Goal: Task Accomplishment & Management: Complete application form

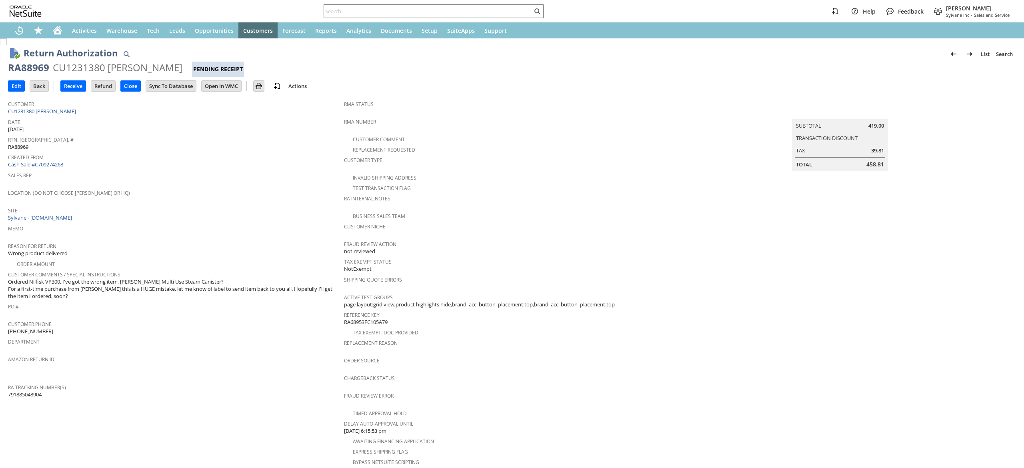
scroll to position [181, 0]
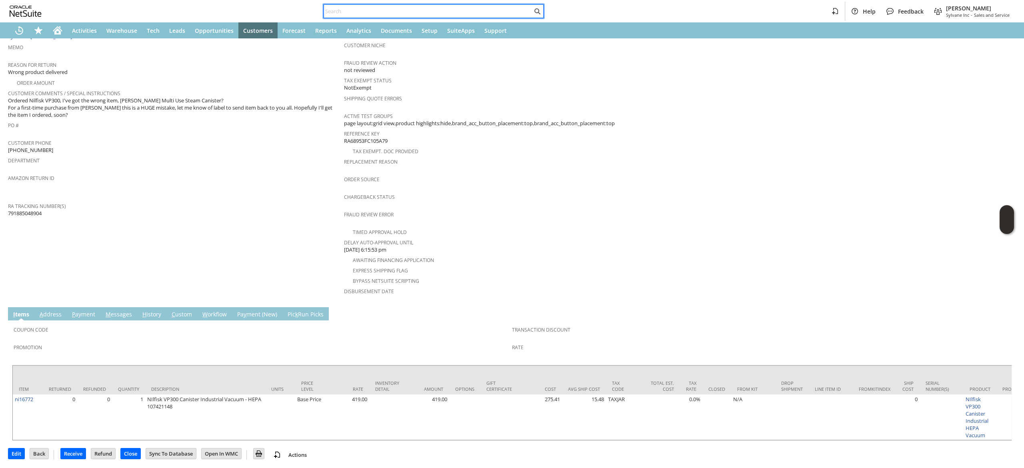
click at [472, 12] on input "text" at bounding box center [428, 11] width 208 height 10
paste input "2702560034"
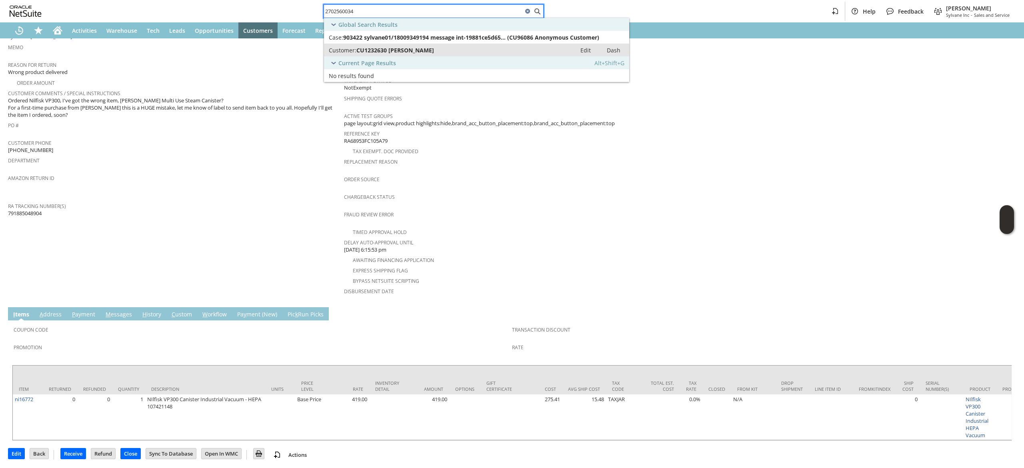
type input "2702560034"
click at [450, 46] on link "Customer: CU1232630 vincent casey Edit Dash" at bounding box center [476, 50] width 305 height 13
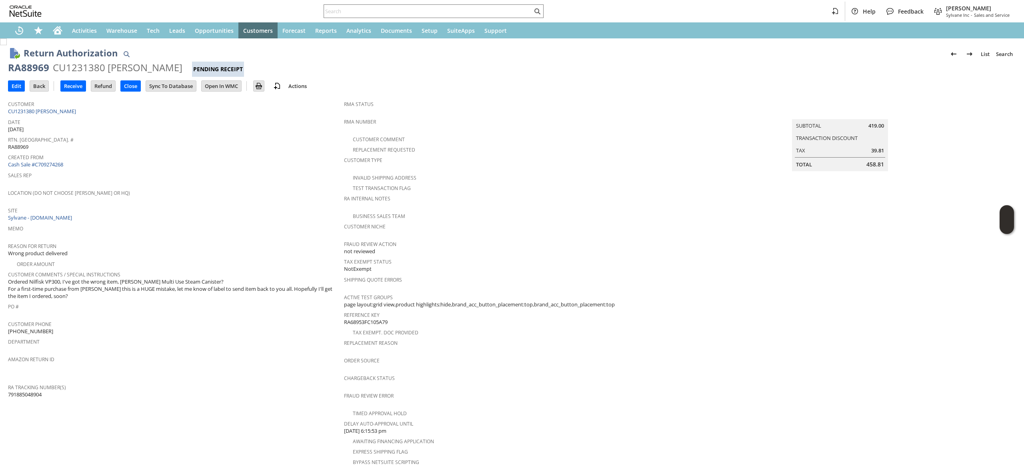
scroll to position [8, 0]
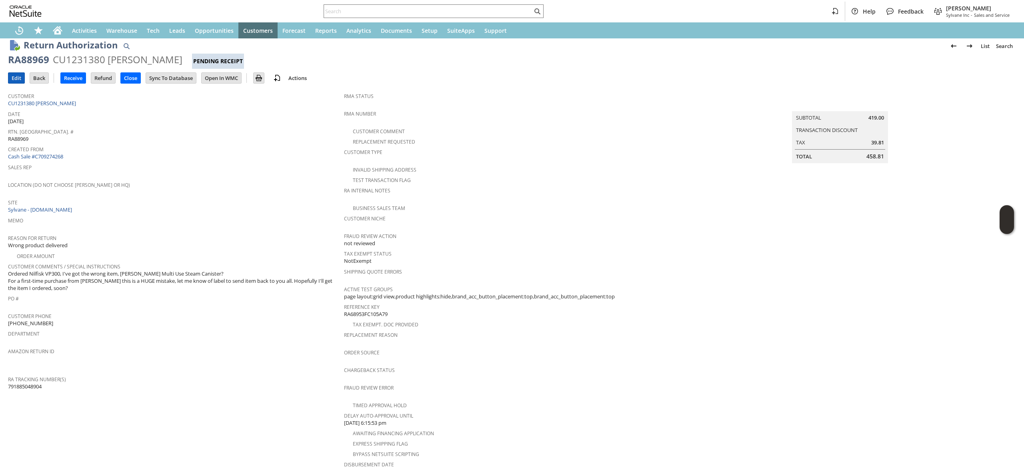
click at [18, 78] on input "Edit" at bounding box center [16, 78] width 16 height 10
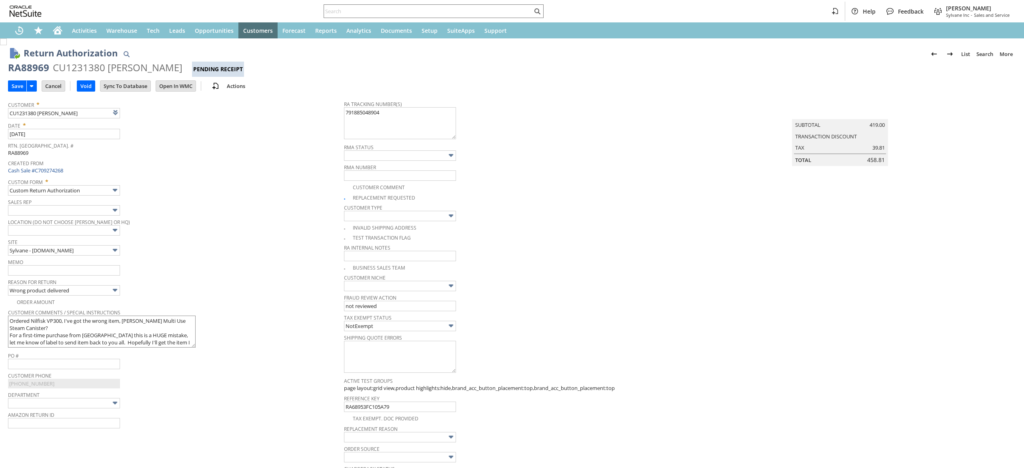
type input "Add"
type input "Copy Previous"
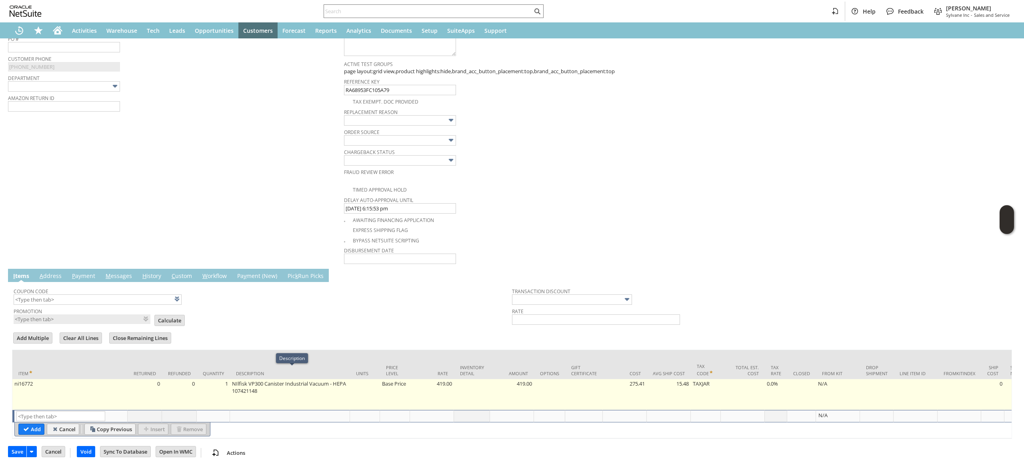
click at [383, 384] on td "Base Price" at bounding box center [395, 394] width 30 height 31
type input "Base Price"
type input "419.00"
type input "OK"
type input "Make Copy"
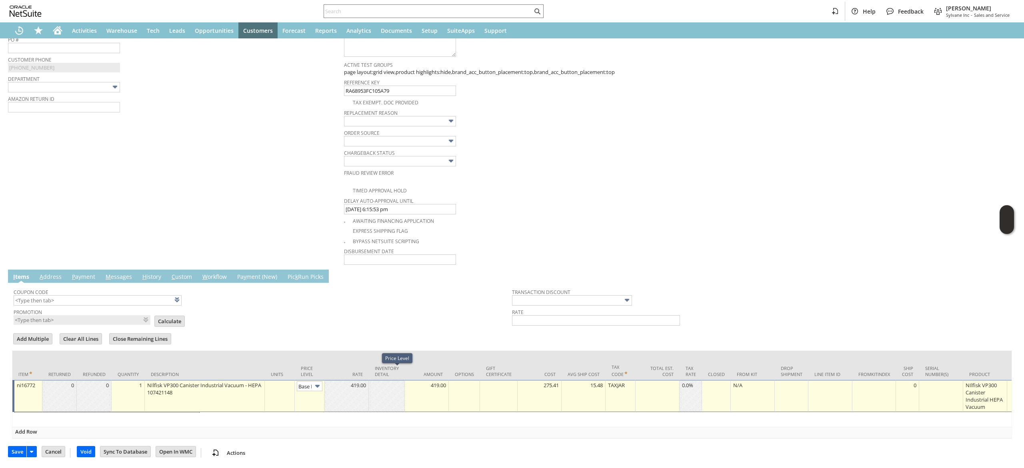
scroll to position [0, 12]
click at [307, 380] on input "Base Price" at bounding box center [310, 385] width 26 height 10
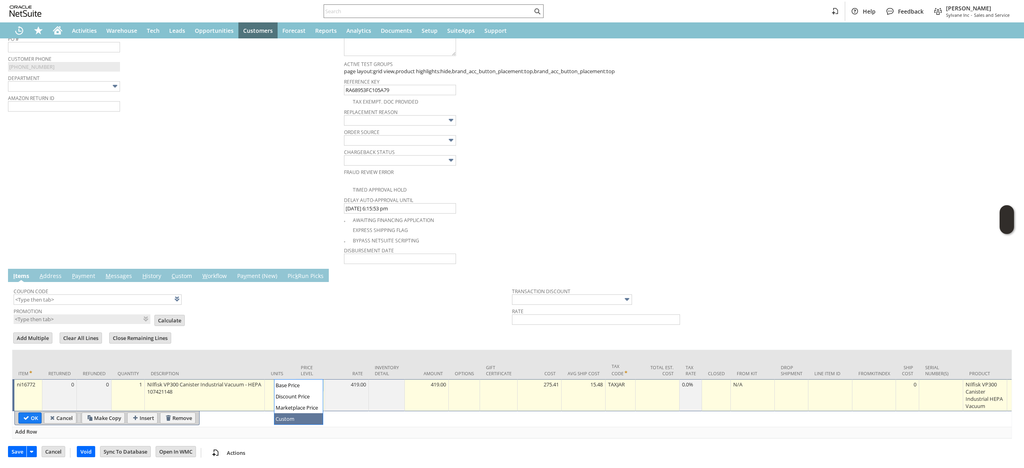
type input "Custom"
click at [343, 387] on td at bounding box center [347, 395] width 44 height 32
click at [26, 413] on input "OK" at bounding box center [30, 418] width 22 height 10
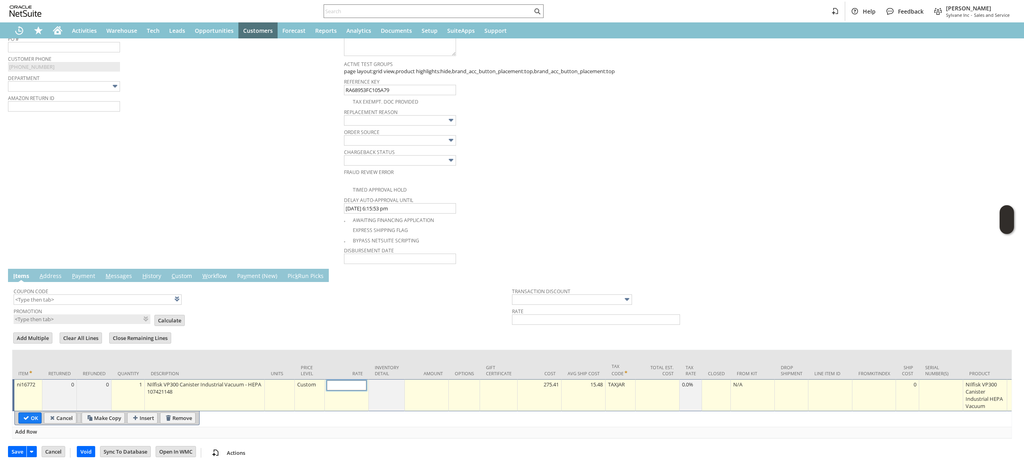
click at [347, 380] on input "text" at bounding box center [347, 385] width 40 height 10
type input "0.00"
click at [24, 413] on input "OK" at bounding box center [30, 418] width 22 height 10
type input "Add"
type input "Copy Previous"
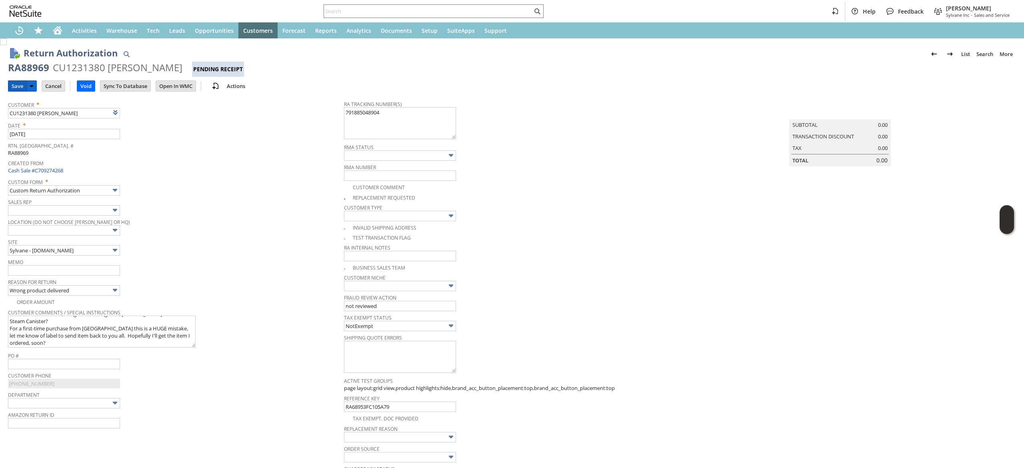
click at [16, 84] on input "Save" at bounding box center [17, 86] width 18 height 10
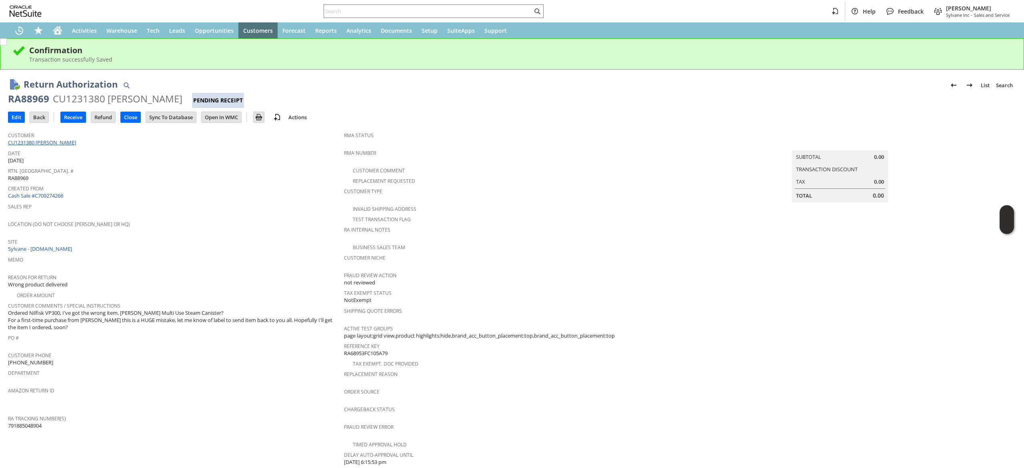
click at [37, 142] on link "CU1231380 [PERSON_NAME]" at bounding box center [43, 142] width 70 height 7
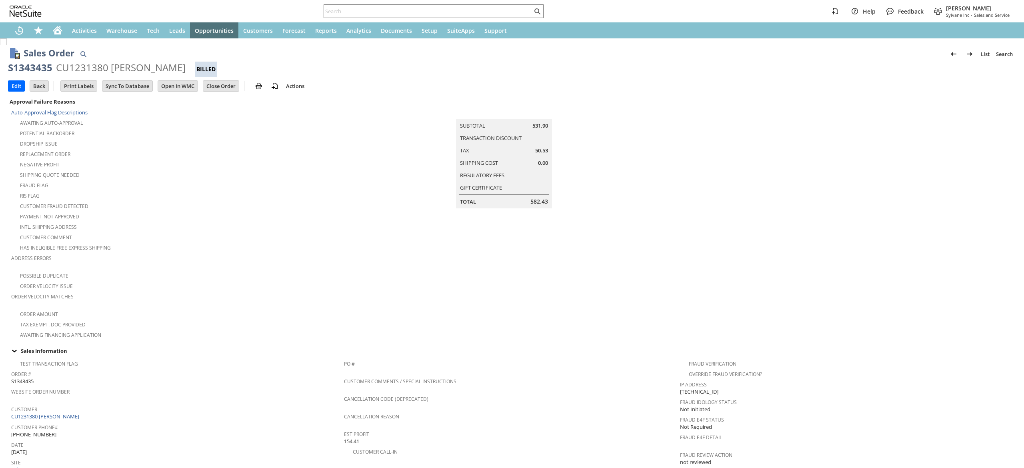
scroll to position [426, 0]
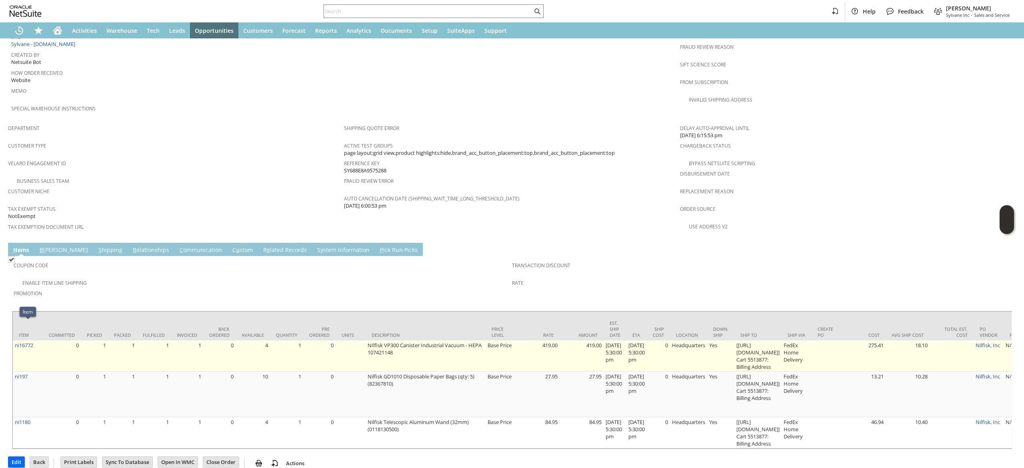
click at [36, 340] on td "ni16772" at bounding box center [28, 355] width 30 height 31
copy tr "ni16772"
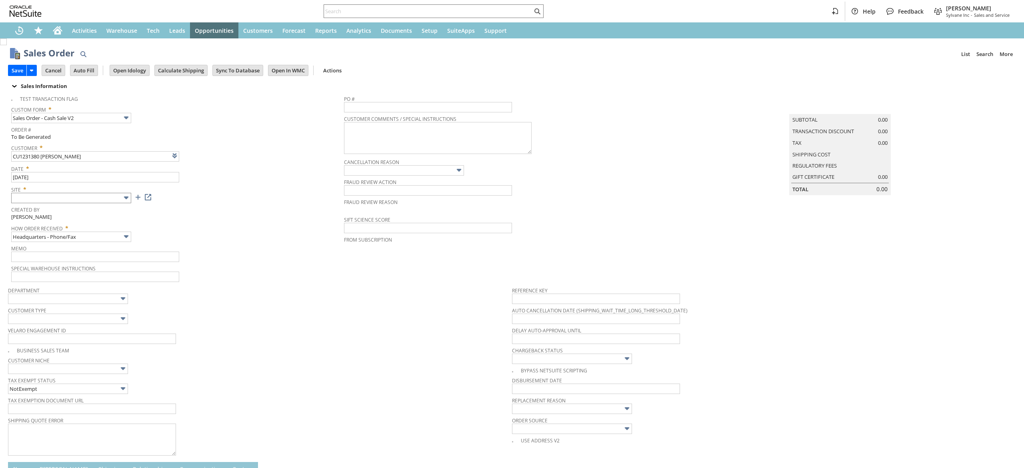
type input "Intelligent Recommendations ⁰"
click at [74, 198] on input "text" at bounding box center [71, 198] width 120 height 10
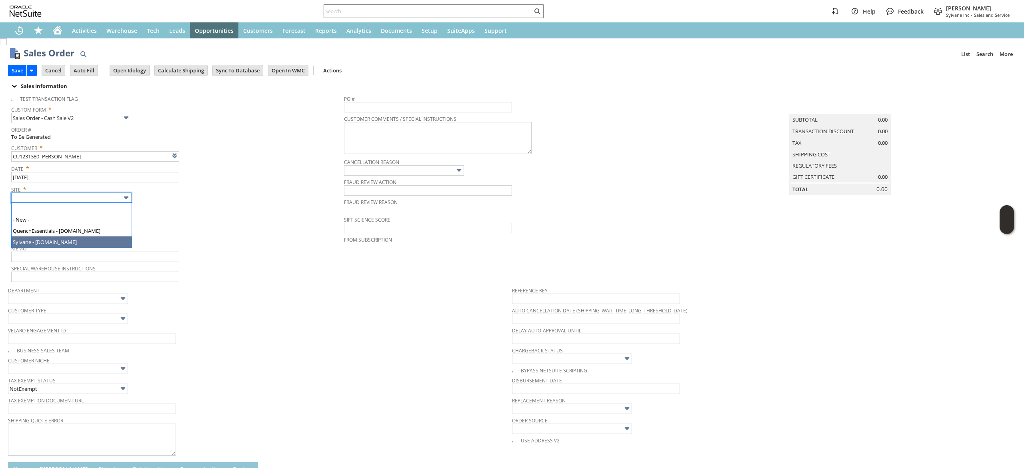
type input "Sylvane - [DOMAIN_NAME]"
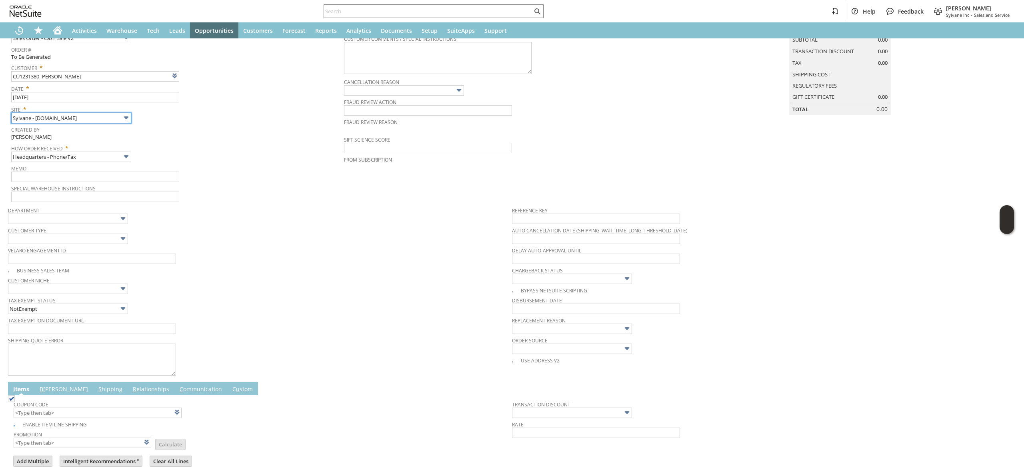
scroll to position [79, 0]
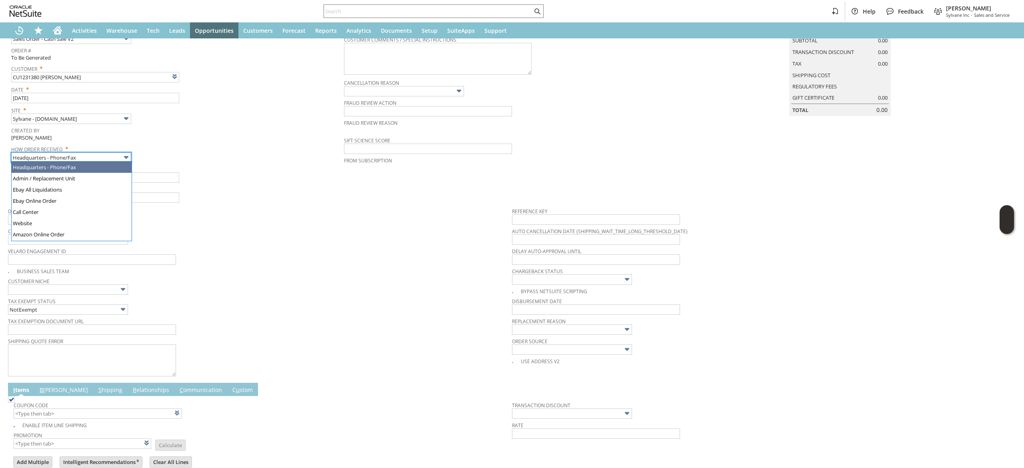
click at [70, 154] on input "Headquarters - Phone/Fax" at bounding box center [71, 157] width 120 height 10
type input "Admin / Replacement Unit"
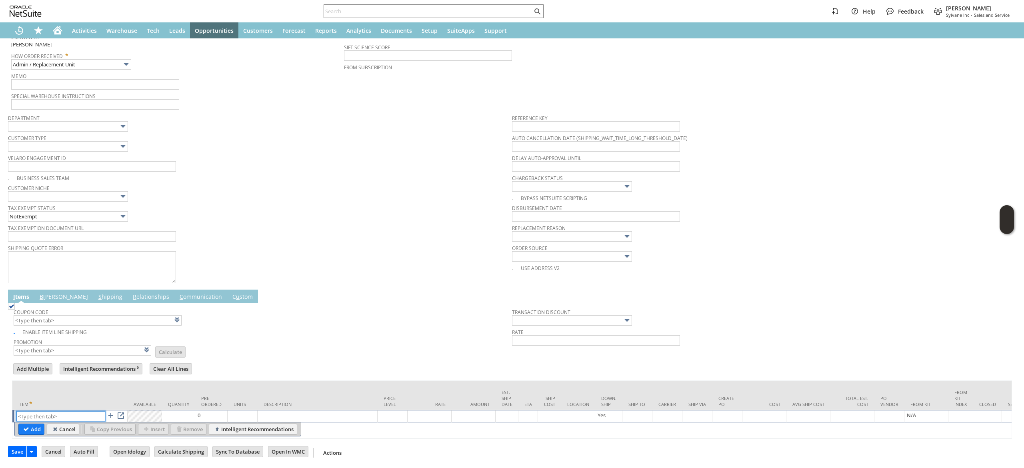
click at [77, 411] on input "text" at bounding box center [60, 416] width 89 height 10
paste input "ni16772"
click at [74, 411] on input "ni16772" at bounding box center [60, 416] width 89 height 10
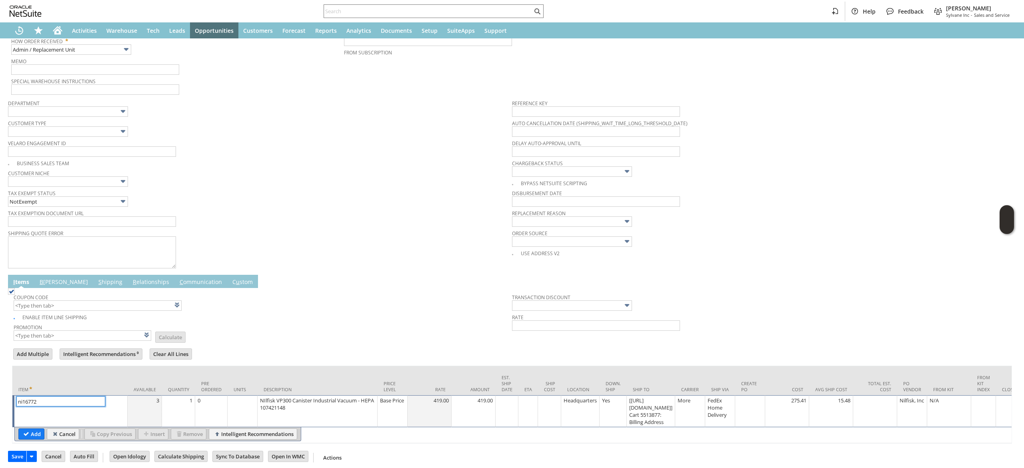
type input "ni16772"
click at [377, 420] on td "NIlfisk VP300 Canister Industrial Vacuum - HEPA 107421148" at bounding box center [318, 411] width 120 height 32
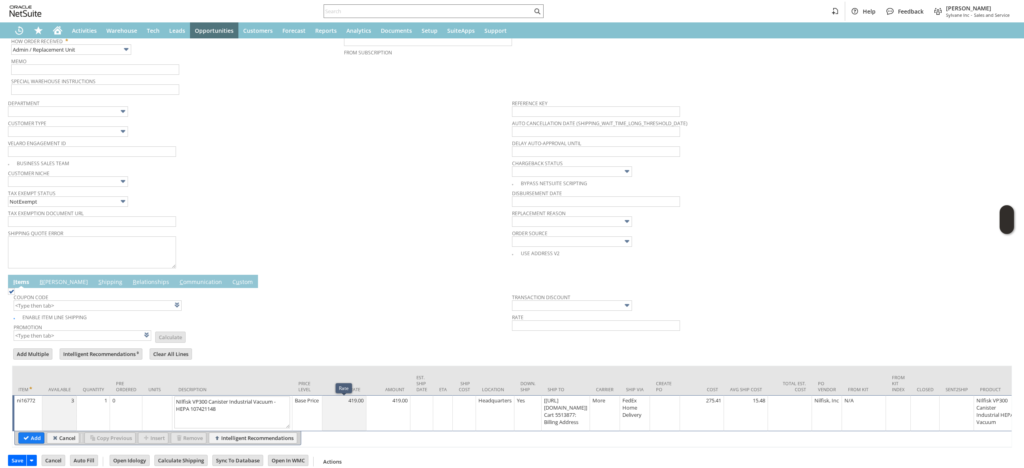
click at [312, 414] on td "Base Price" at bounding box center [307, 413] width 30 height 36
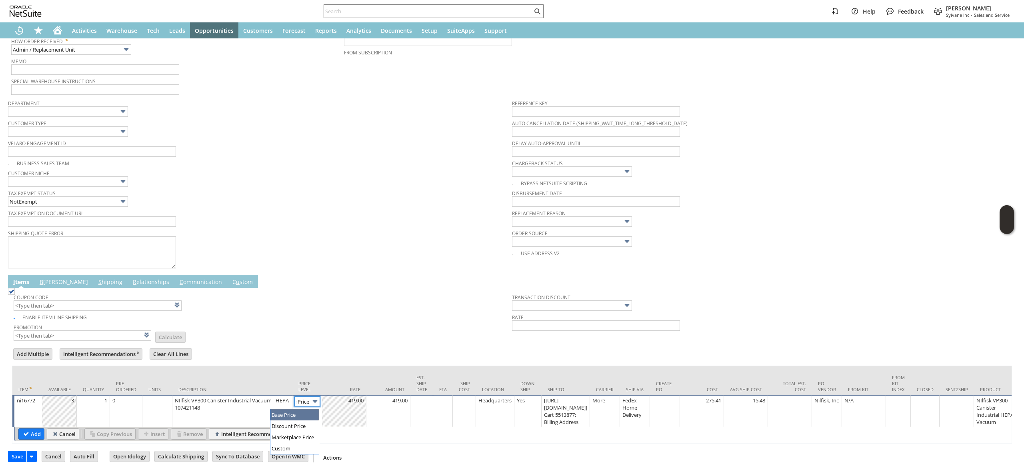
scroll to position [0, 0]
click at [314, 404] on img at bounding box center [314, 401] width 9 height 9
type input "Custom"
click at [341, 415] on td at bounding box center [344, 411] width 44 height 32
type input "0.00"
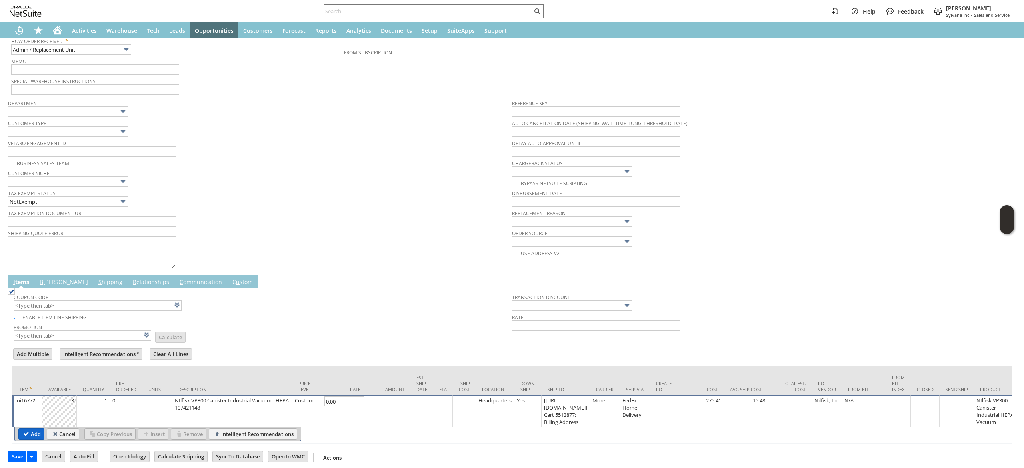
click at [38, 438] on input "Add" at bounding box center [31, 434] width 25 height 10
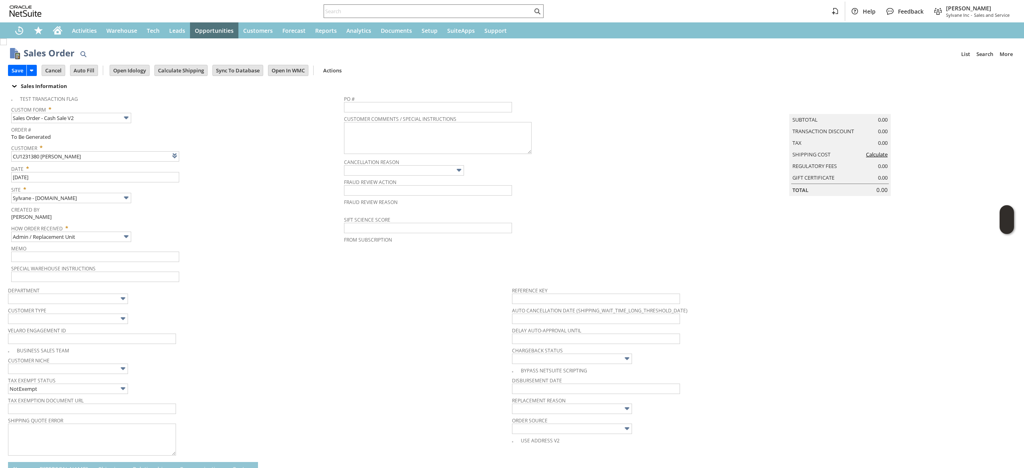
click at [178, 77] on td "Calculate Shipping" at bounding box center [183, 70] width 58 height 15
click at [179, 74] on input "Calculate Shipping" at bounding box center [181, 70] width 52 height 10
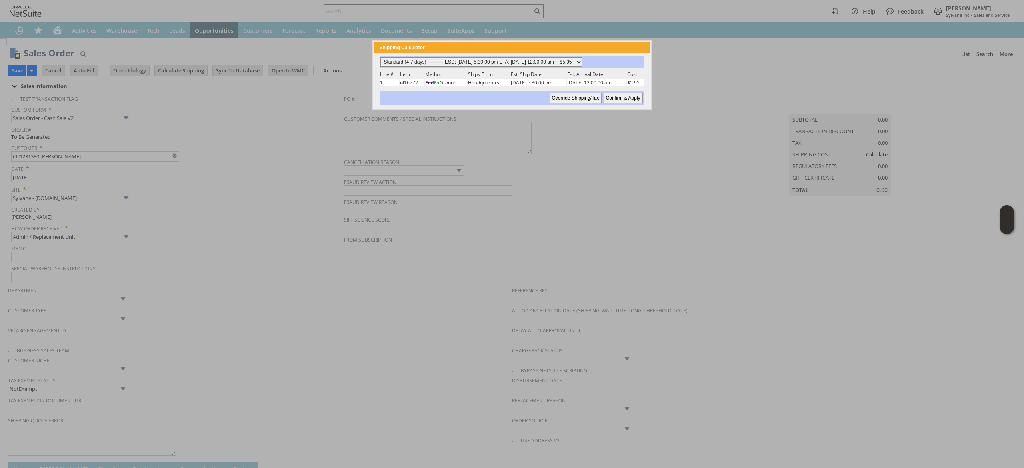
click at [501, 61] on select "Standard (4-7 days) ---------- ESD: 08/12/2025 5:30:00 pm ETA: 08/14/2025 12:00…" at bounding box center [481, 62] width 202 height 10
select select "2 Day ------------------------ ESD: 08/12/2025 5:30:00 pm ETA: 08/14/2025 12:00…"
click at [380, 57] on select "Standard (4-7 days) ---------- ESD: 08/12/2025 5:30:00 pm ETA: 08/14/2025 12:00…" at bounding box center [481, 62] width 202 height 10
click at [614, 98] on input "Confirm & Apply" at bounding box center [622, 98] width 39 height 10
type input "Add"
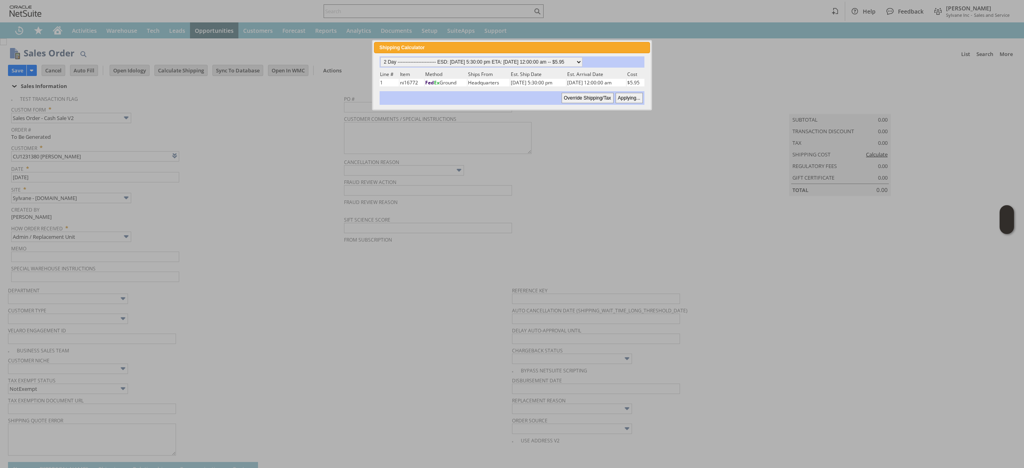
type input "Copy Previous"
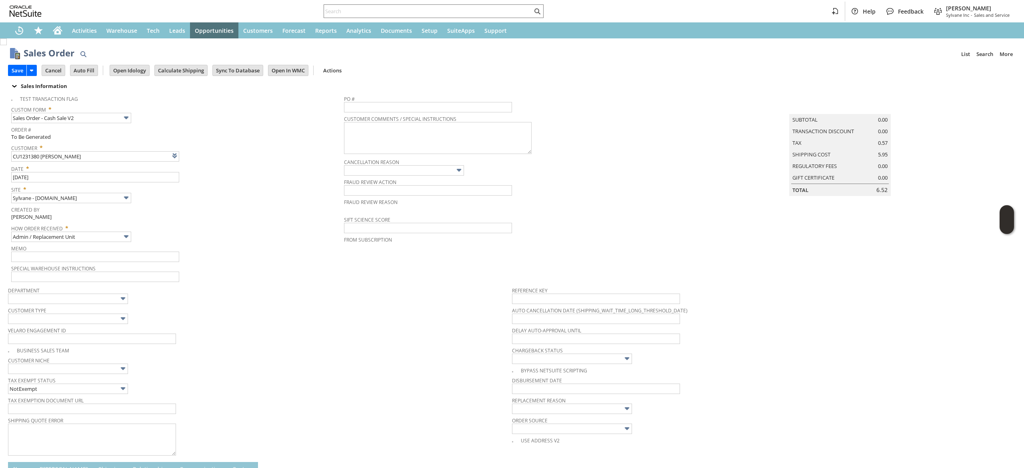
scroll to position [216, 0]
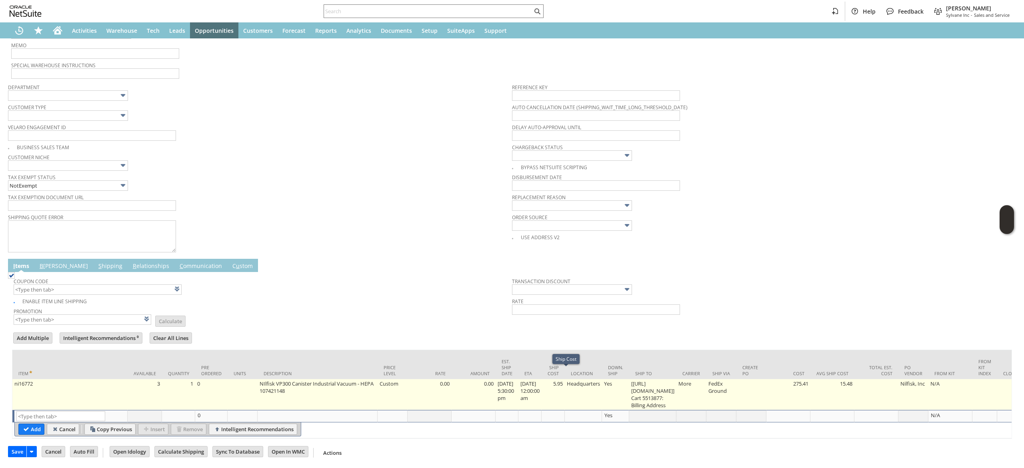
click at [564, 385] on td "5.95" at bounding box center [552, 394] width 23 height 31
type input "5.95"
type input "ni16772"
type input "OK"
type input "Make Copy"
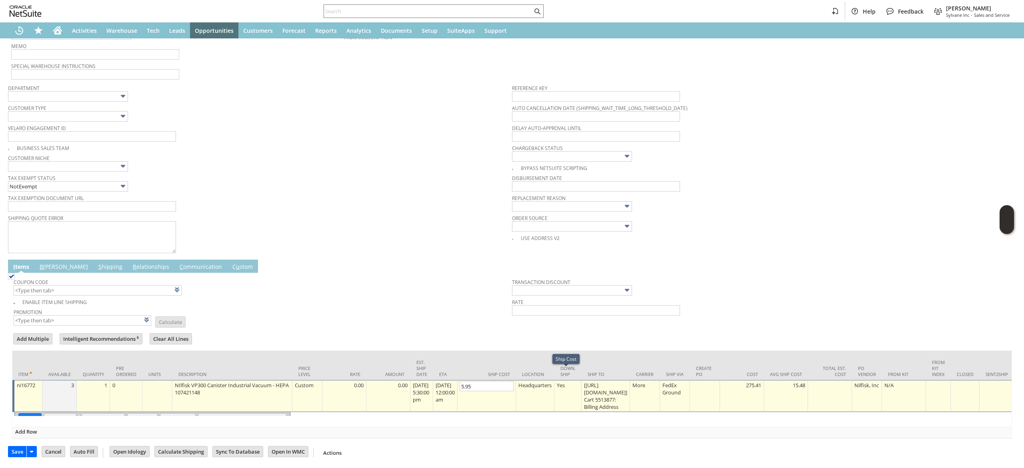
scroll to position [216, 0]
type input "0"
click at [32, 413] on input "OK" at bounding box center [30, 418] width 22 height 10
type input "Add"
type input "Copy Previous"
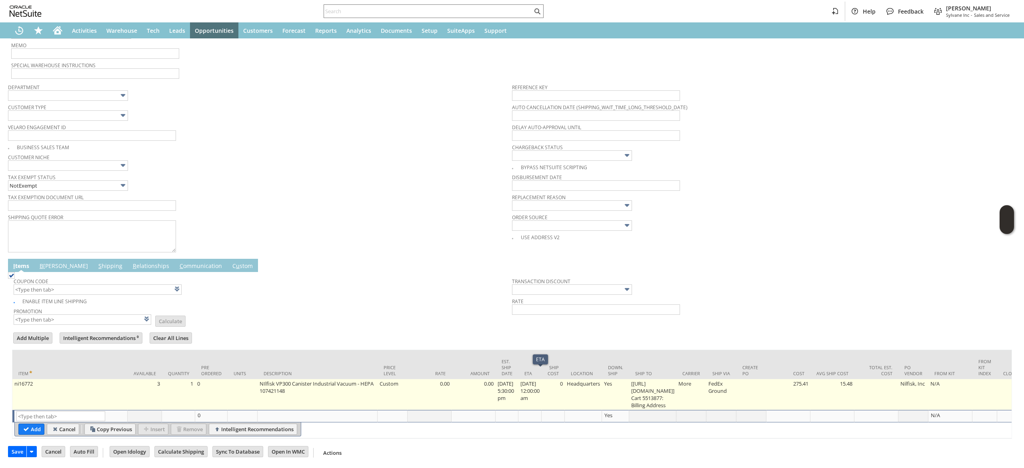
scroll to position [0, 1011]
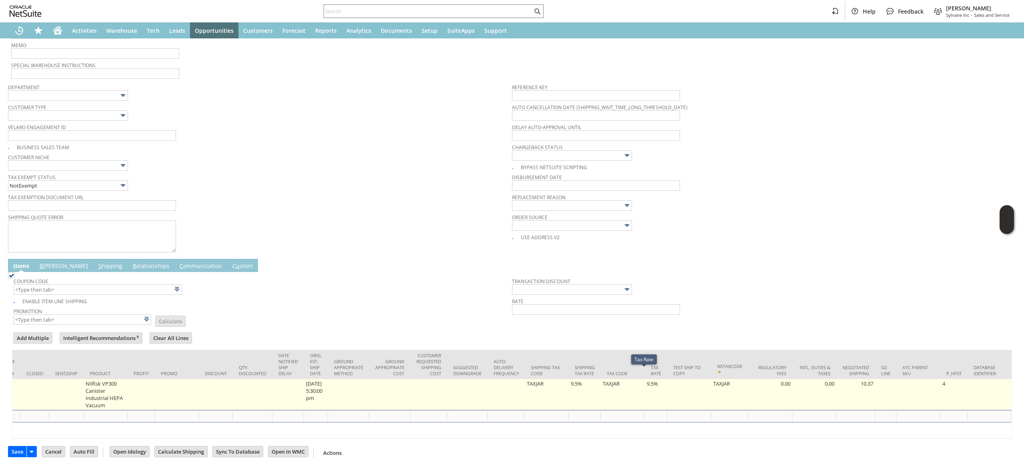
click at [645, 396] on td "9.5%" at bounding box center [656, 394] width 22 height 31
type input "9.5%"
type input "OK"
type input "Make Copy"
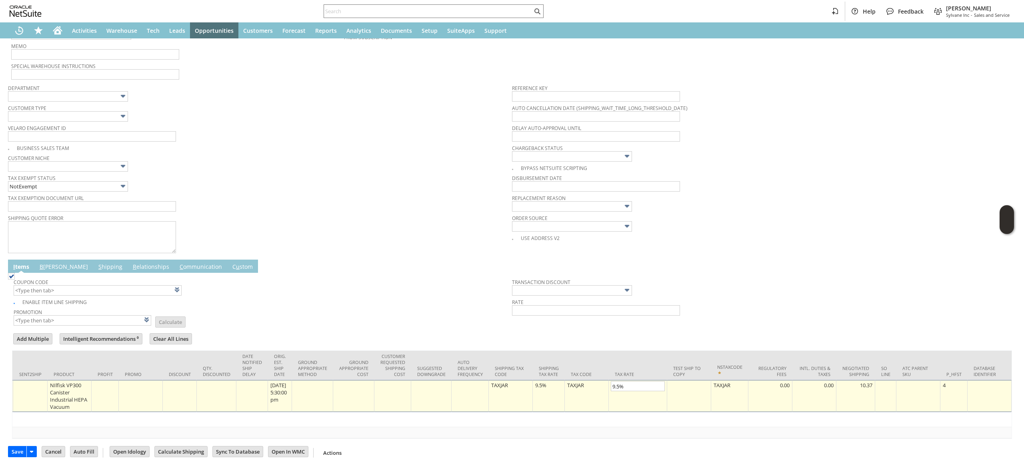
scroll to position [0, 965]
type input "0.0%"
click at [539, 384] on td "9.5%" at bounding box center [549, 395] width 32 height 32
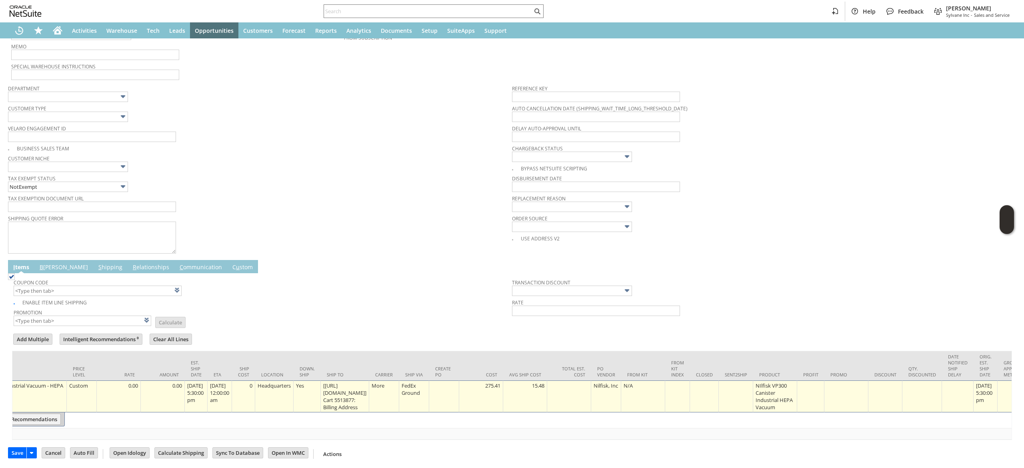
scroll to position [0, 0]
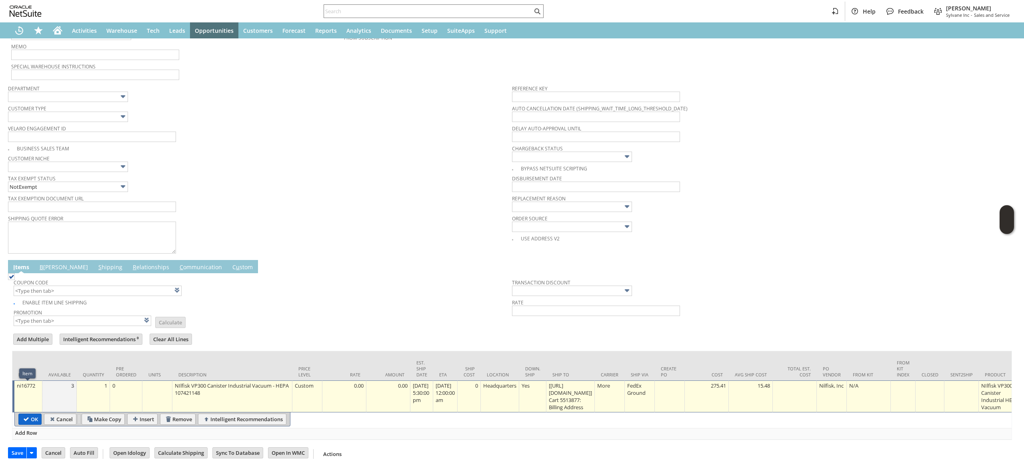
type input "0.0%"
click at [27, 420] on input "OK" at bounding box center [30, 419] width 22 height 10
type input "Add"
type input "Copy Previous"
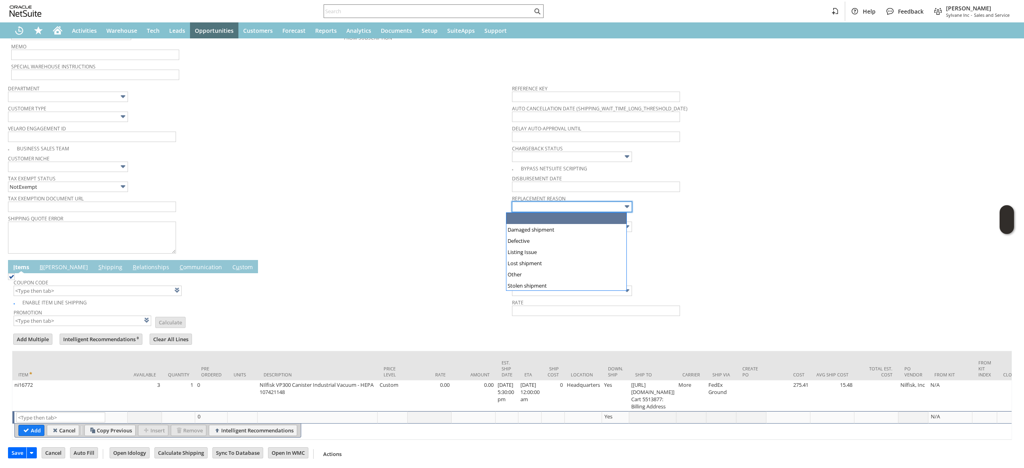
click at [541, 203] on input "text" at bounding box center [572, 207] width 120 height 10
type input "Other"
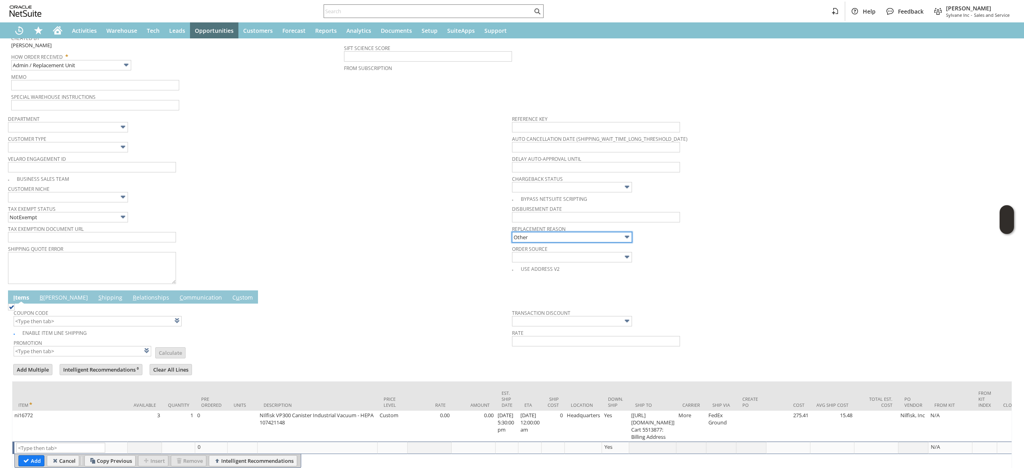
scroll to position [170, 0]
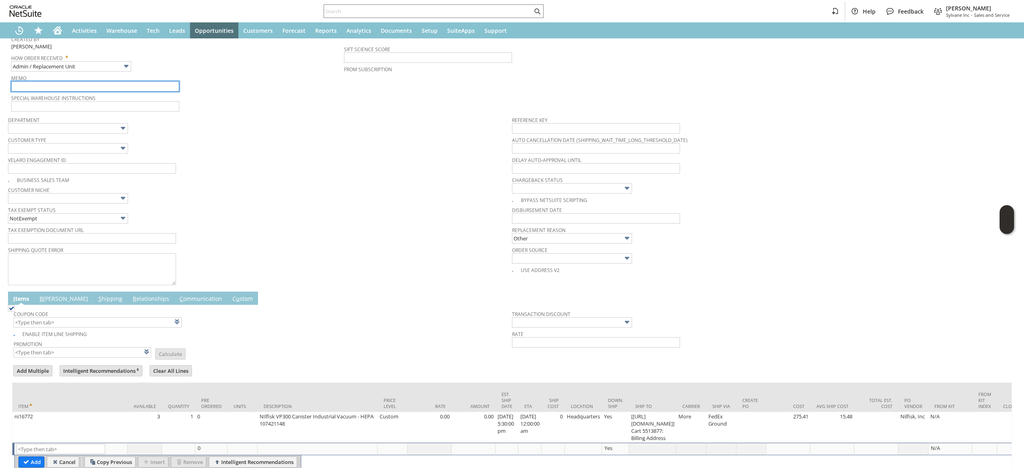
click at [126, 85] on input "text" at bounding box center [95, 86] width 168 height 10
type input "wrong item delivered. Req replacement"
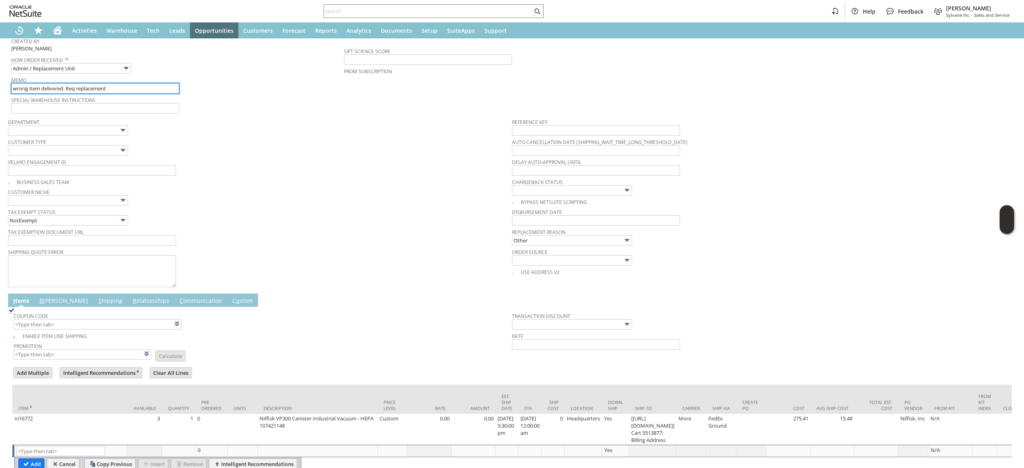
scroll to position [0, 0]
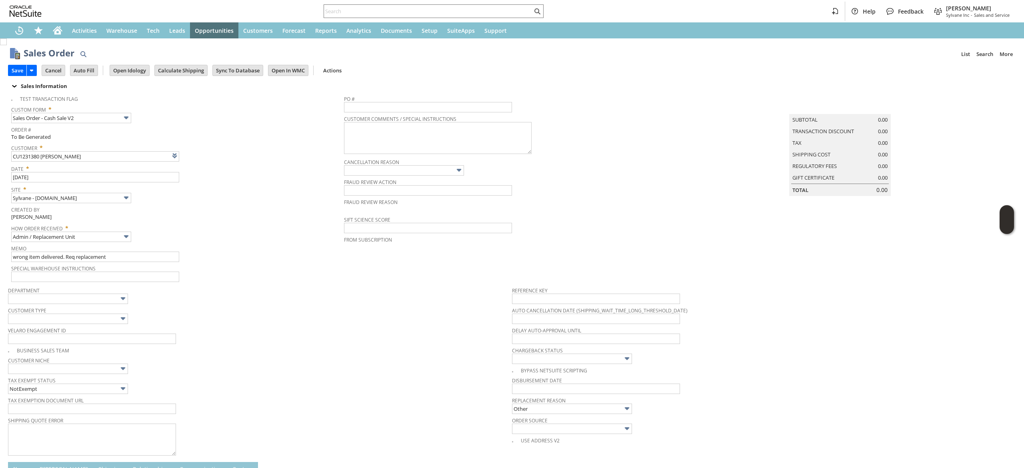
drag, startPoint x: 174, startPoint y: 67, endPoint x: 226, endPoint y: 194, distance: 137.4
click at [224, 191] on form "Sales Order List Search More Add To Shortcuts Go Save Save Save & Fulfill Save …" at bounding box center [512, 251] width 1008 height 422
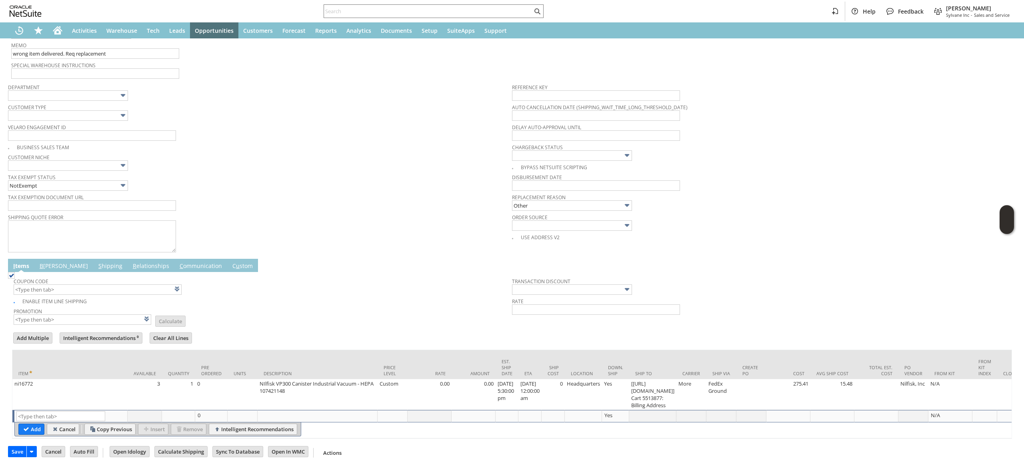
click at [50, 262] on link "B [PERSON_NAME]" at bounding box center [64, 266] width 52 height 9
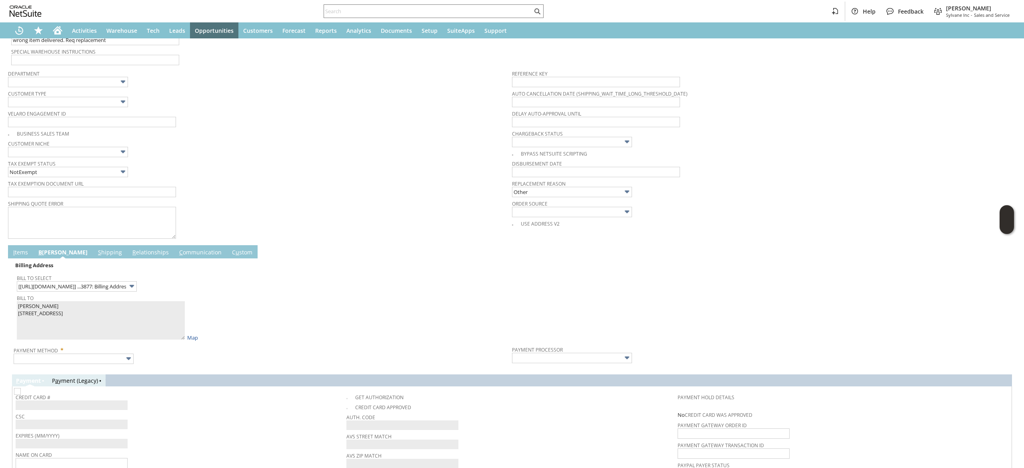
click at [112, 370] on div at bounding box center [512, 368] width 1000 height 4
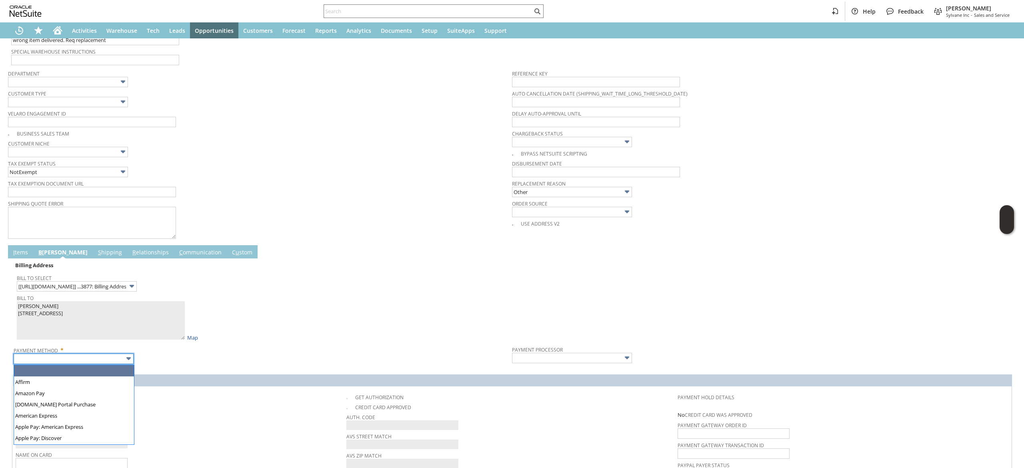
click at [112, 363] on input "text" at bounding box center [74, 359] width 120 height 10
type input "Visa / Mastercard"
type input "Braintree"
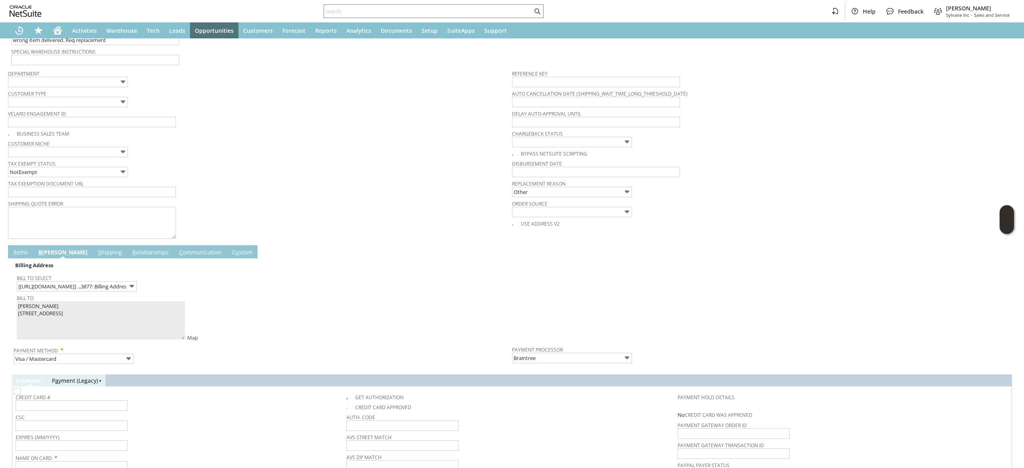
click at [346, 401] on span at bounding box center [350, 397] width 9 height 7
click at [21, 395] on img at bounding box center [17, 391] width 7 height 7
checkbox input "false"
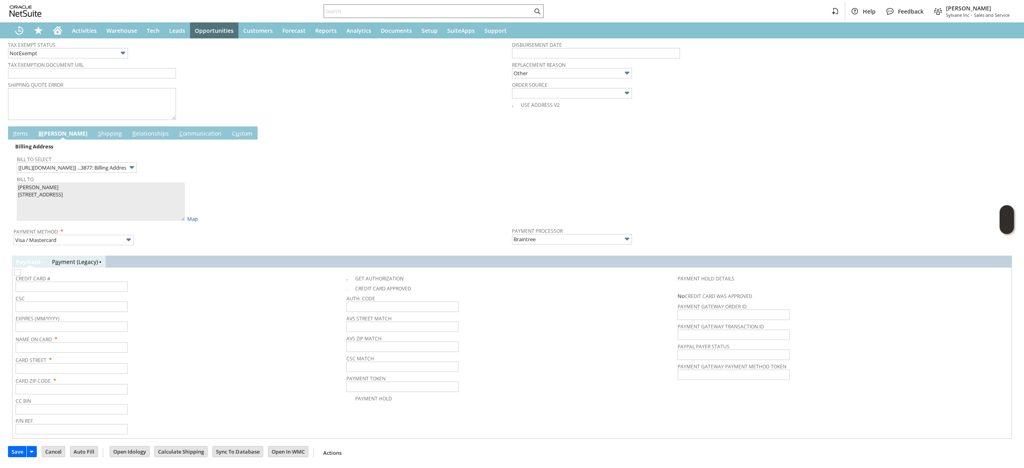
click at [55, 355] on span "Card Street *" at bounding box center [179, 359] width 327 height 10
click at [54, 350] on input "text" at bounding box center [72, 347] width 112 height 10
paste input "Joseph Hsu"
type input "Joseph Hsu"
click at [79, 374] on span "Card Zip Code *" at bounding box center [179, 379] width 327 height 10
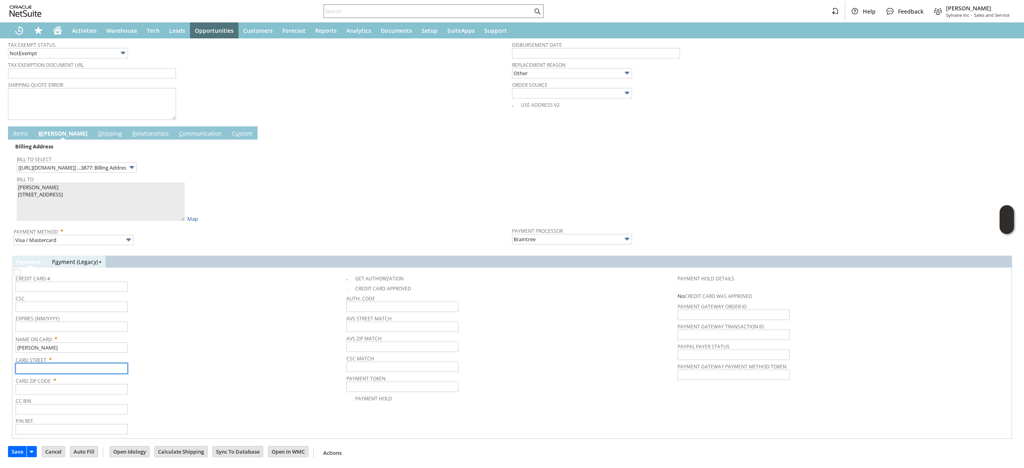
click at [78, 370] on input "text" at bounding box center [72, 368] width 112 height 10
paste input "5800 W SHORES AVE"
type input "5800 W SHORES AVE"
click at [89, 397] on span "CC Bin" at bounding box center [179, 399] width 327 height 9
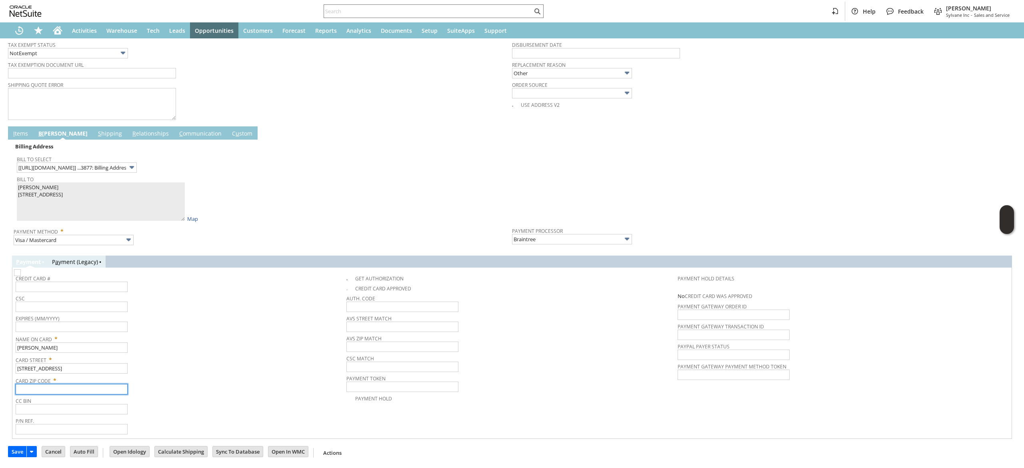
click at [70, 391] on input "text" at bounding box center [72, 389] width 112 height 10
paste input "72758"
type input "72758"
click at [212, 379] on span "Card Zip Code *" at bounding box center [179, 379] width 327 height 10
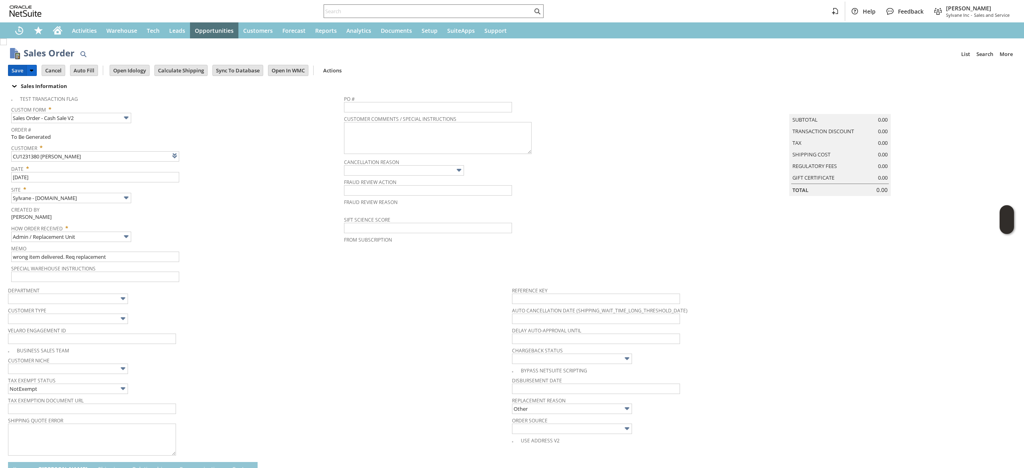
click at [20, 71] on input "Save" at bounding box center [17, 70] width 18 height 10
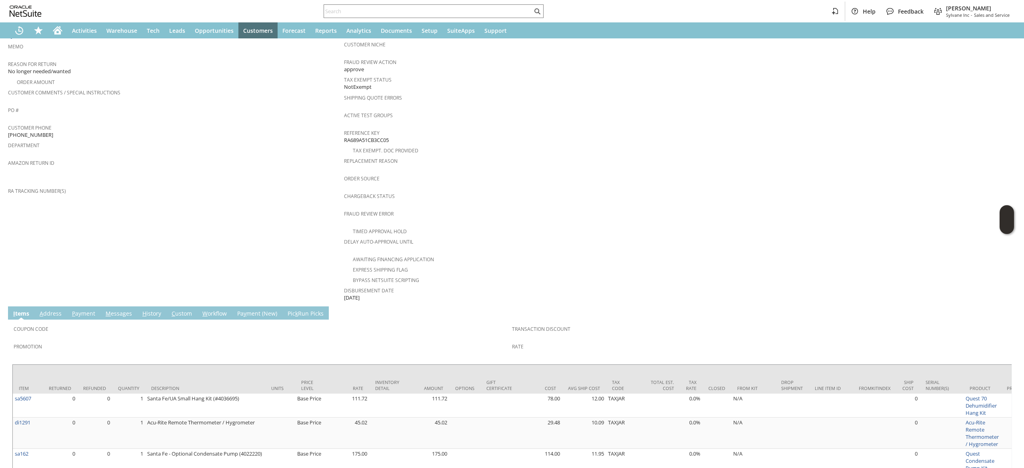
scroll to position [181, 0]
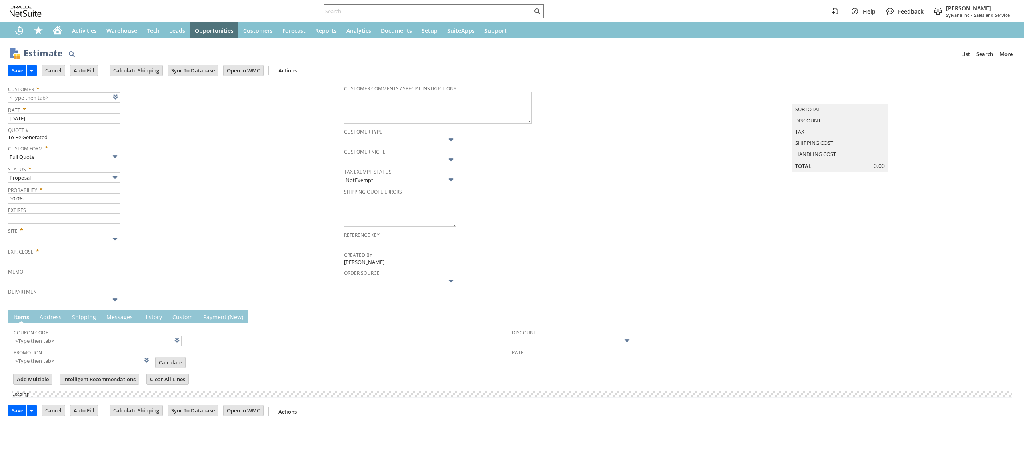
type input "[DATE]"
type input "Intelligent Recommendations ⁰"
type input "Add"
type input "Copy Previous"
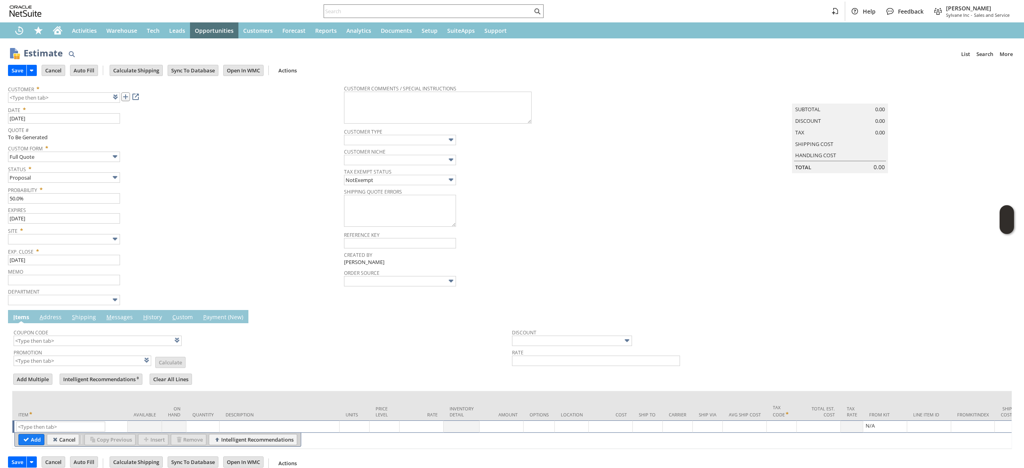
click at [126, 96] on link at bounding box center [125, 96] width 9 height 9
click at [787, 226] on td "Summary Subtotal 0.00 Discount 0.00 Tax 0.00 Shipping Cost Handling Cost Total …" at bounding box center [848, 193] width 336 height 225
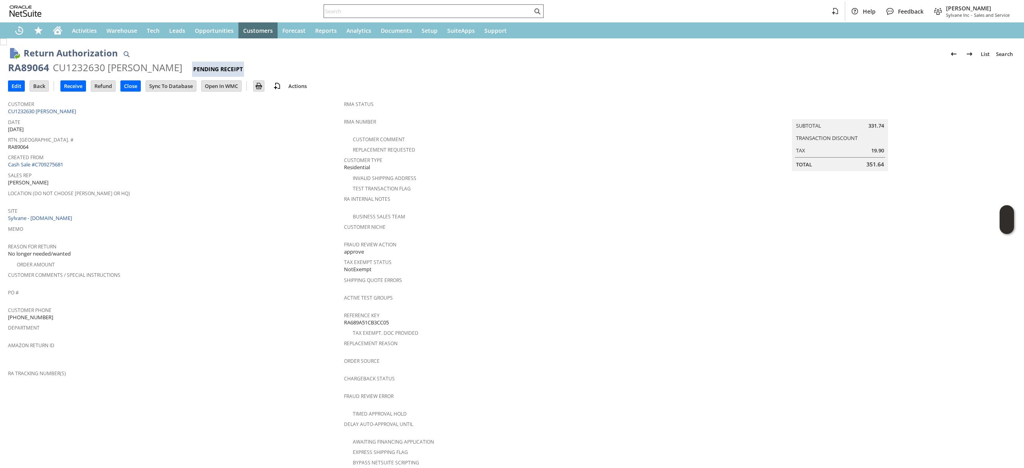
click at [449, 9] on input "text" at bounding box center [428, 11] width 208 height 10
paste input "P218453"
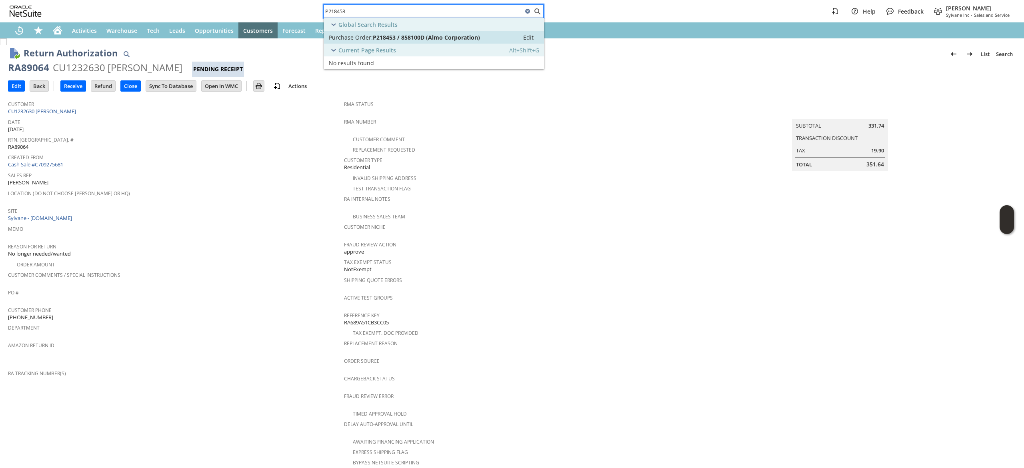
click at [434, 36] on span "P218453 / 858100D (Almo Corporation)" at bounding box center [426, 38] width 107 height 8
click at [410, 14] on input "P218453" at bounding box center [423, 11] width 199 height 10
paste input "9413808220"
type input "9413808220"
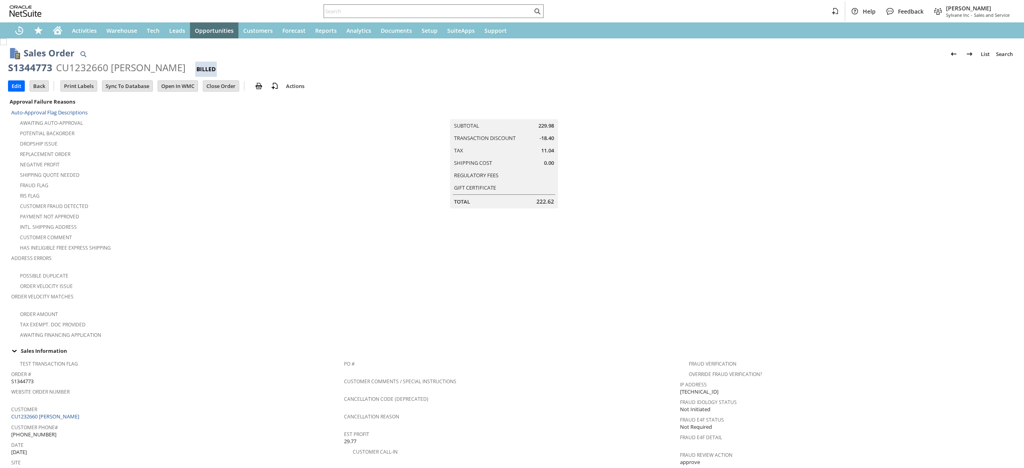
scroll to position [396, 0]
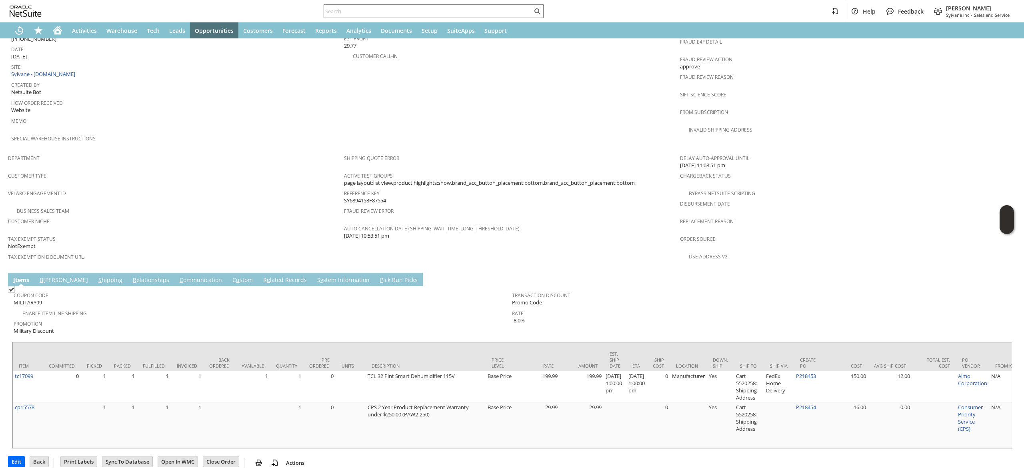
click at [174, 273] on td "C ommunication" at bounding box center [200, 279] width 53 height 13
click at [178, 276] on link "C ommunication" at bounding box center [201, 280] width 46 height 9
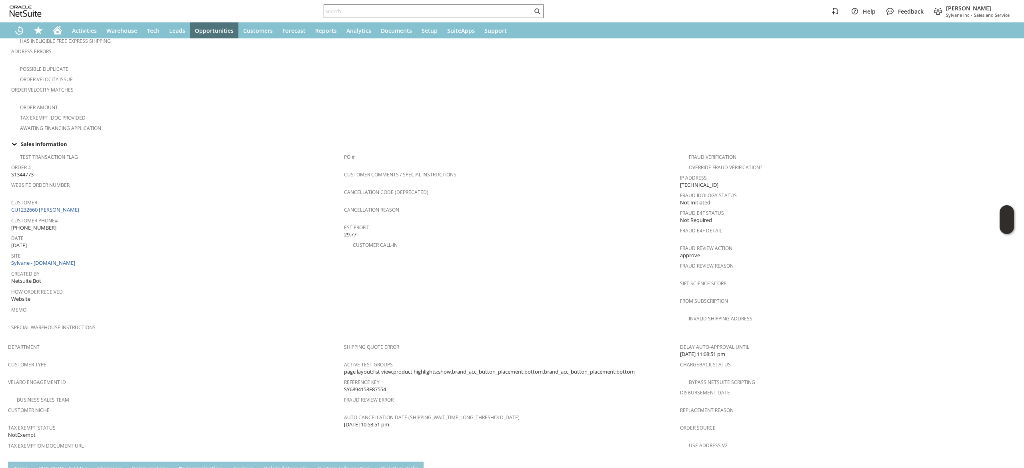
scroll to position [349, 0]
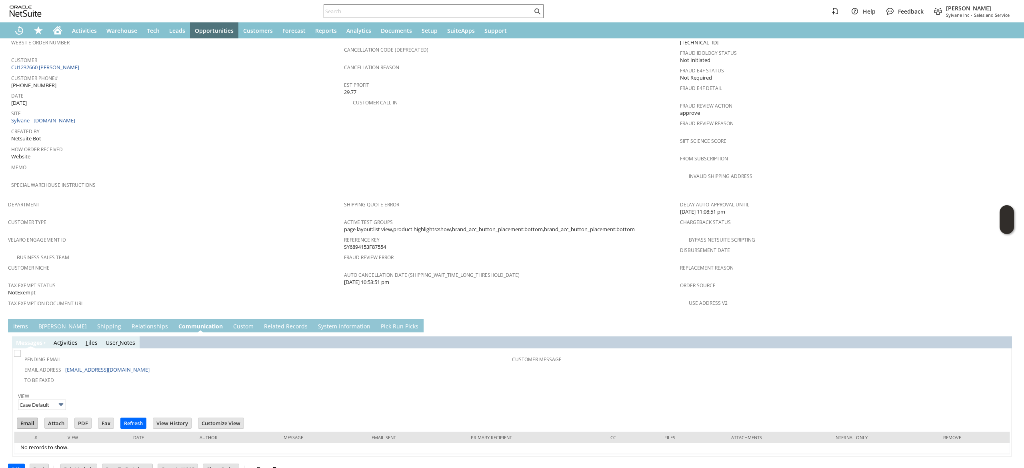
click at [28, 418] on input "Email" at bounding box center [27, 423] width 20 height 10
click at [712, 208] on span "8/6/2025 11:08:51 pm" at bounding box center [702, 212] width 45 height 8
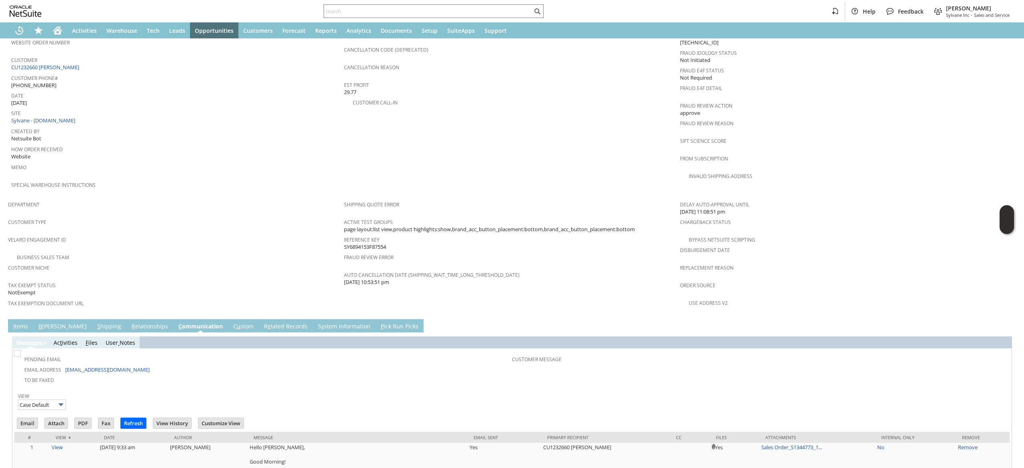
scroll to position [0, 0]
click at [449, 7] on input "text" at bounding box center [428, 11] width 208 height 10
paste input "RA89046"
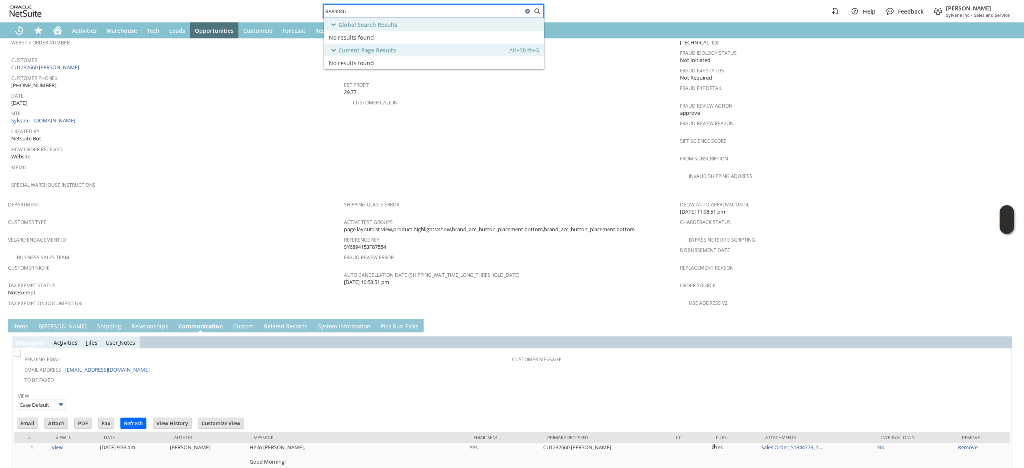
type input "RA89046"
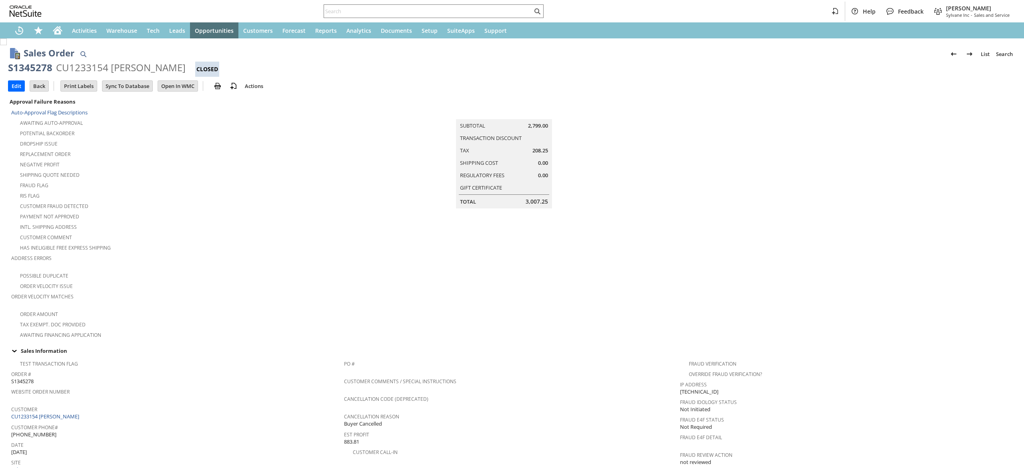
scroll to position [81, 0]
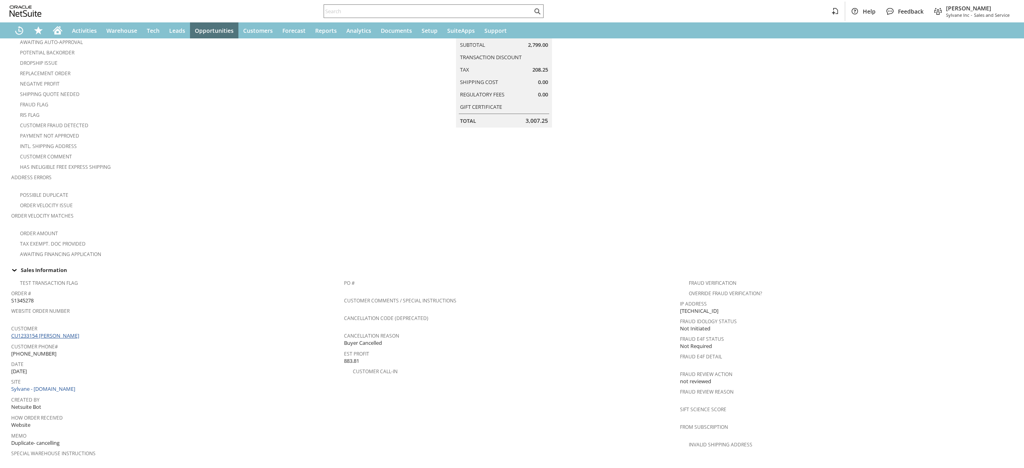
click at [69, 332] on link "CU1233154 Blair McLaren" at bounding box center [46, 335] width 70 height 7
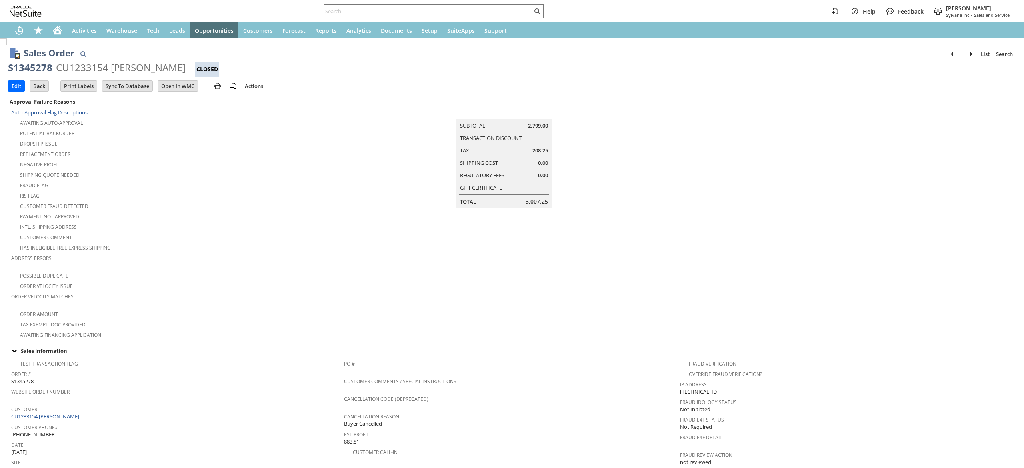
scroll to position [358, 0]
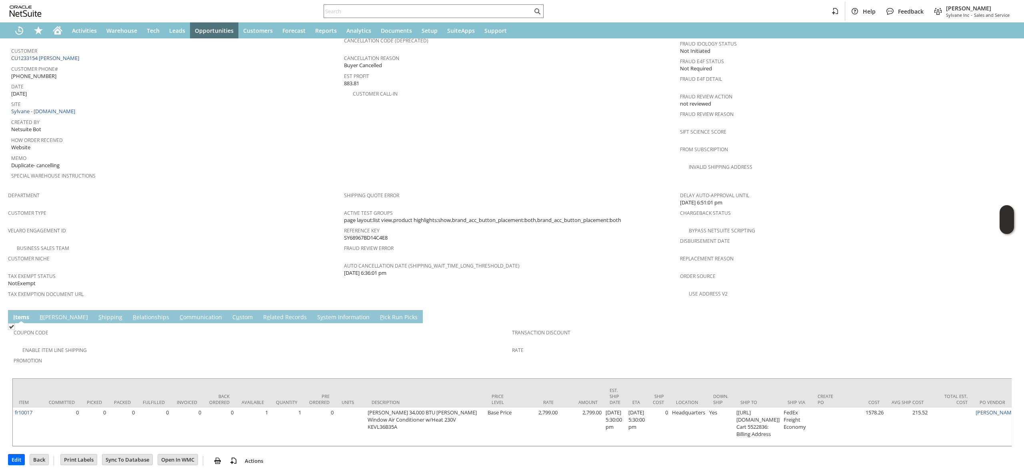
click at [315, 313] on link "S y stem Information" at bounding box center [343, 317] width 56 height 9
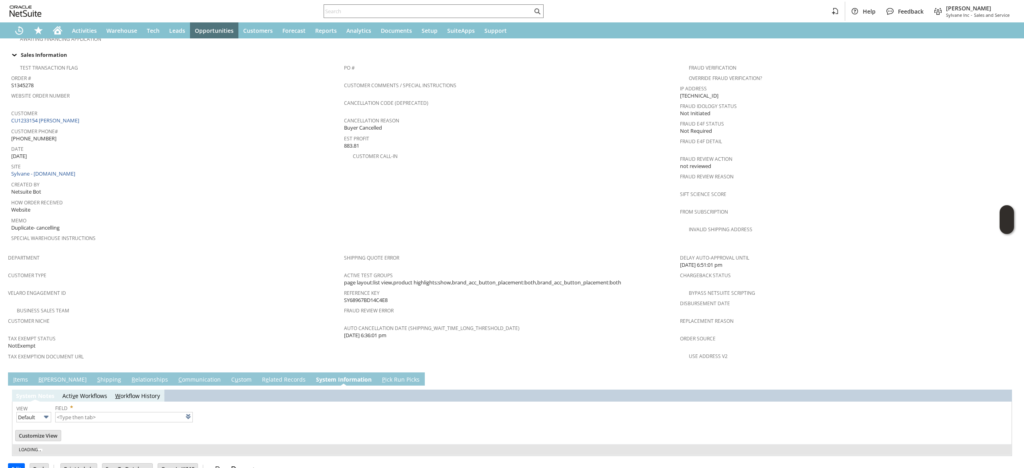
type input "1 to 25 of 93"
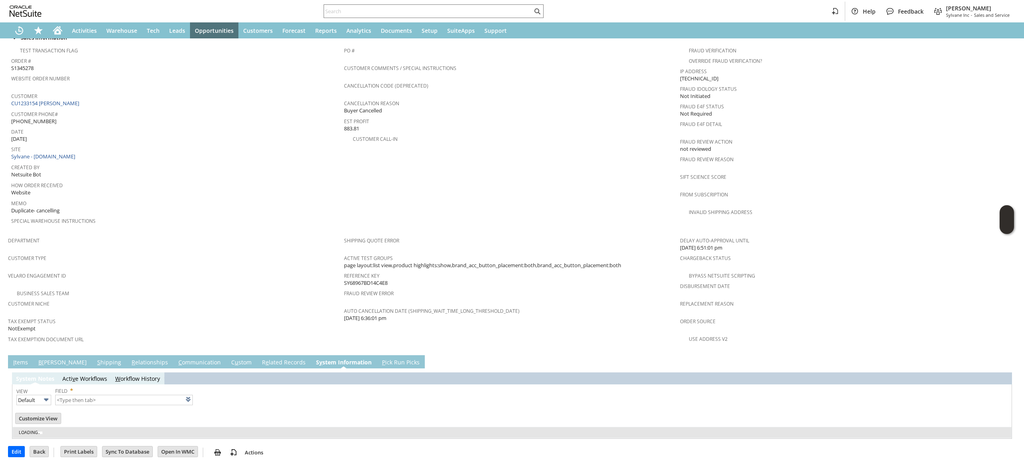
scroll to position [0, 0]
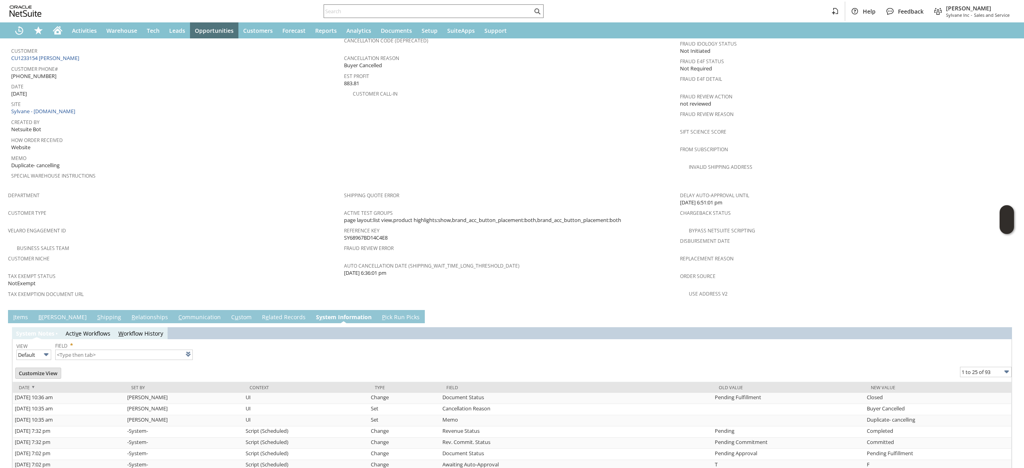
click at [260, 313] on link "R e lated Records" at bounding box center [284, 317] width 48 height 9
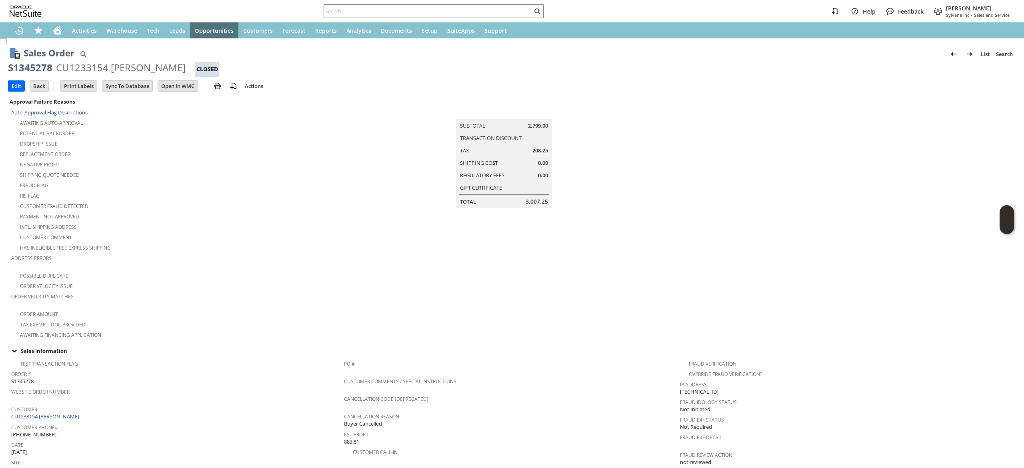
scroll to position [284, 0]
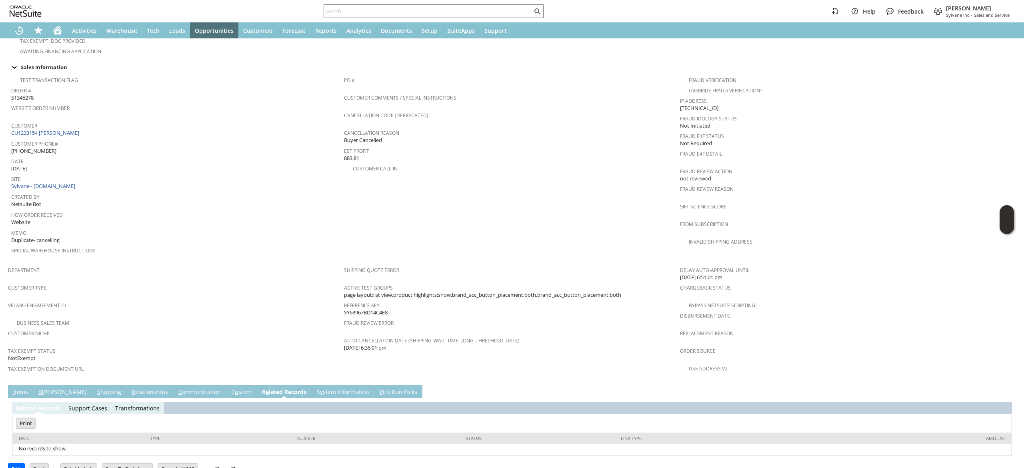
click at [54, 388] on link "B [PERSON_NAME]" at bounding box center [62, 392] width 52 height 9
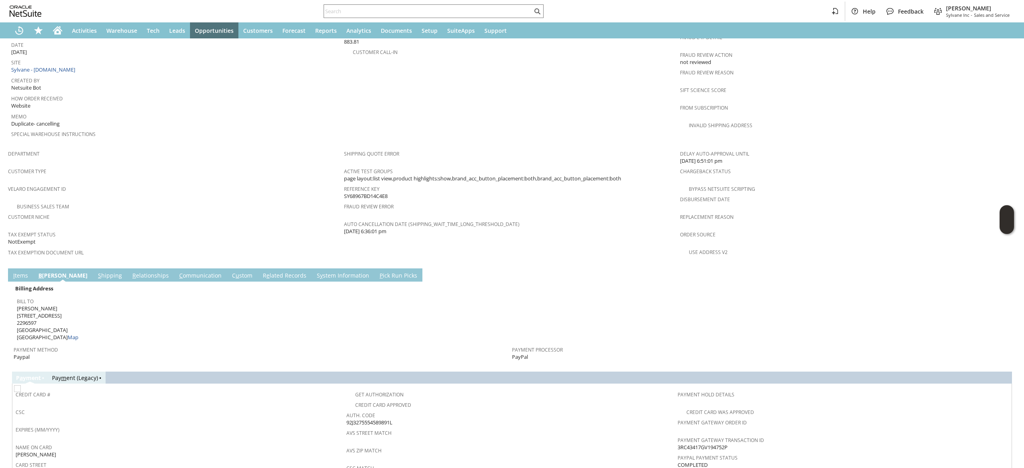
scroll to position [402, 0]
click at [56, 29] on icon "Home" at bounding box center [57, 28] width 9 height 5
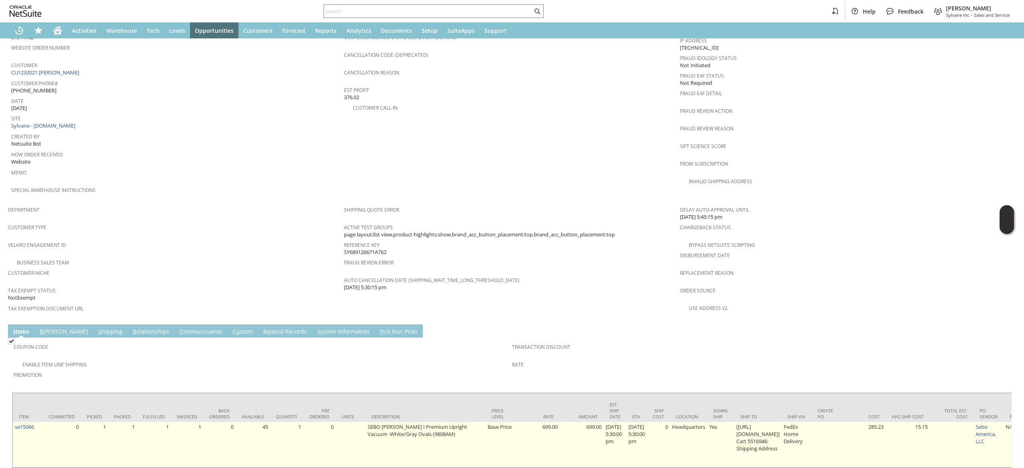
click at [21, 422] on td "se15066" at bounding box center [28, 445] width 30 height 46
click at [24, 423] on link "se15066" at bounding box center [24, 426] width 19 height 7
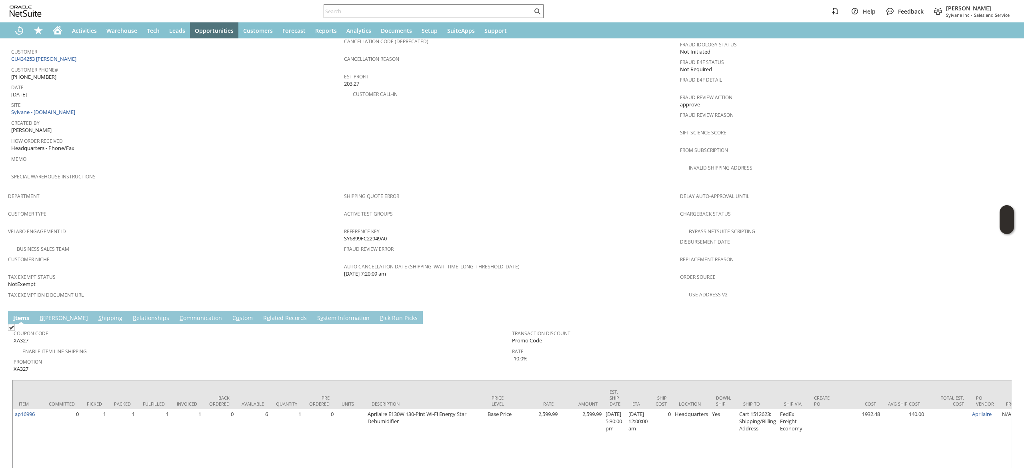
click at [96, 314] on link "S hipping" at bounding box center [110, 318] width 28 height 9
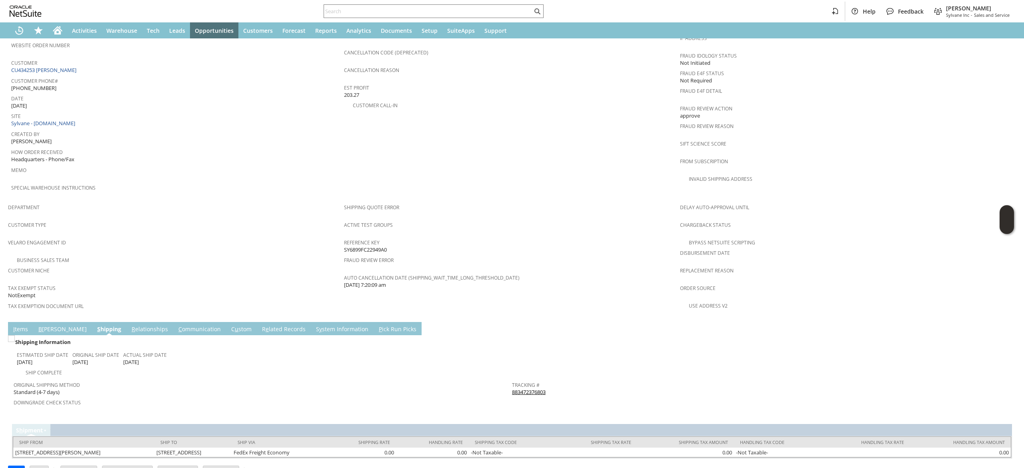
click at [534, 388] on link "883472376803" at bounding box center [529, 391] width 34 height 7
click at [392, 11] on input "text" at bounding box center [428, 11] width 208 height 10
paste input "karlinack@gmail.com"
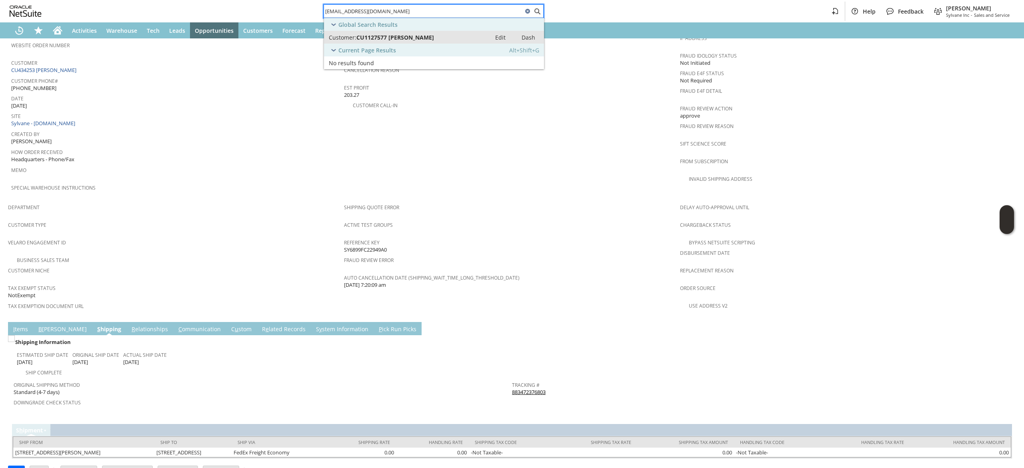
type input "karlinack@gmail.com"
click at [389, 36] on span "CU1127577 Kara Ackerman" at bounding box center [395, 38] width 78 height 8
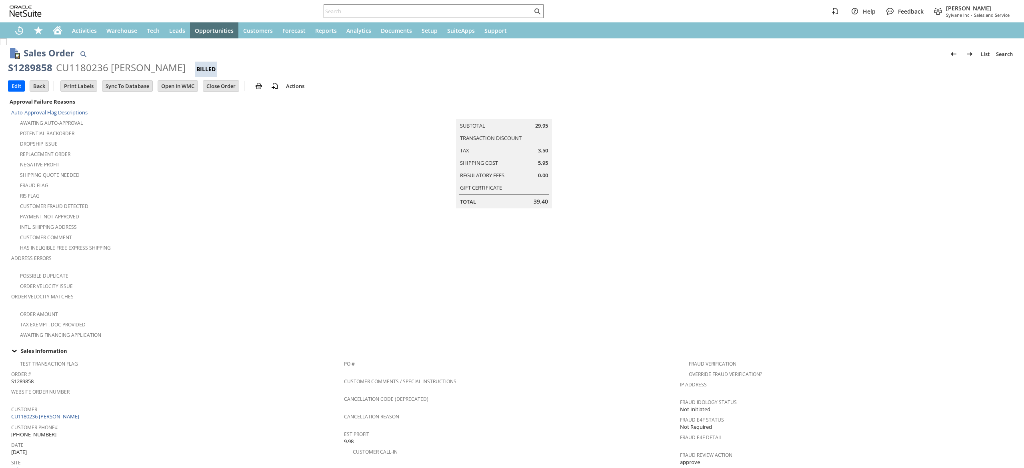
scroll to position [337, 0]
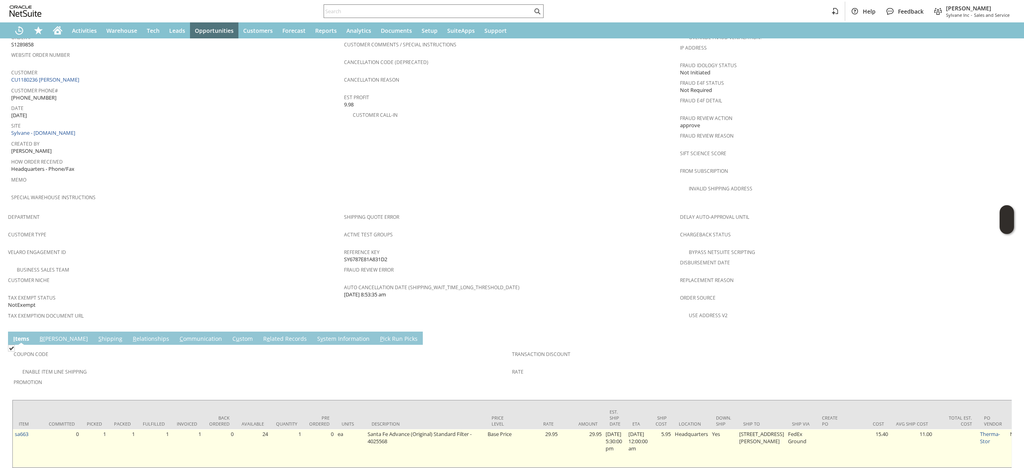
click at [31, 429] on td "sa663" at bounding box center [28, 448] width 30 height 38
copy tr "sa663"
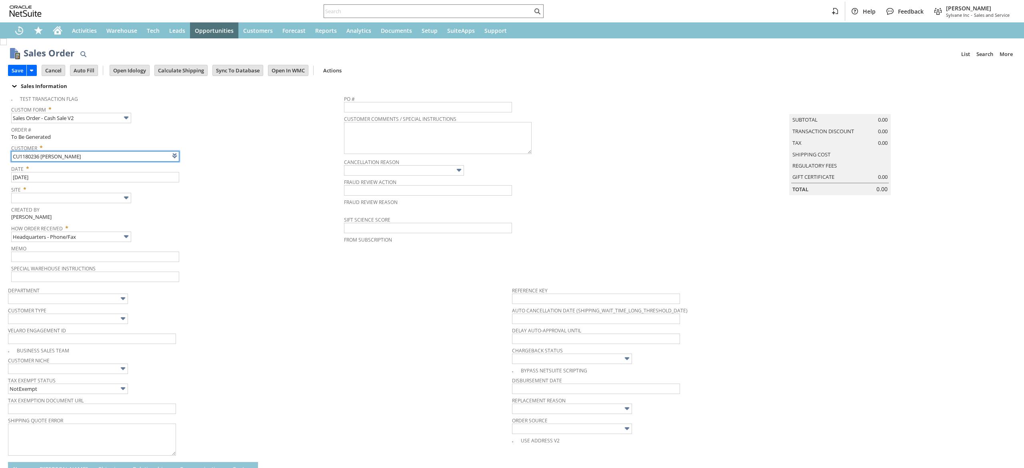
type input "Intelligent Recommendations ⁰"
click at [508, 12] on input "text" at bounding box center [428, 11] width 208 height 10
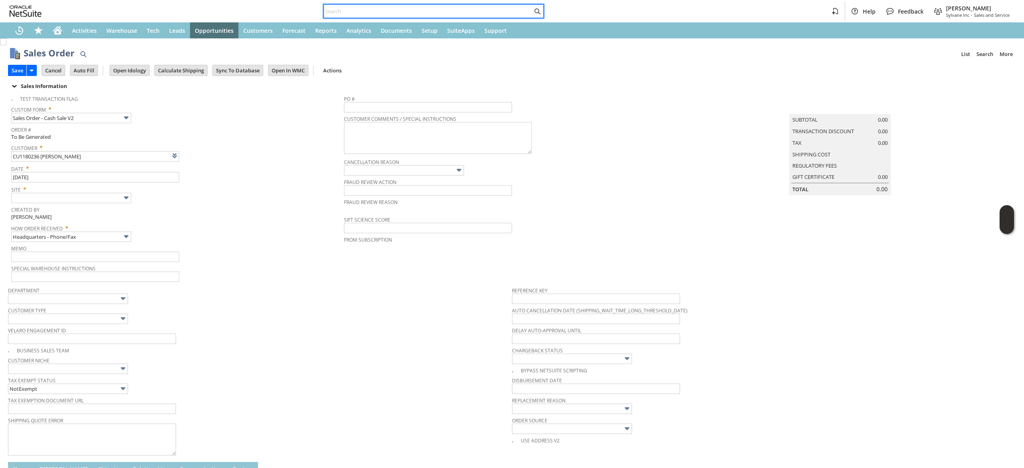
paste input "5302532843"
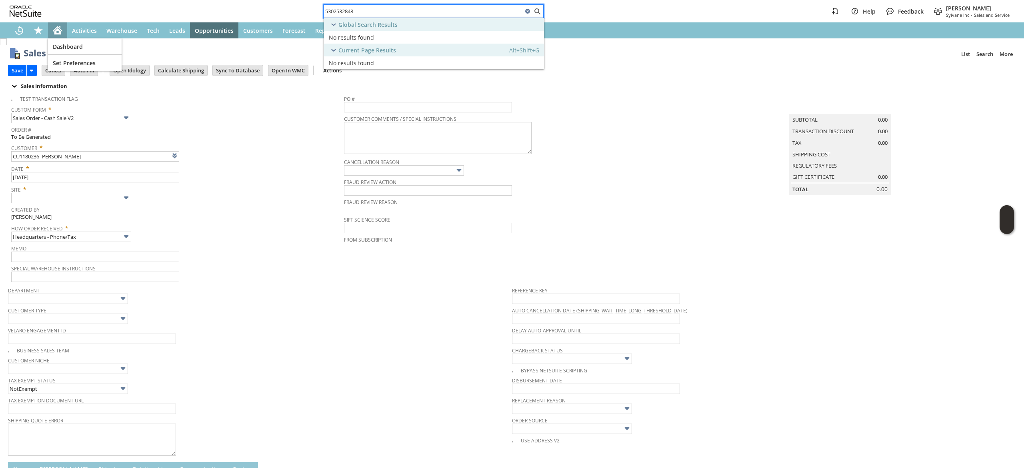
click at [50, 30] on div "Home" at bounding box center [57, 30] width 19 height 16
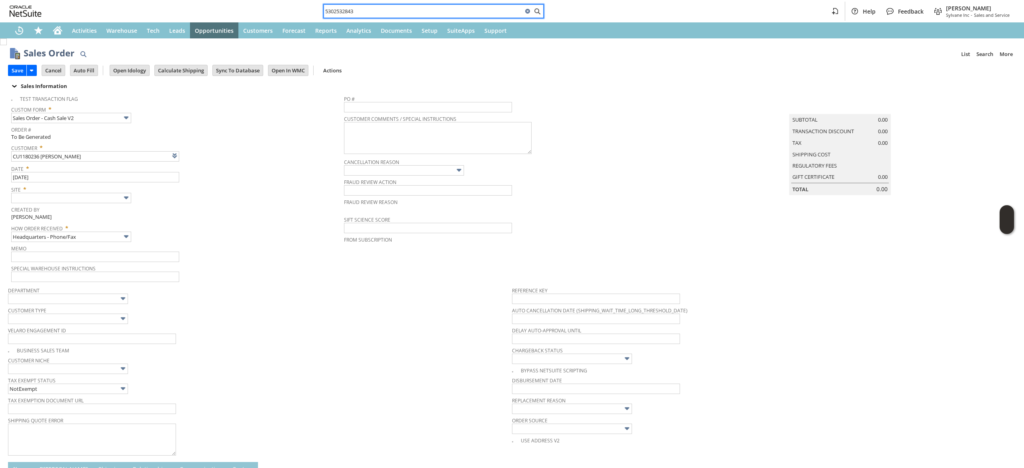
click at [478, 14] on input "5302532843" at bounding box center [423, 11] width 199 height 10
paste input "6037140235"
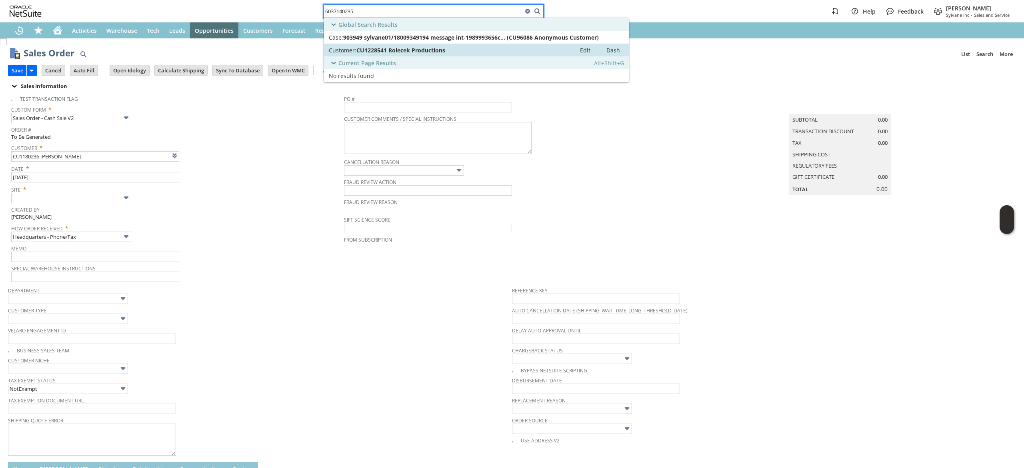
click at [449, 48] on div "Customer: CU1228541 Rolecek Productions" at bounding box center [450, 50] width 242 height 8
click at [482, 19] on div "Global Search Results" at bounding box center [476, 24] width 305 height 13
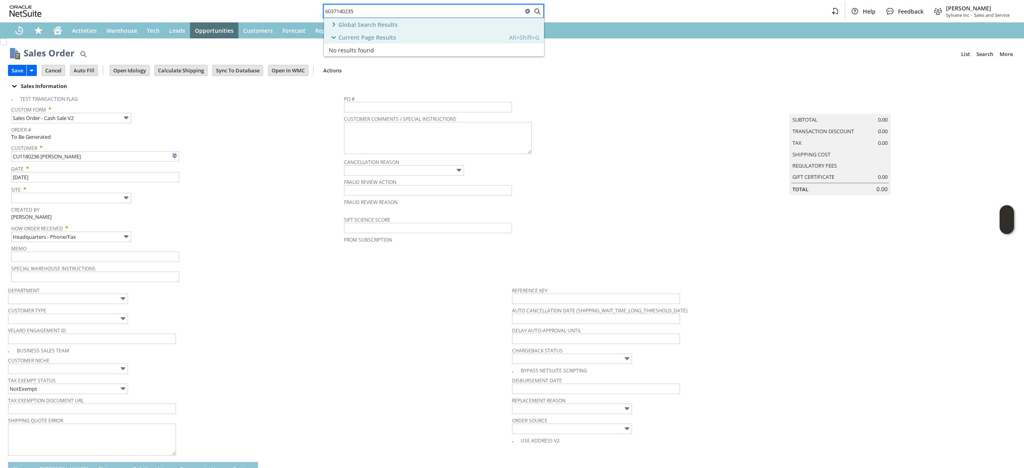
click at [479, 11] on input "6037140235" at bounding box center [423, 11] width 199 height 10
click at [479, 10] on input "6037140235" at bounding box center [423, 11] width 199 height 10
paste input "7135355528"
type input "7135355528"
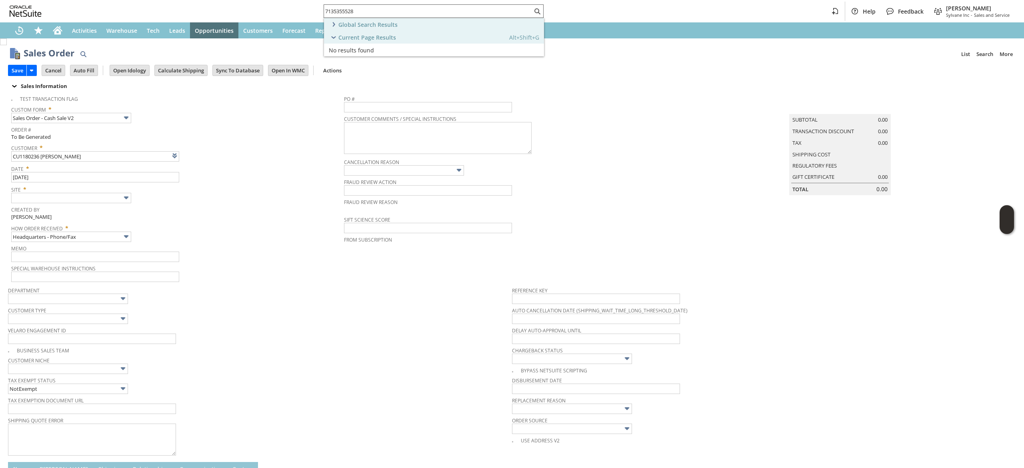
click at [383, 15] on div "7135355528" at bounding box center [434, 11] width 220 height 14
click at [372, 32] on div "Current Page Results Alt+Shift+G" at bounding box center [434, 37] width 220 height 13
click at [339, 26] on span "Global Search Results" at bounding box center [367, 25] width 59 height 8
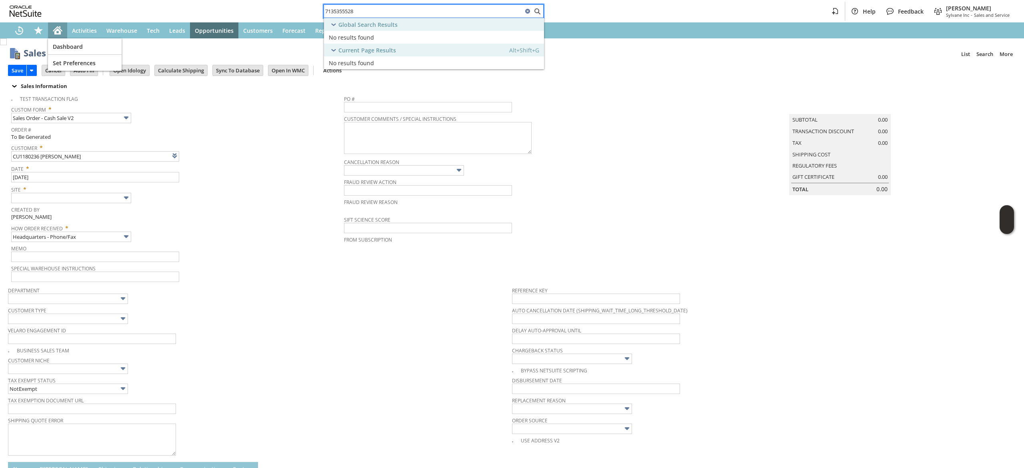
click at [60, 28] on icon "Home" at bounding box center [59, 27] width 1 height 2
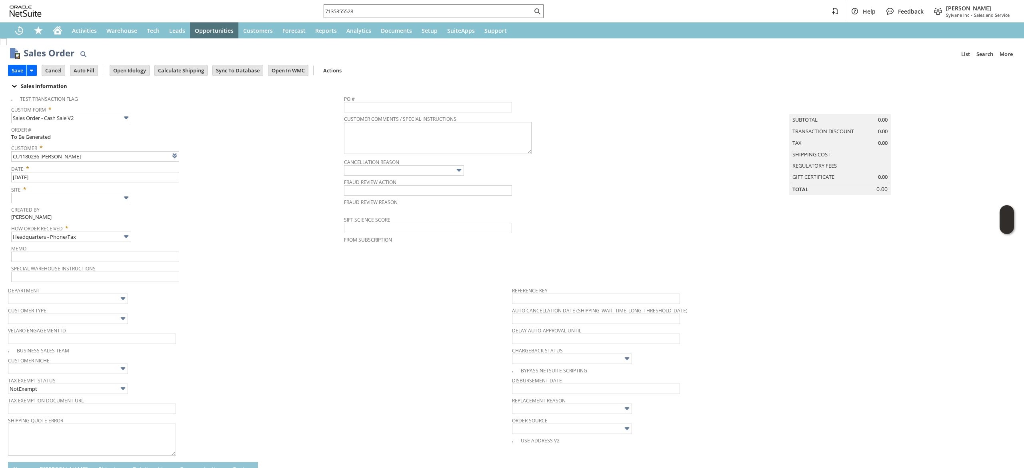
click at [51, 191] on span "Site *" at bounding box center [175, 188] width 329 height 10
click at [72, 197] on input "text" at bounding box center [71, 198] width 120 height 10
type input "Sylvane - [DOMAIN_NAME]"
click at [407, 14] on input "7135355528" at bounding box center [423, 11] width 199 height 10
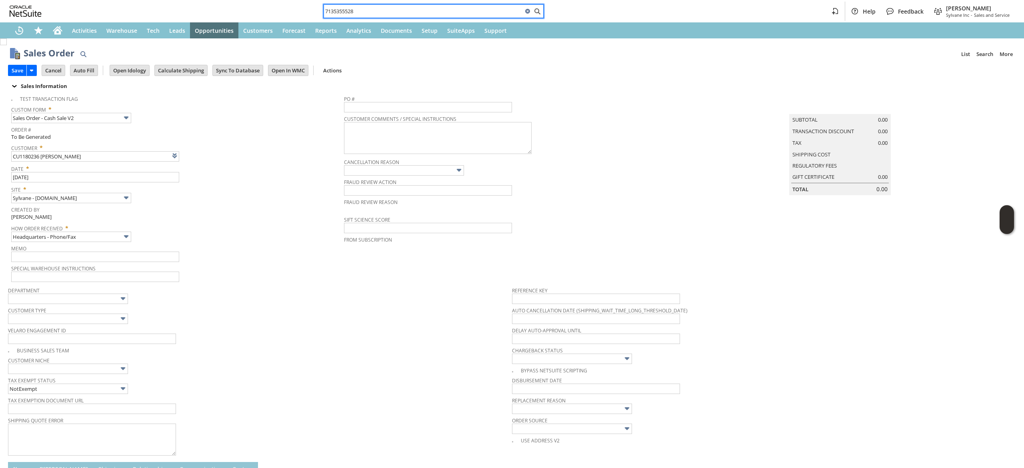
paste input "S1341221"
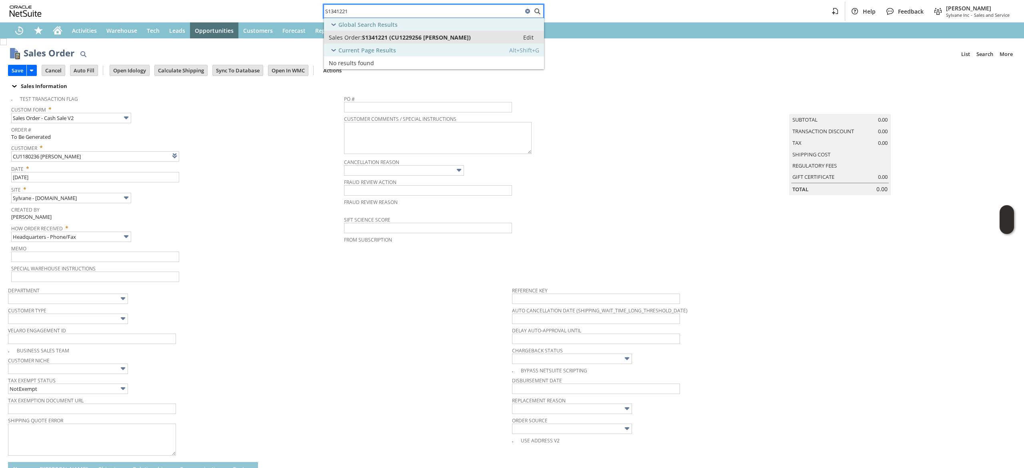
type input "S1341221"
click at [408, 38] on span "S1341221 (CU1229256 Jeff M Bossen)" at bounding box center [416, 38] width 109 height 8
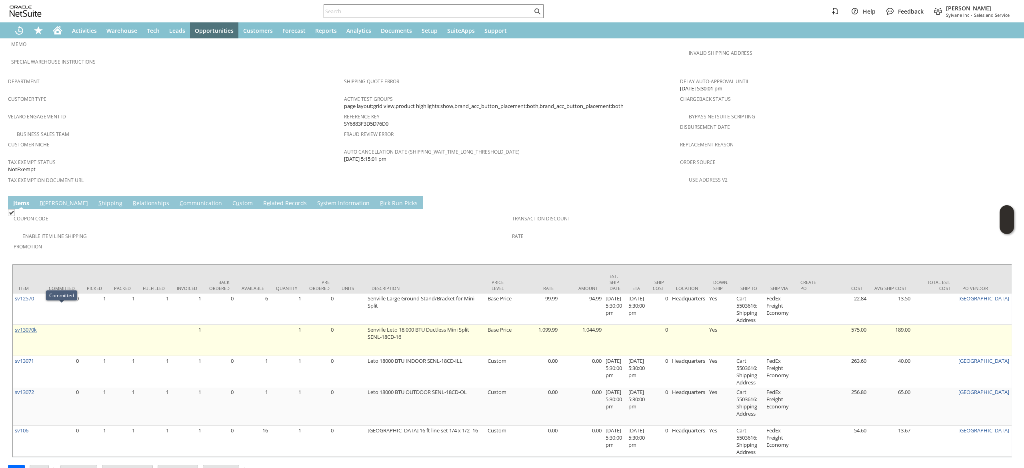
click at [31, 326] on link "sv13070k" at bounding box center [26, 329] width 22 height 7
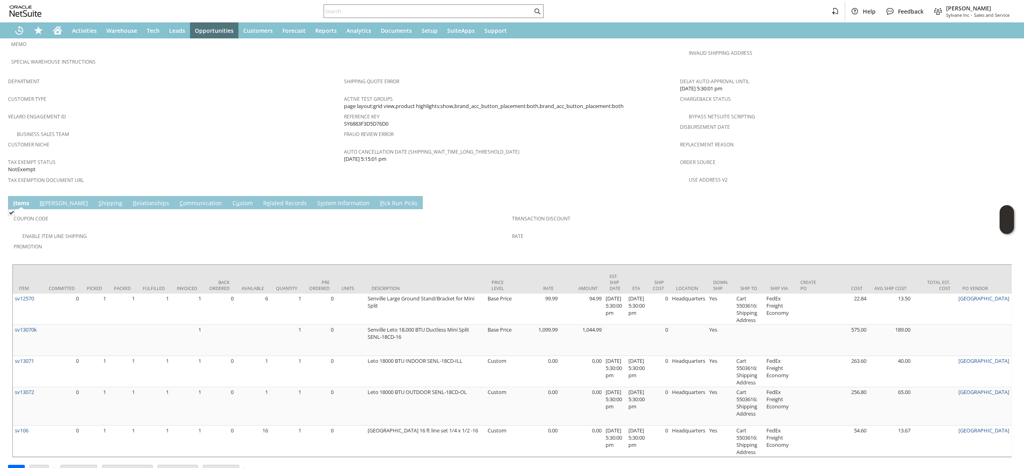
click at [156, 209] on td "Coupon Code Enable Item Line Shipping Promotion Transaction Discount Rate" at bounding box center [512, 234] width 1000 height 51
click at [178, 199] on link "C ommunication" at bounding box center [201, 203] width 46 height 9
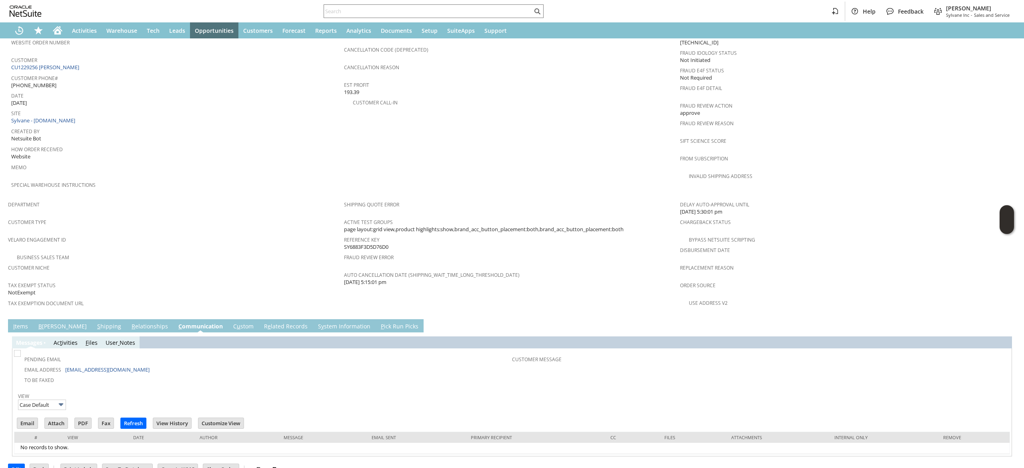
click at [29, 417] on td "Email" at bounding box center [30, 424] width 28 height 15
click at [27, 418] on input "Email" at bounding box center [27, 423] width 20 height 10
click at [661, 146] on td "PO # Customer Comments / Special Instructions Cancellation Code (deprecated) Ca…" at bounding box center [512, 102] width 336 height 190
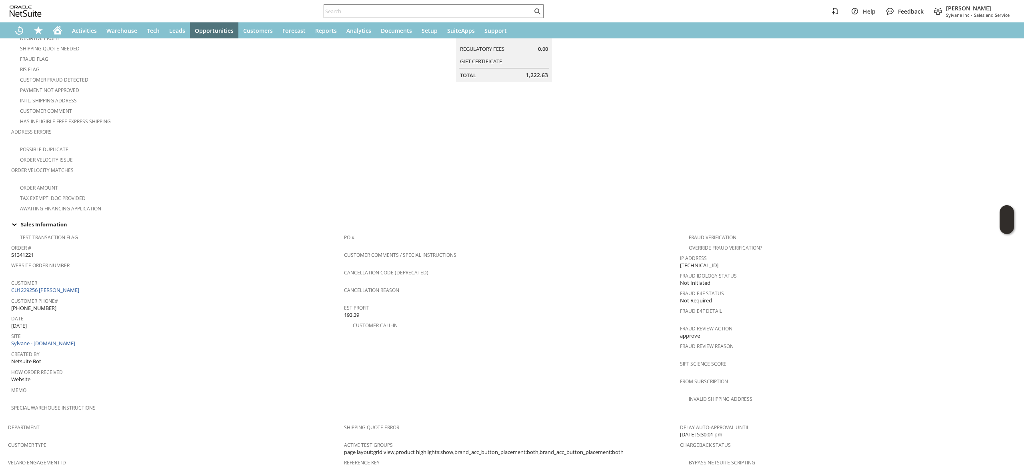
scroll to position [160, 0]
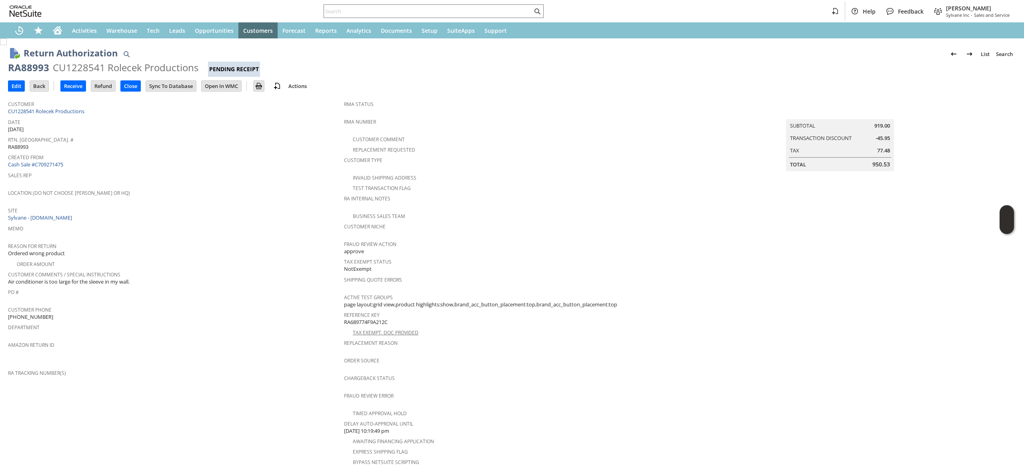
scroll to position [181, 0]
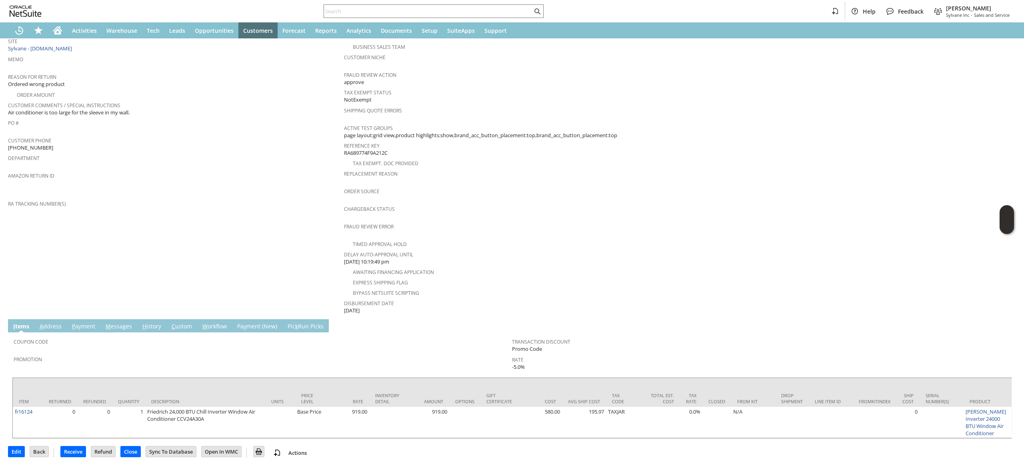
click at [94, 260] on td "Customer CU1228541 Rolecek Productions Date 8/9/2025 Rtn. Auth. # RA88993 Creat…" at bounding box center [176, 121] width 336 height 388
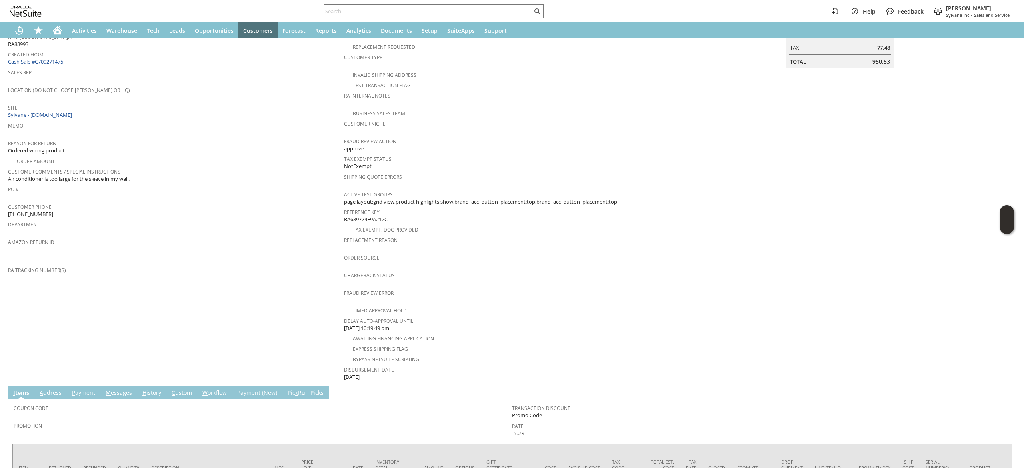
scroll to position [47, 0]
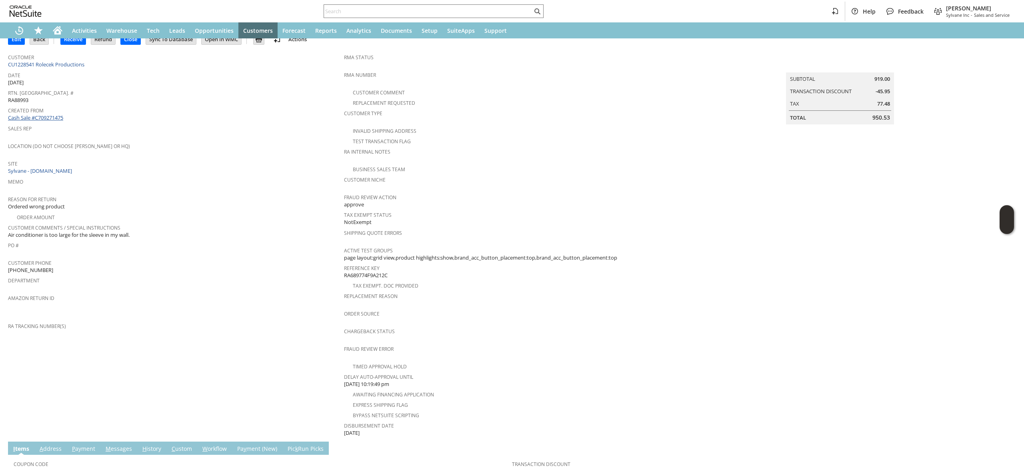
click at [52, 116] on link "Cash Sale #C709271475" at bounding box center [35, 117] width 55 height 7
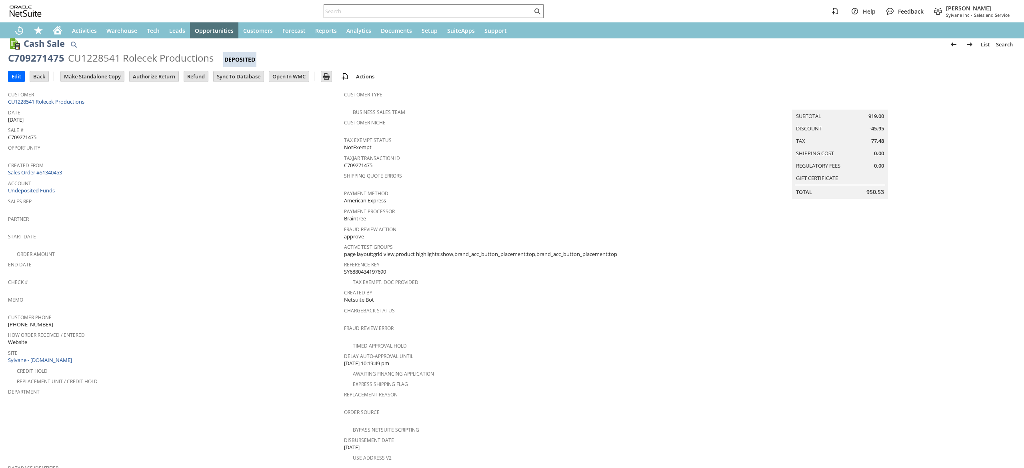
scroll to position [13, 0]
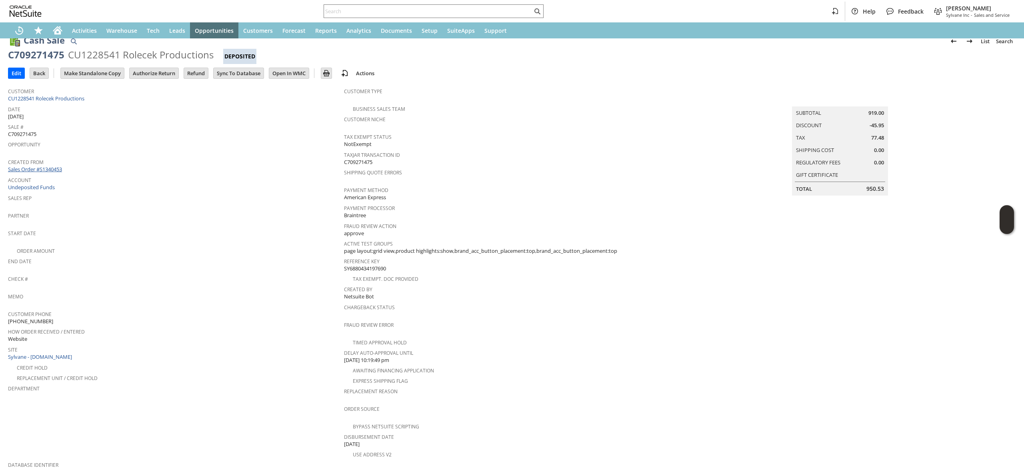
click at [59, 166] on link "Sales Order #S1340453" at bounding box center [36, 169] width 56 height 7
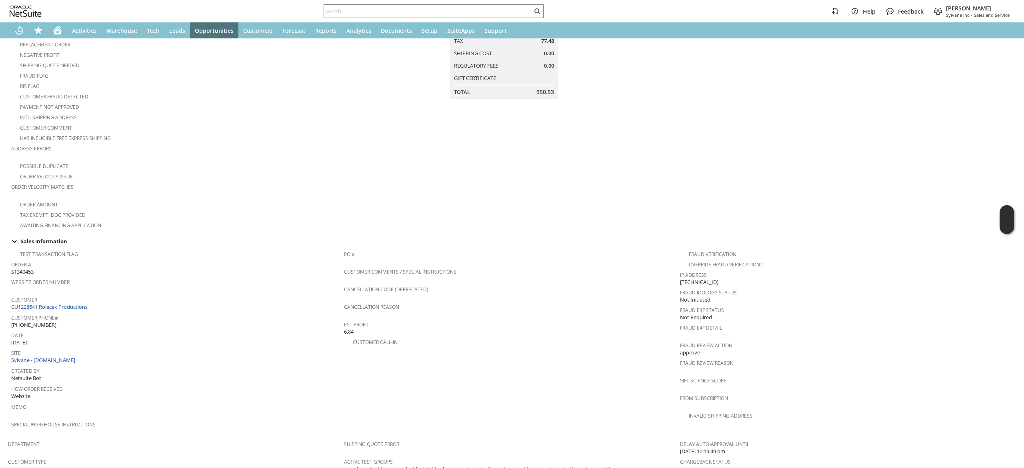
scroll to position [45, 0]
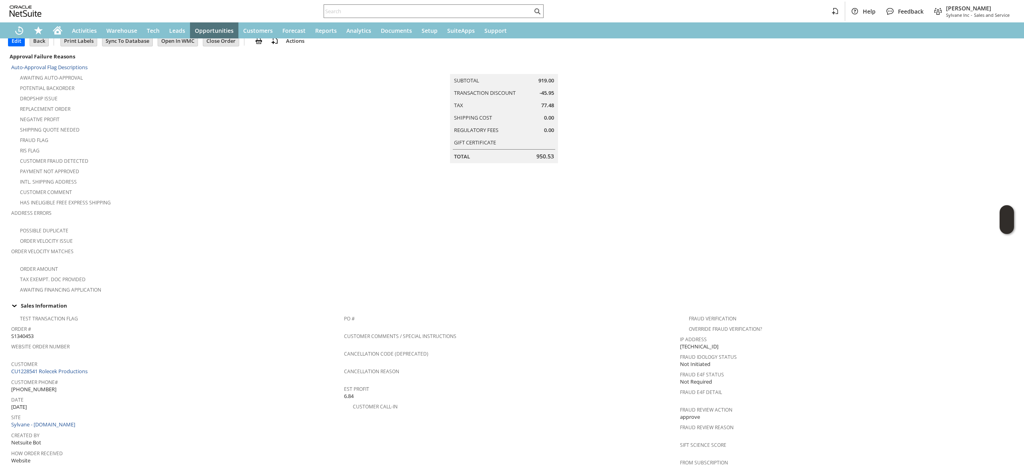
click at [130, 358] on span "Customer" at bounding box center [175, 362] width 329 height 9
click at [126, 367] on tbody "Test Transaction Flag Order # S1340453 Website Order Number Customer CU1228541 …" at bounding box center [177, 406] width 333 height 190
click at [126, 376] on span "Customer Phone#" at bounding box center [175, 380] width 329 height 9
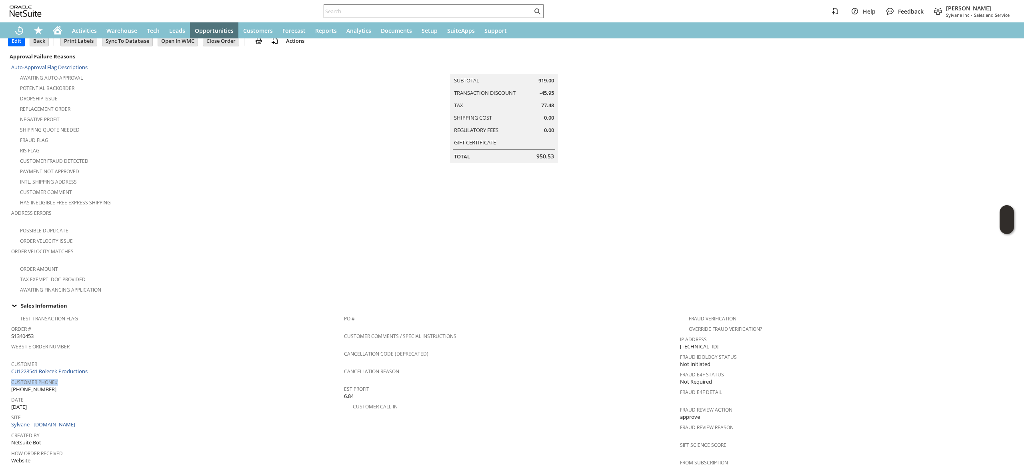
click at [133, 363] on div "Customer CU1228541 Rolecek Productions" at bounding box center [175, 366] width 329 height 17
click at [135, 363] on div "Customer CU1228541 Rolecek Productions" at bounding box center [175, 366] width 329 height 17
click at [135, 364] on div "Customer CU1228541 Rolecek Productions" at bounding box center [175, 366] width 329 height 17
copy tbody "CU1228541 Rolecek Productions"
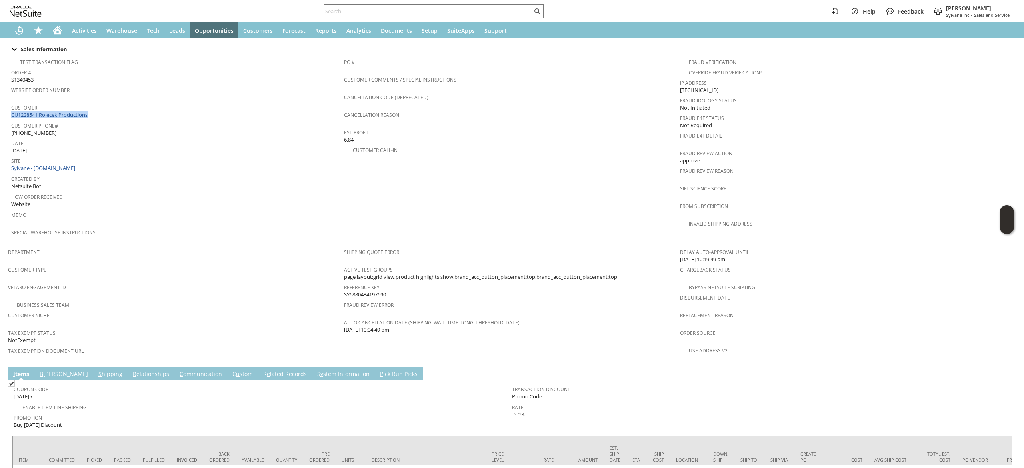
scroll to position [365, 0]
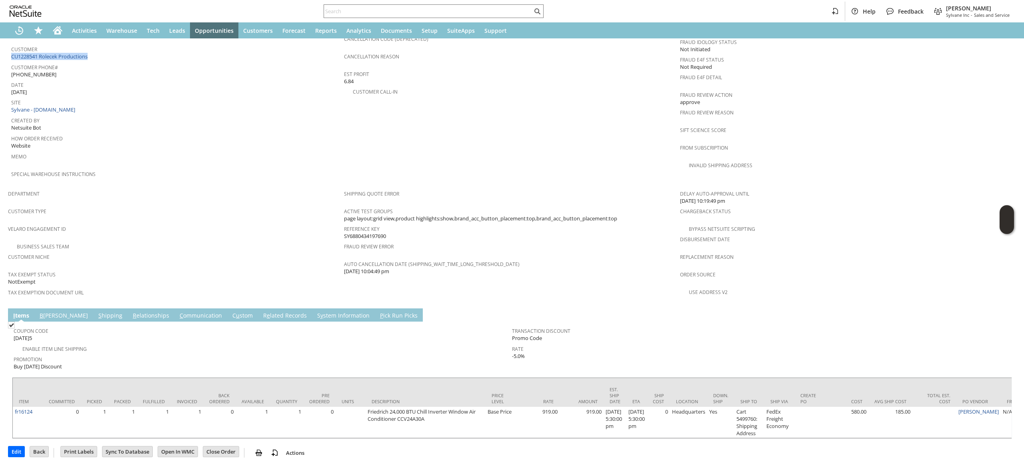
click at [50, 312] on link "B illing" at bounding box center [64, 316] width 52 height 9
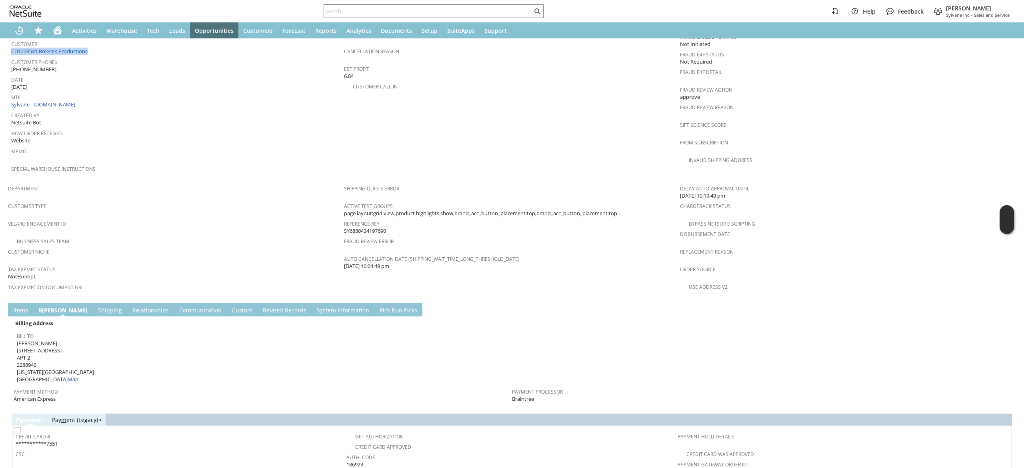
click at [96, 306] on link "S hipping" at bounding box center [110, 310] width 28 height 9
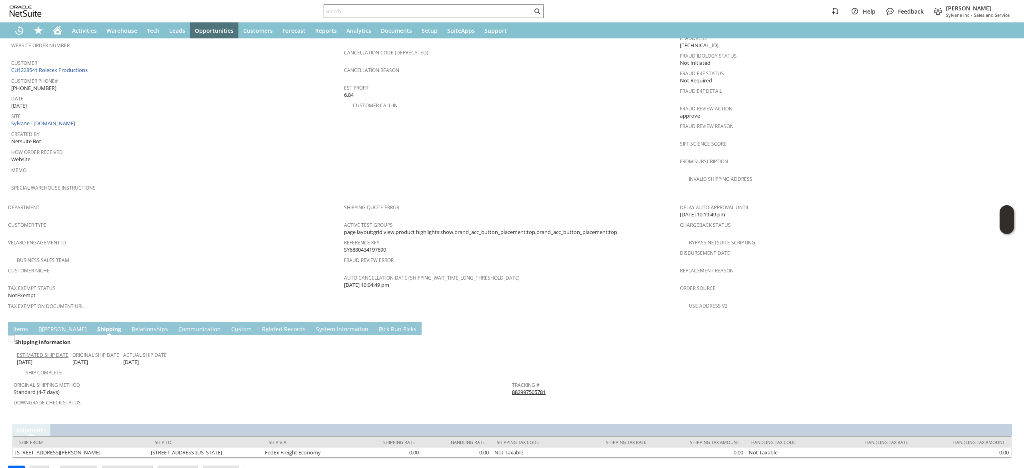
click at [58, 349] on span "Estimated Ship Date" at bounding box center [43, 353] width 52 height 9
drag, startPoint x: 56, startPoint y: 318, endPoint x: 55, endPoint y: 313, distance: 5.3
click at [56, 337] on div "Shipping Information" at bounding box center [261, 342] width 495 height 10
click at [54, 325] on link "B illing" at bounding box center [62, 329] width 52 height 9
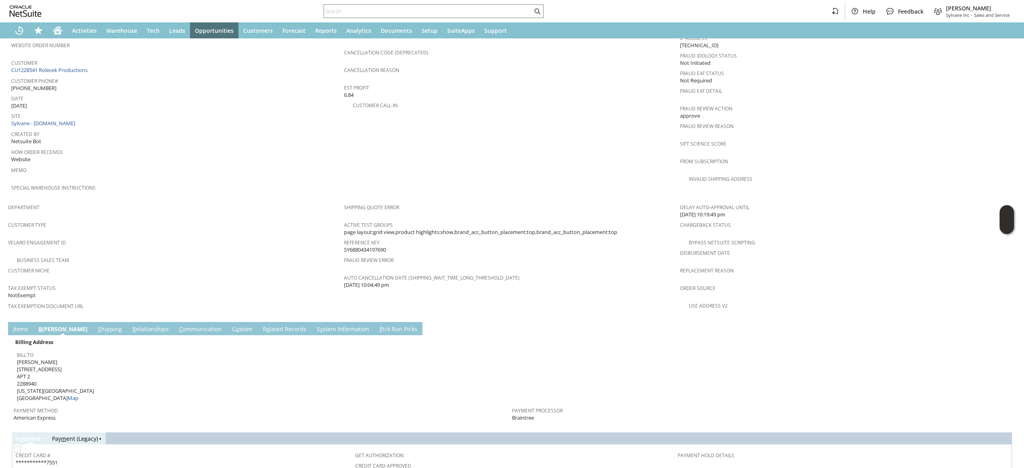
click at [45, 358] on span "Alex J Rolecek 126 W 82ND ST APT 2 2288940 NEW YORK NY 10024 United States Map" at bounding box center [55, 380] width 77 height 44
copy span "126 W 82ND ST"
click at [30, 358] on span "Alex J Rolecek 126 W 82ND ST APT 2 2288940 NEW YORK NY 10024 United States Map" at bounding box center [55, 380] width 77 height 44
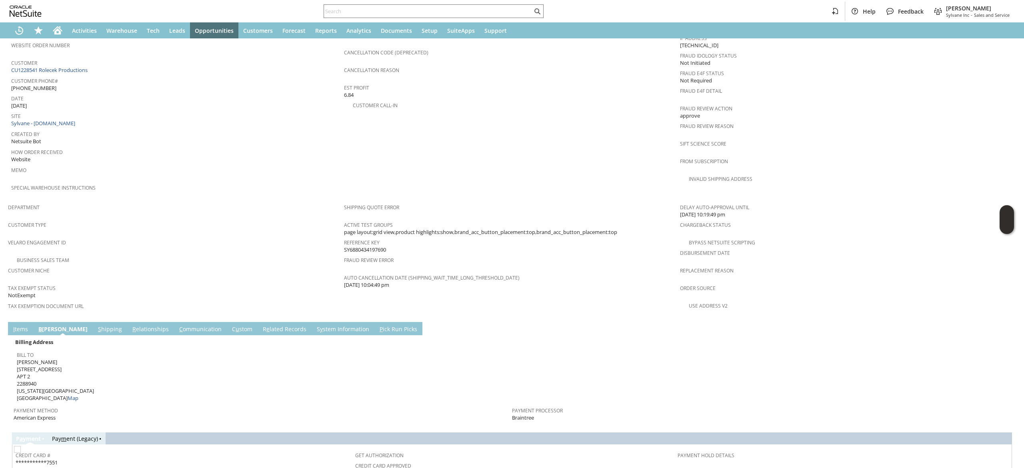
click at [28, 358] on span "Alex J Rolecek 126 W 82ND ST APT 2 2288940 NEW YORK NY 10024 United States Map" at bounding box center [55, 380] width 77 height 44
click at [29, 358] on span "Alex J Rolecek 126 W 82ND ST APT 2 2288940 NEW YORK NY 10024 United States Map" at bounding box center [55, 380] width 77 height 44
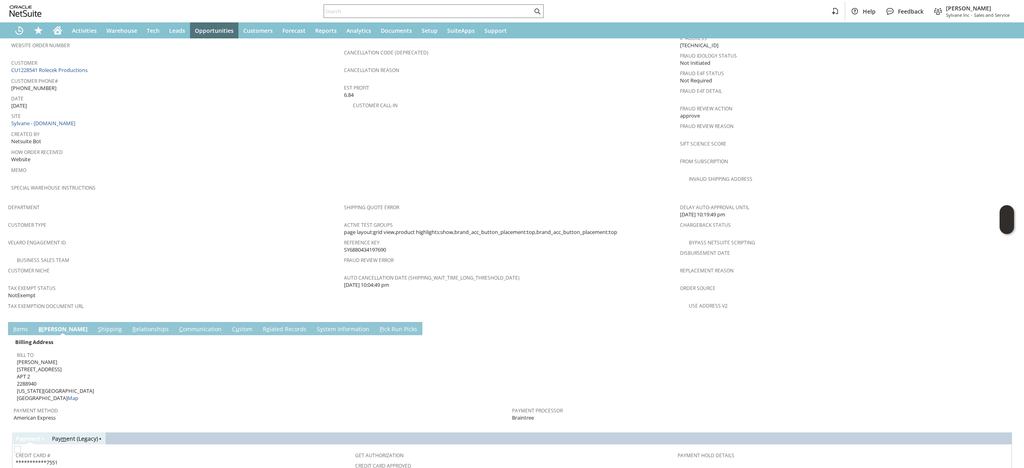
click at [61, 371] on span "Alex J Rolecek 126 W 82ND ST APT 2 2288940 NEW YORK NY 10024 United States Map" at bounding box center [55, 380] width 77 height 44
click at [60, 371] on span "Alex J Rolecek 126 W 82ND ST APT 2 2288940 NEW YORK NY 10024 United States Map" at bounding box center [55, 380] width 77 height 44
copy span "10024"
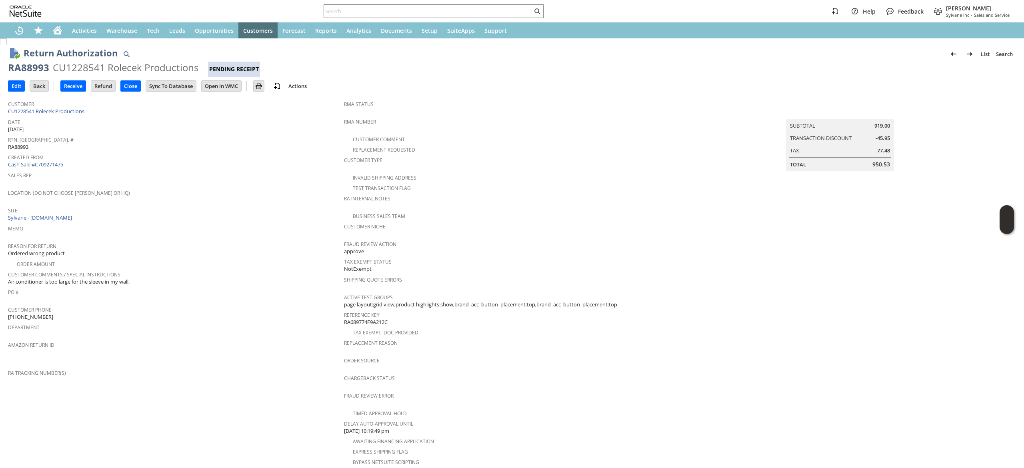
scroll to position [181, 0]
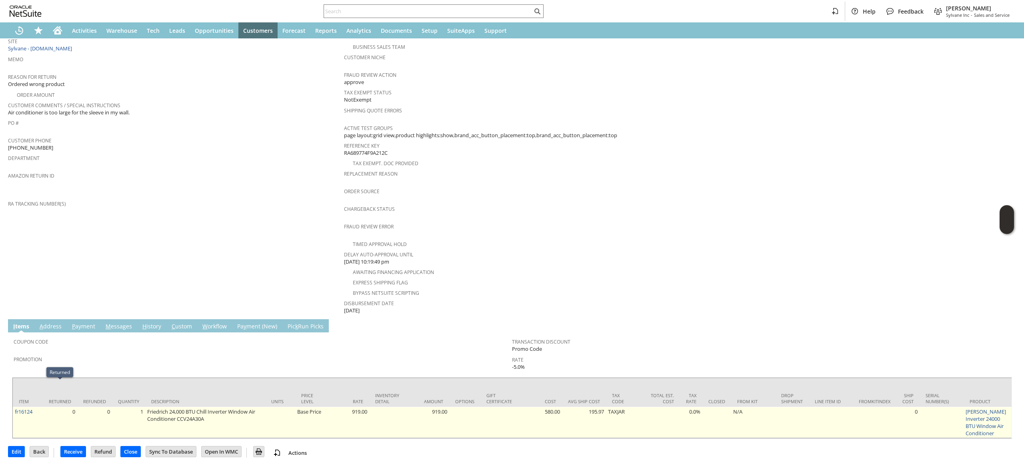
click at [38, 407] on td "fr16124" at bounding box center [28, 422] width 30 height 31
copy tr "fr16124"
click at [31, 408] on link "fr16124" at bounding box center [24, 411] width 18 height 7
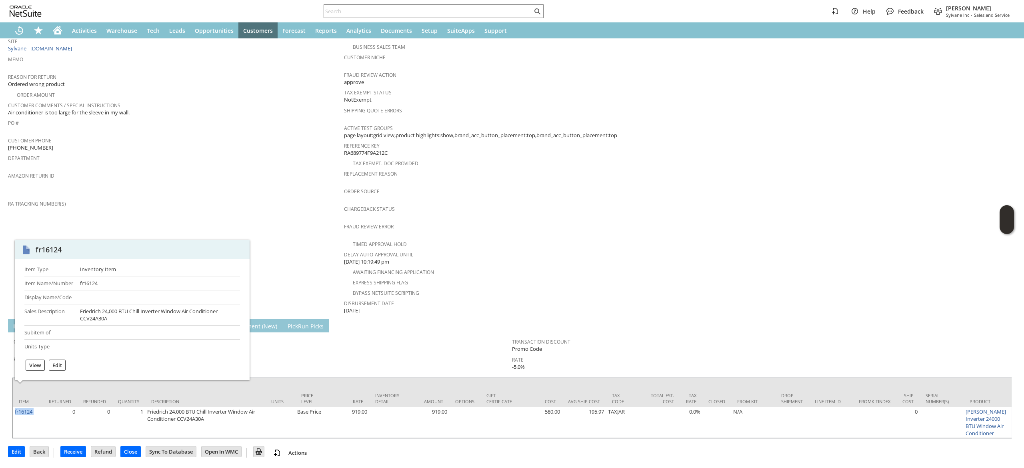
scroll to position [0, 0]
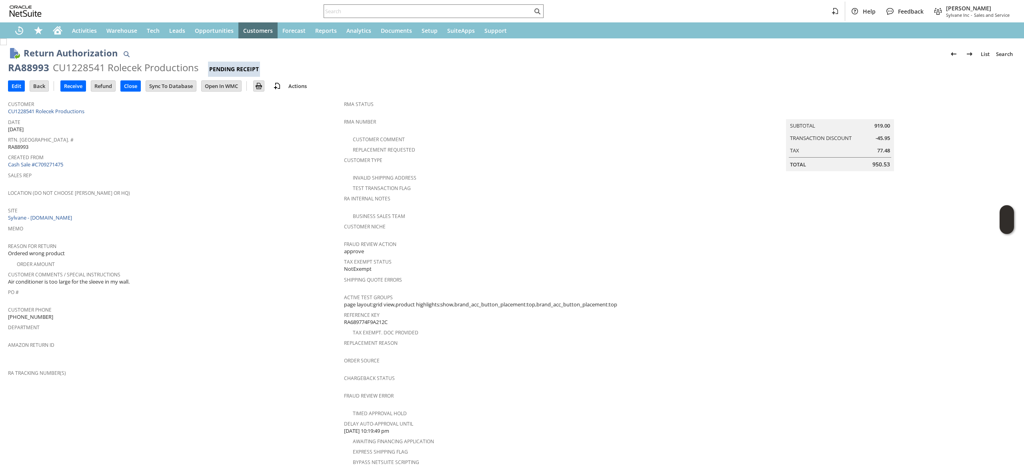
click at [35, 78] on div "Edit Back New Receive Refund Close" at bounding box center [512, 87] width 1008 height 20
click at [36, 68] on div "RA88993" at bounding box center [28, 67] width 41 height 13
copy div "RA88993"
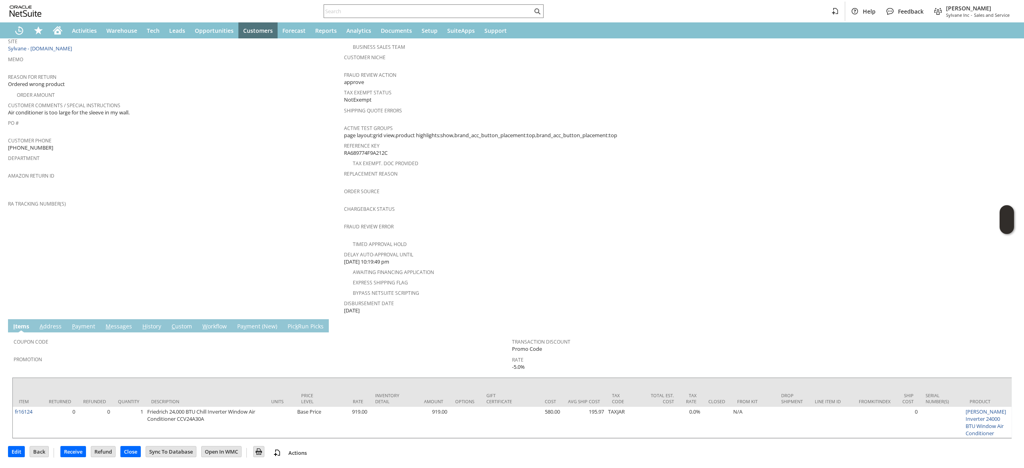
click at [59, 322] on link "A ddress" at bounding box center [51, 326] width 26 height 9
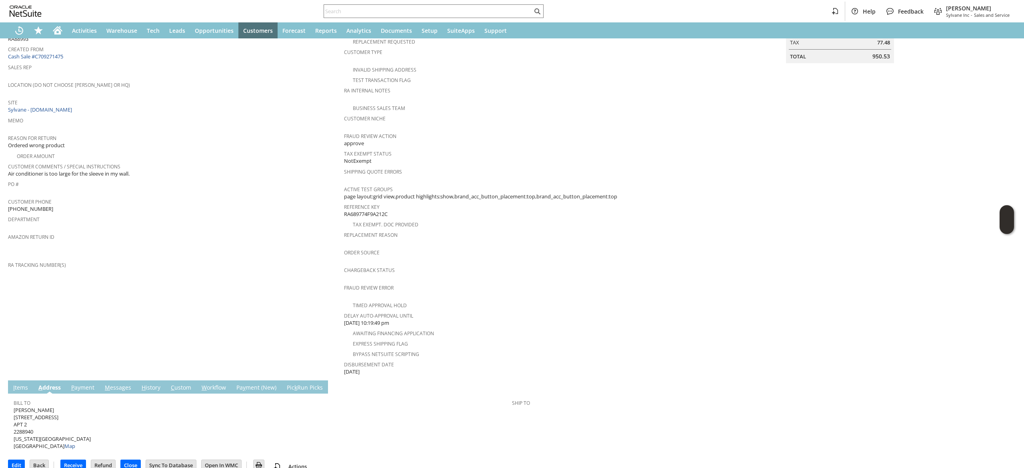
click at [112, 395] on td "Bill To Alex J Rolecek 126 W 82ND ST APT 2 2288940 NEW YORK NY 10024 United Sta…" at bounding box center [263, 423] width 498 height 56
click at [117, 384] on link "M essages" at bounding box center [118, 388] width 30 height 9
drag, startPoint x: 117, startPoint y: 402, endPoint x: 63, endPoint y: 398, distance: 54.2
click at [63, 408] on td "To Be E-mailed arolecek@gmail.com" at bounding box center [263, 413] width 498 height 10
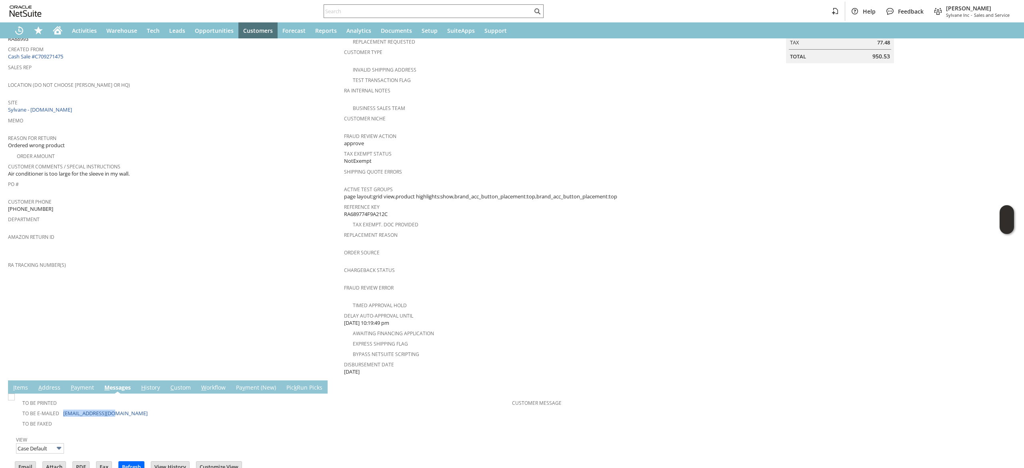
copy link "[EMAIL_ADDRESS][DOMAIN_NAME]"
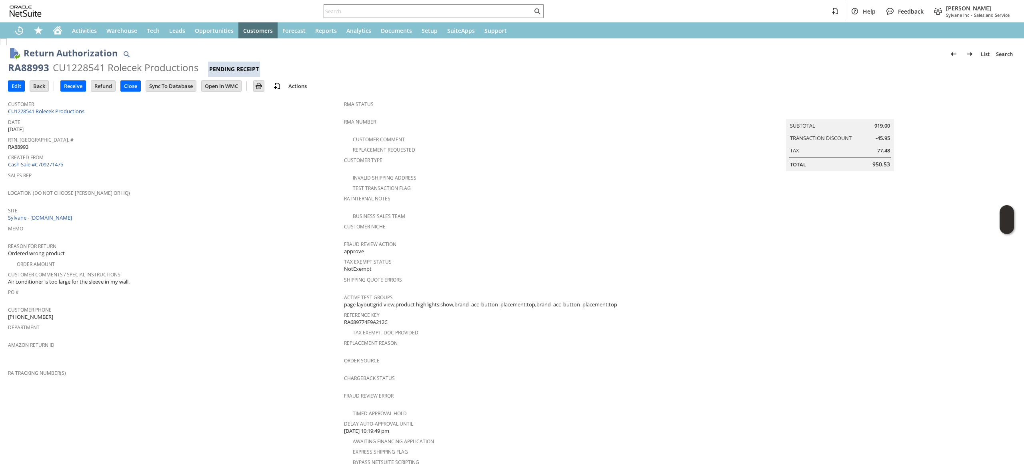
drag, startPoint x: 14, startPoint y: 83, endPoint x: 42, endPoint y: 3, distance: 84.4
click at [14, 83] on input "Edit" at bounding box center [16, 86] width 16 height 10
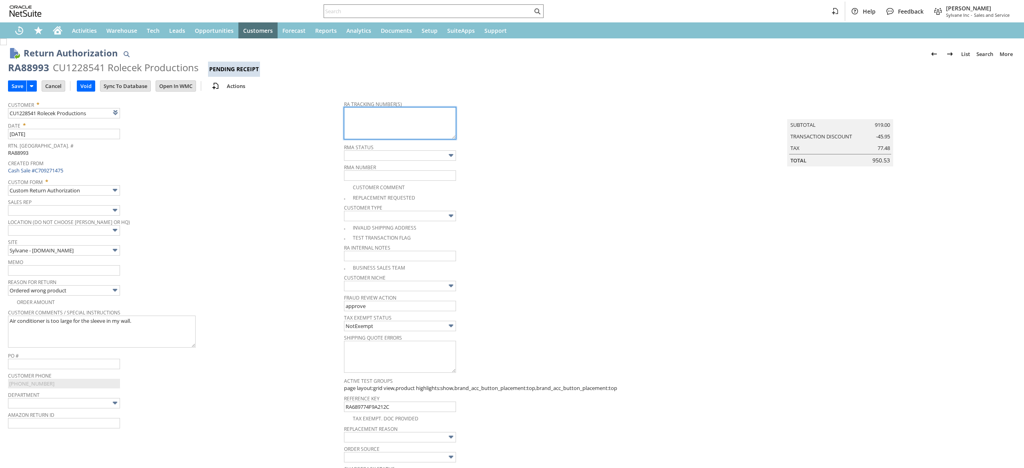
click at [385, 121] on textarea at bounding box center [400, 123] width 112 height 32
paste textarea "FedEx Freight Economy20250812NNW213934 [DATE] 1 140.00 LBS 10:30 AM - 6:00 PM"
drag, startPoint x: 420, startPoint y: 118, endPoint x: 338, endPoint y: 108, distance: 82.1
click at [338, 108] on tr "Customer * CU1228541 Rolecek Productions List Search Date * [DATE] [GEOGRAPHIC_…" at bounding box center [512, 338] width 1008 height 485
paste textarea "883504794927"
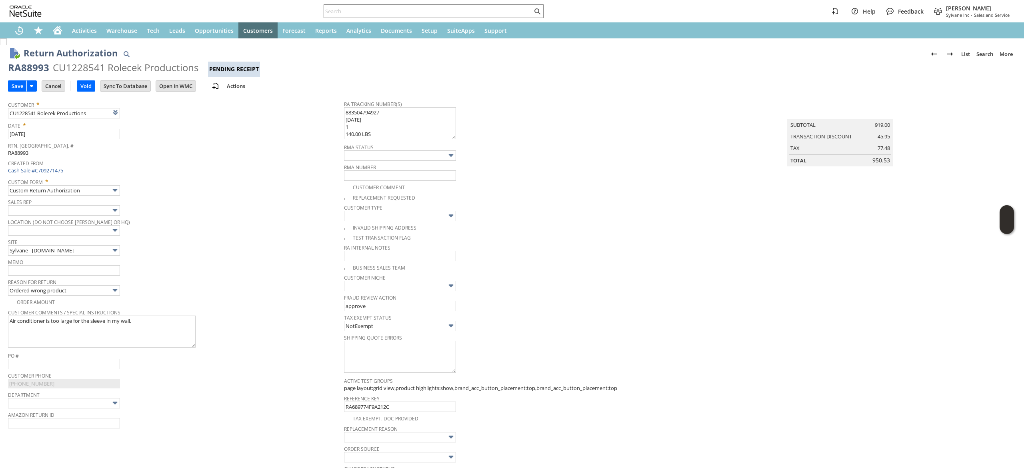
click at [605, 276] on span "Customer Niche" at bounding box center [510, 276] width 332 height 9
click at [370, 123] on textarea "883504794927 08/12/2025 1 140.00 LBS 10:30 AM - 6:00 PM" at bounding box center [400, 123] width 112 height 32
click at [400, 130] on textarea "883504794927 08/12/2025 140.00 LBS 10:30 AM - 6:00 PM" at bounding box center [400, 123] width 112 height 32
type textarea "883504794927 08/12/2025 140.00 LBS 10:30 AM - 6:00 PM Fedex Freight"
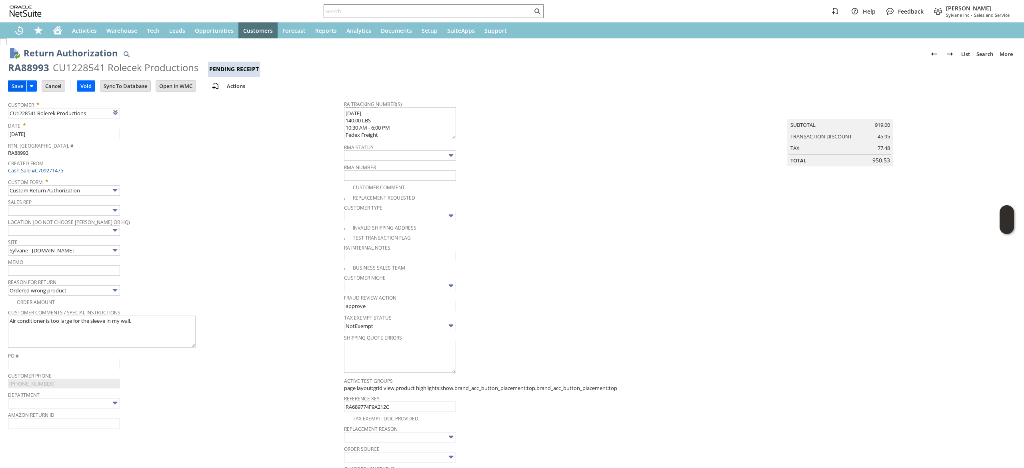
click at [18, 86] on input "Save" at bounding box center [17, 86] width 18 height 10
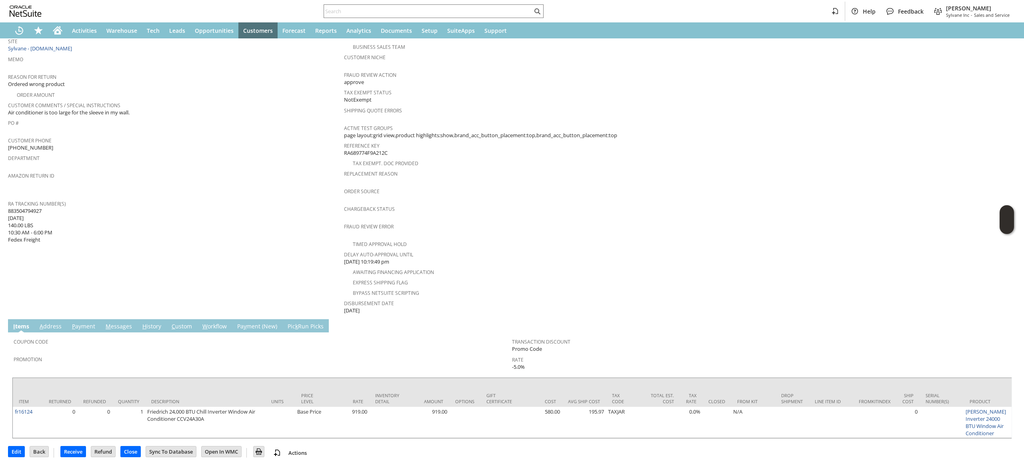
scroll to position [213, 0]
drag, startPoint x: 33, startPoint y: 210, endPoint x: 66, endPoint y: 214, distance: 33.0
click at [66, 214] on div "RA Tracking Number(s) 883504794927 08/12/2025 140.00 LBS 10:30 AM - 6:00 PM Fed…" at bounding box center [174, 221] width 332 height 46
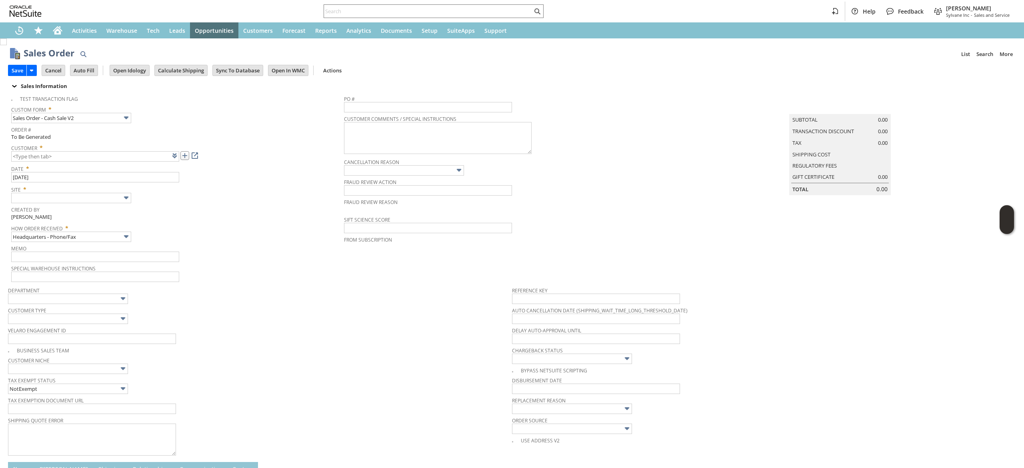
click at [186, 160] on link at bounding box center [184, 155] width 9 height 9
click at [903, 225] on td "Summary Subtotal 0.00 Transaction Discount 0.00 Tax 0.00 Shipping Cost Regulato…" at bounding box center [848, 187] width 336 height 192
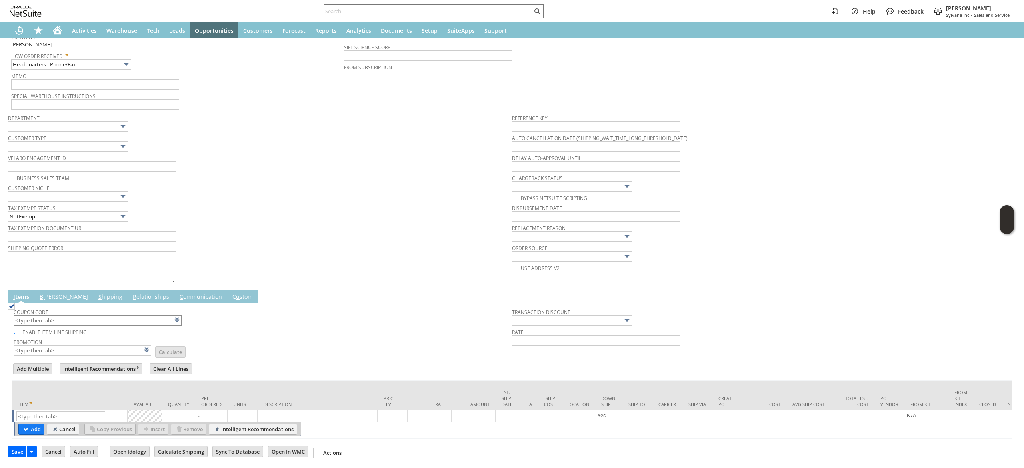
scroll to position [187, 0]
type input "CU1233979 [PERSON_NAME]"
click at [55, 290] on td "B [PERSON_NAME]" at bounding box center [63, 296] width 59 height 13
click at [53, 293] on link "B [PERSON_NAME]" at bounding box center [64, 297] width 52 height 9
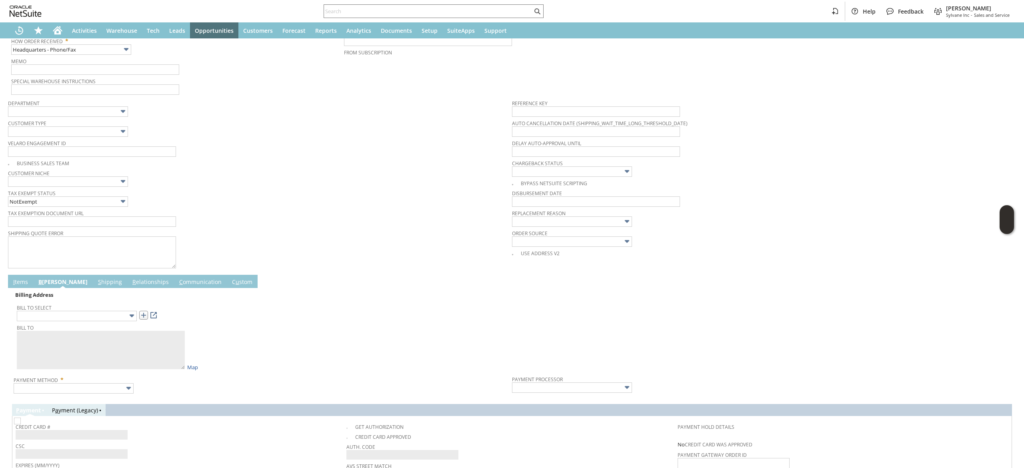
click at [143, 320] on link at bounding box center [143, 315] width 9 height 9
drag, startPoint x: 797, startPoint y: 185, endPoint x: 602, endPoint y: 38, distance: 244.4
click at [797, 182] on div "Bypass NetSuite Scripting" at bounding box center [764, 182] width 504 height 9
click at [911, 288] on div "I tems B [PERSON_NAME] S hipping R elationships C ommunication [PERSON_NAME]" at bounding box center [503, 281] width 990 height 13
click at [22, 281] on link "I tems" at bounding box center [20, 282] width 19 height 9
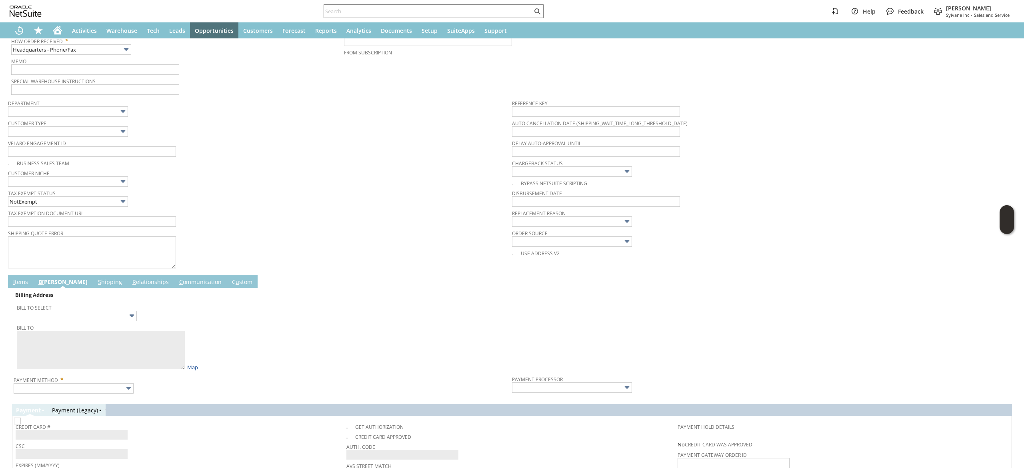
type input "[STREET_ADDRESS][PERSON_NAME]"
type textarea "[PERSON_NAME] [STREET_ADDRESS][PERSON_NAME]"
click at [16, 284] on link "I tems" at bounding box center [20, 282] width 19 height 9
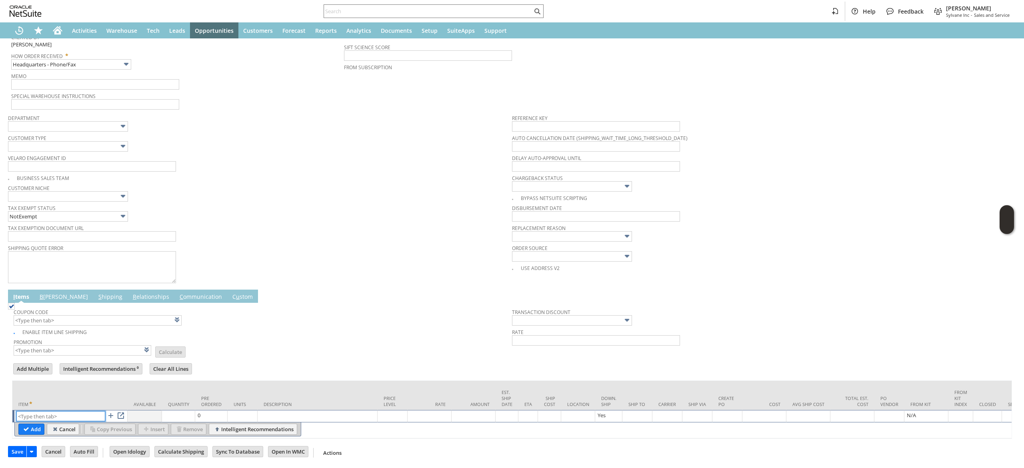
click at [63, 411] on input "text" at bounding box center [60, 416] width 89 height 10
type input "da15130"
drag, startPoint x: 91, startPoint y: 386, endPoint x: 86, endPoint y: 389, distance: 5.8
click at [91, 386] on td "Item" at bounding box center [69, 395] width 115 height 29
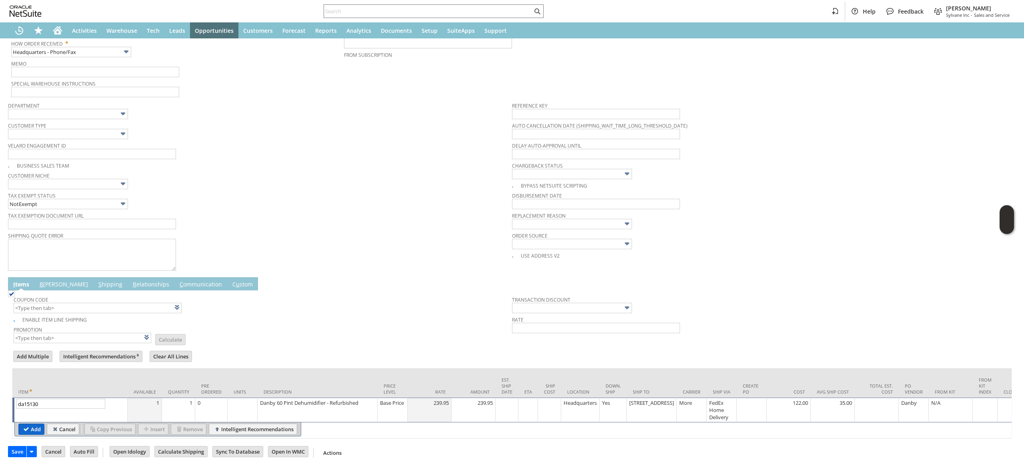
click at [22, 428] on input "Add" at bounding box center [31, 429] width 25 height 10
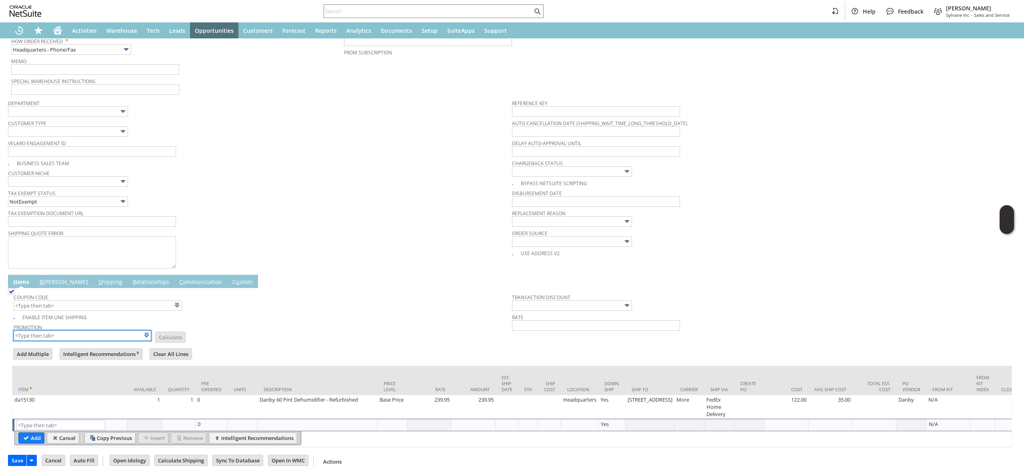
click at [101, 335] on input "text" at bounding box center [83, 335] width 138 height 10
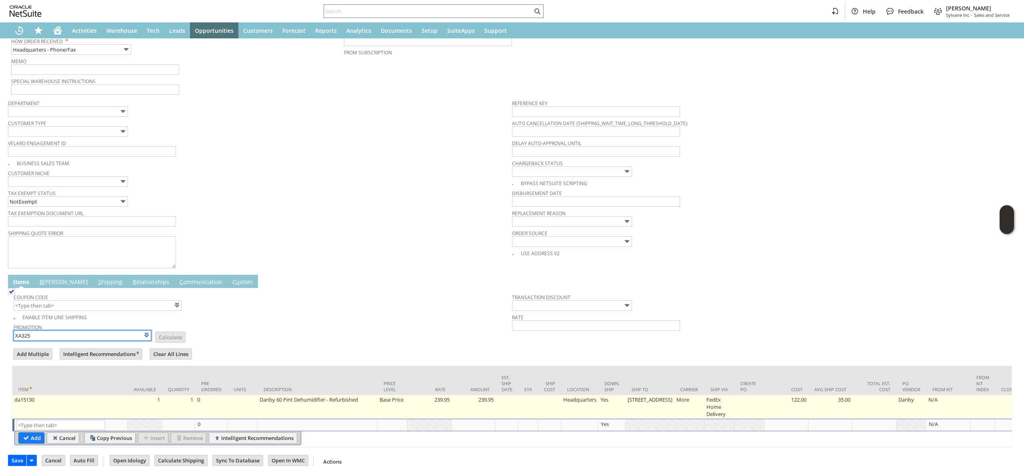
type input "XA325"
click at [72, 402] on td "da15130" at bounding box center [69, 407] width 115 height 24
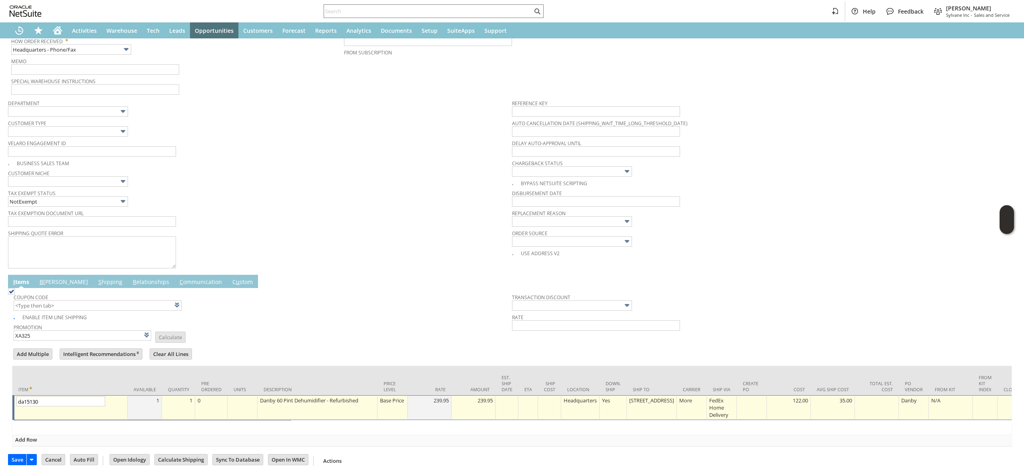
type input "XA325"
type input "Promo Code"
type input "-5.0%"
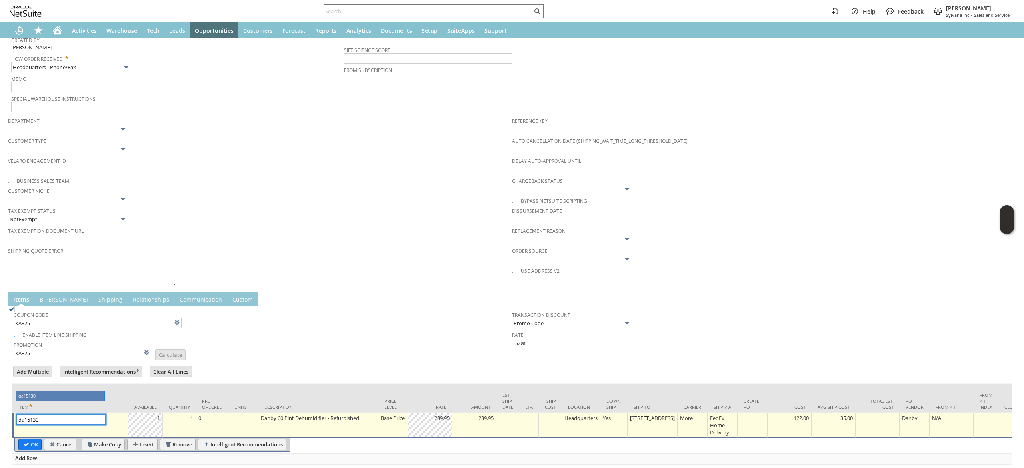
scroll to position [210, 0]
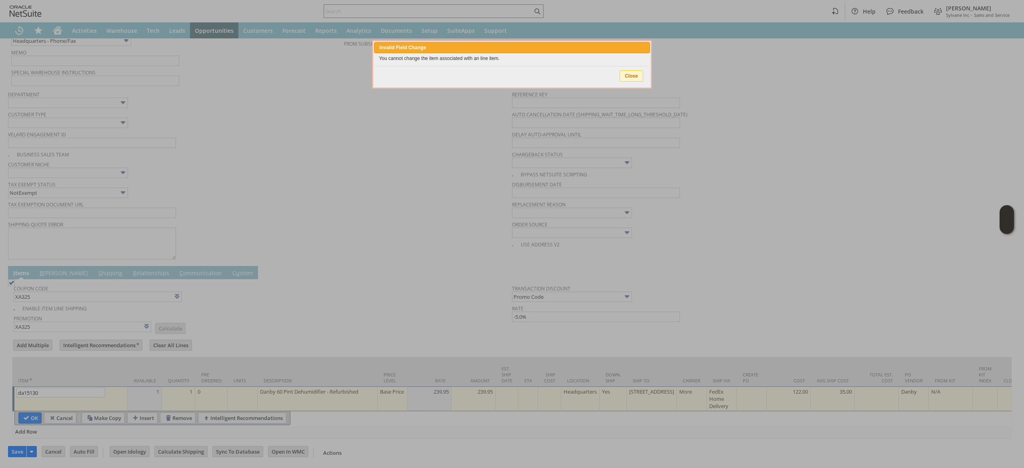
click at [623, 77] on span "Close" at bounding box center [631, 76] width 23 height 10
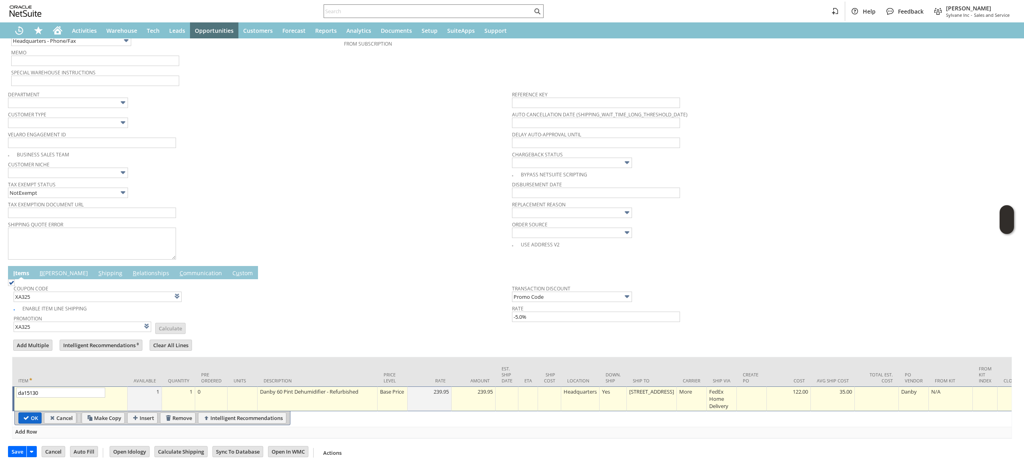
click at [28, 413] on input "OK" at bounding box center [30, 418] width 22 height 10
type input "Add"
type input "Copy Previous"
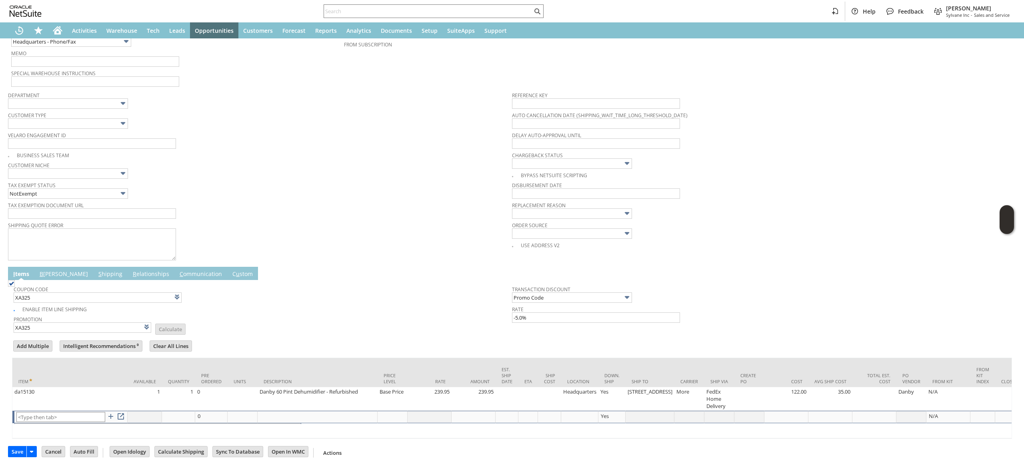
scroll to position [210, 0]
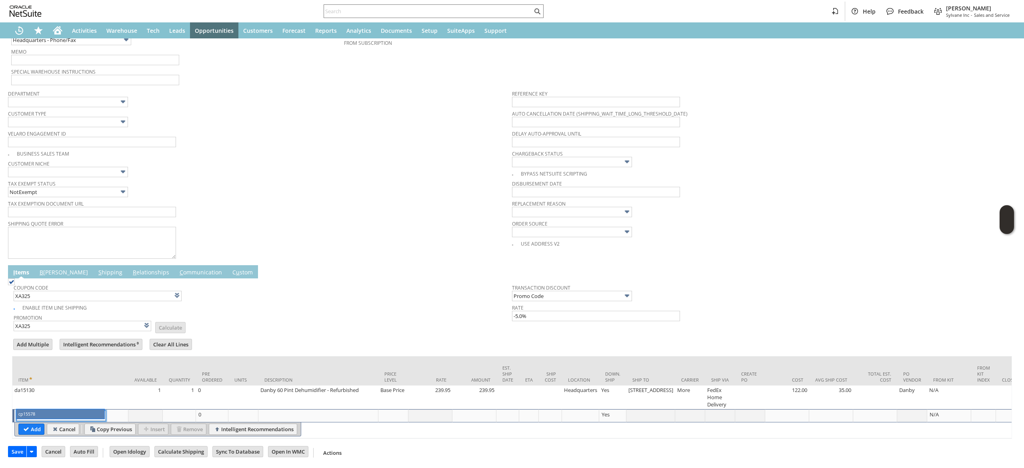
drag, startPoint x: 54, startPoint y: 411, endPoint x: 88, endPoint y: 424, distance: 35.9
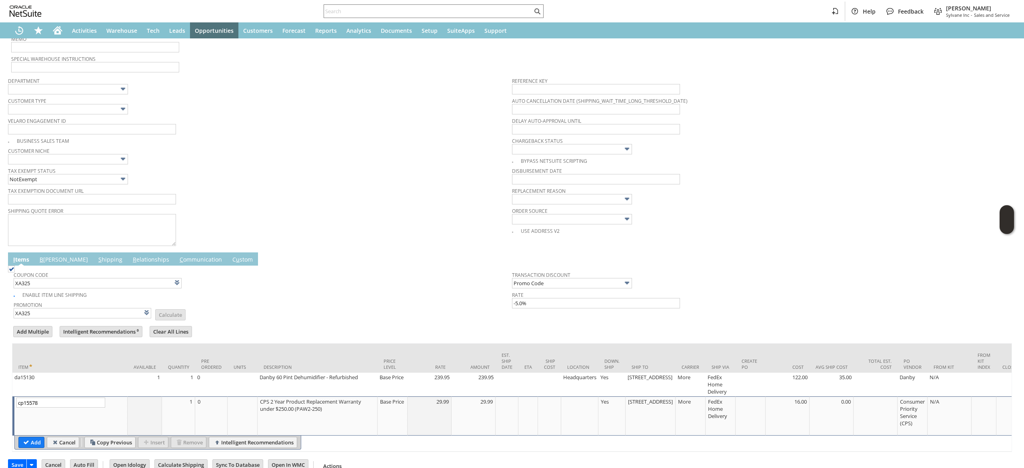
type input "cp15578"
click at [31, 445] on input "Add" at bounding box center [31, 442] width 25 height 10
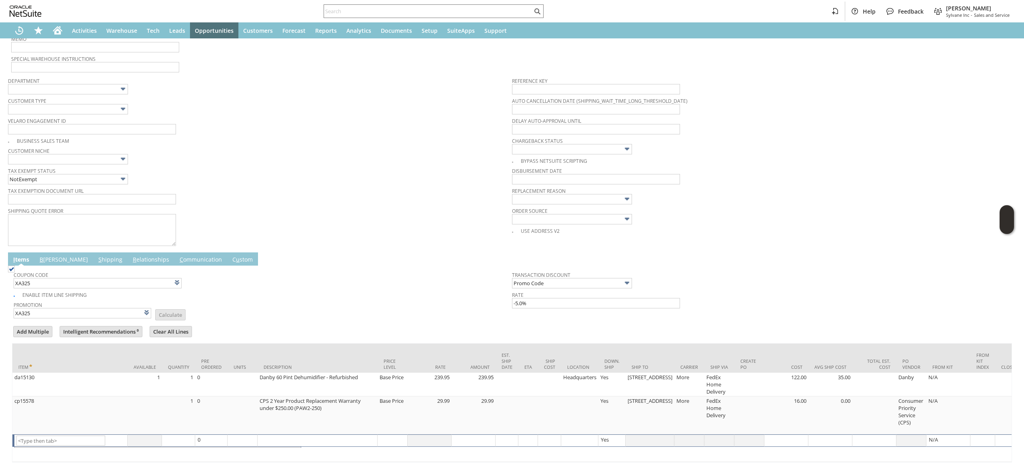
scroll to position [0, 0]
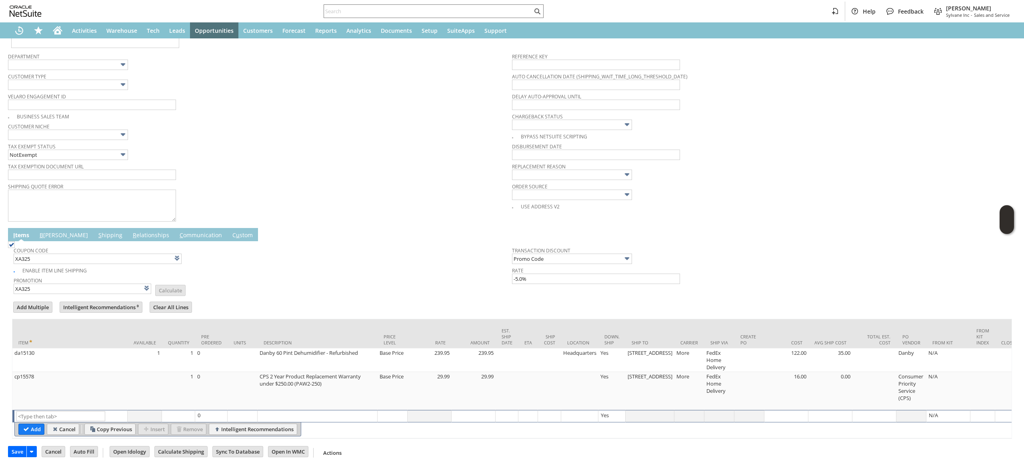
type input "Intelligent Recommendations¹⁰"
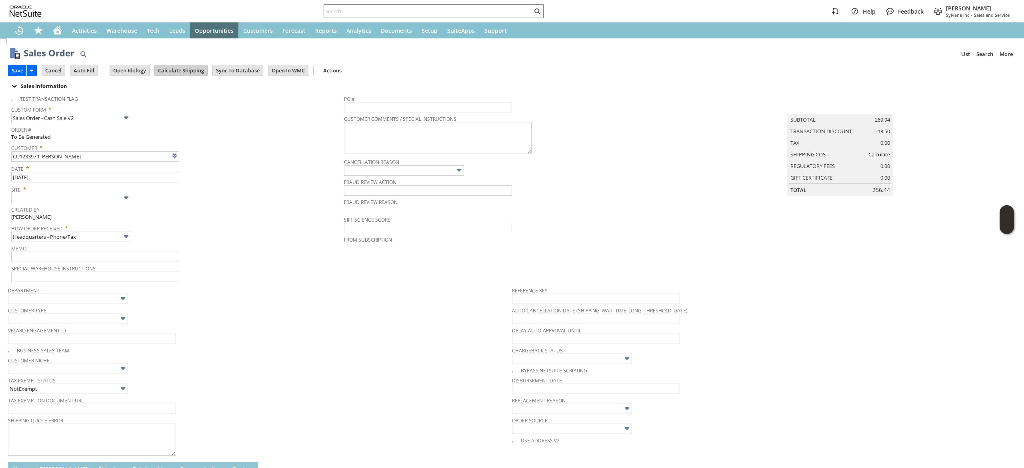
click at [199, 75] on td "Calculate Shipping" at bounding box center [180, 70] width 53 height 11
click at [198, 70] on input "Calculate Shipping" at bounding box center [181, 70] width 52 height 10
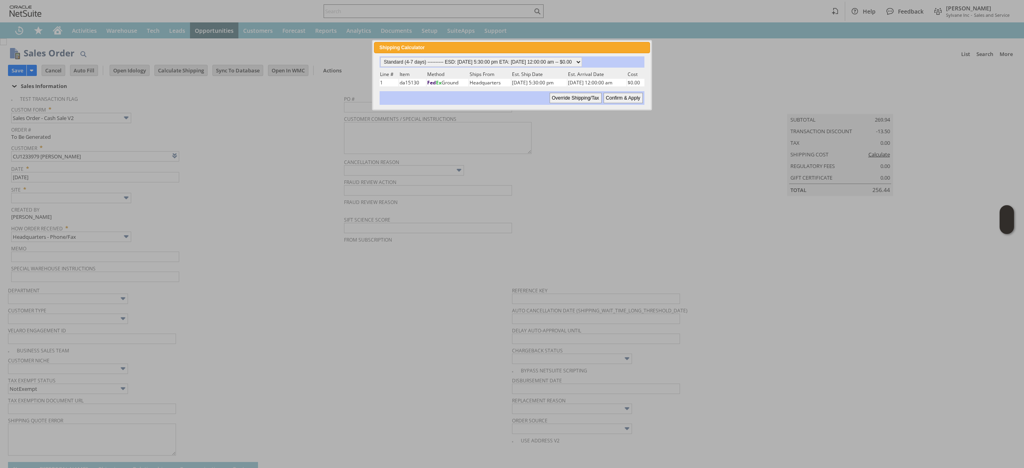
click at [485, 52] on div "Shipping Calculator close Standard (4-7 days) ---------- ESD: 08/12/2025 5:30:0…" at bounding box center [512, 75] width 280 height 70
click at [497, 61] on select "Standard (4-7 days) ---------- ESD: 08/12/2025 5:30:00 pm ETA: 08/14/2025 12:00…" at bounding box center [481, 62] width 202 height 10
select select "2 Day ------------------------ ESD: 08/12/2025 5:30:00 pm ETA: 08/14/2025 12:00…"
click at [380, 57] on select "Standard (4-7 days) ---------- ESD: 08/12/2025 5:30:00 pm ETA: 08/14/2025 12:00…" at bounding box center [481, 62] width 202 height 10
drag, startPoint x: 639, startPoint y: 94, endPoint x: 549, endPoint y: 200, distance: 139.6
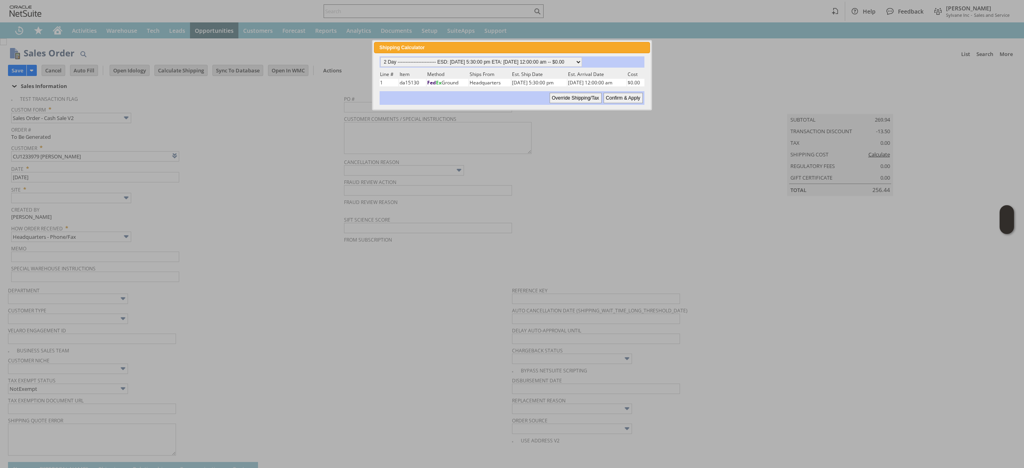
click at [641, 94] on input "Confirm & Apply" at bounding box center [622, 98] width 39 height 10
type input "Add"
type input "Copy Previous"
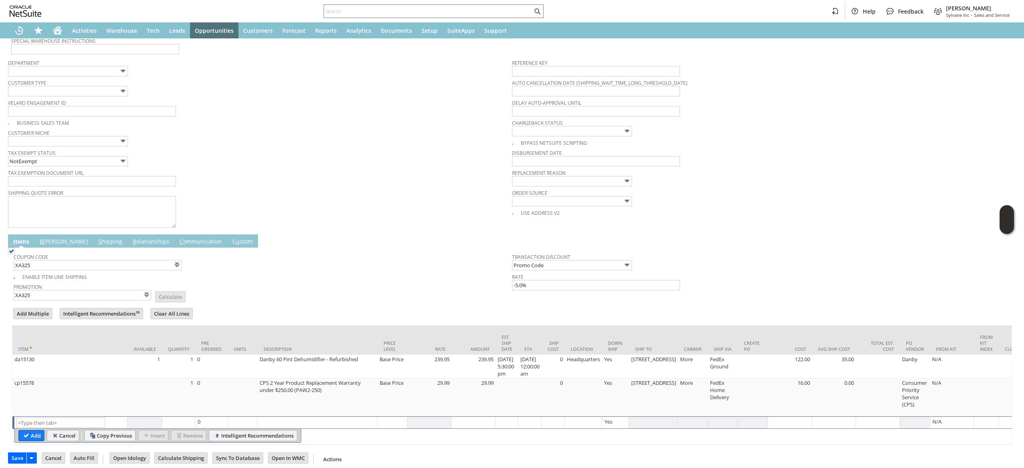
scroll to position [247, 0]
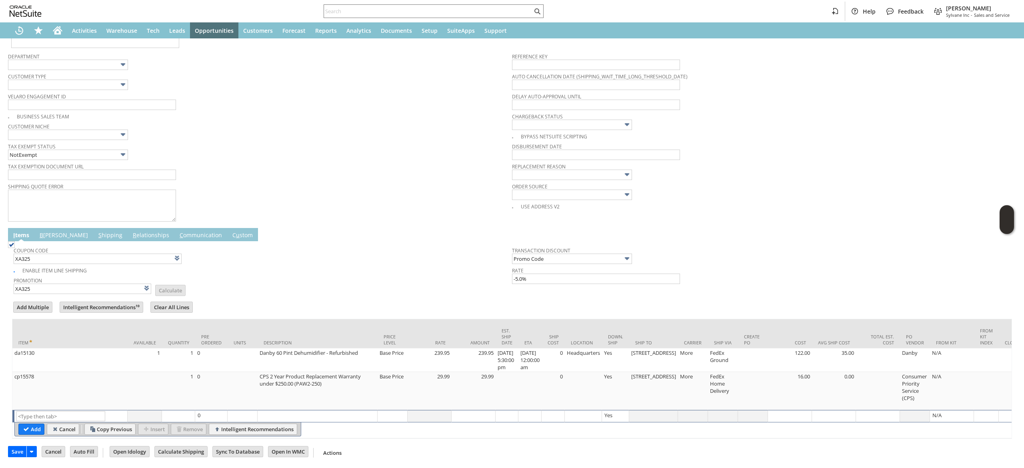
click at [49, 231] on link "B illing" at bounding box center [64, 235] width 52 height 9
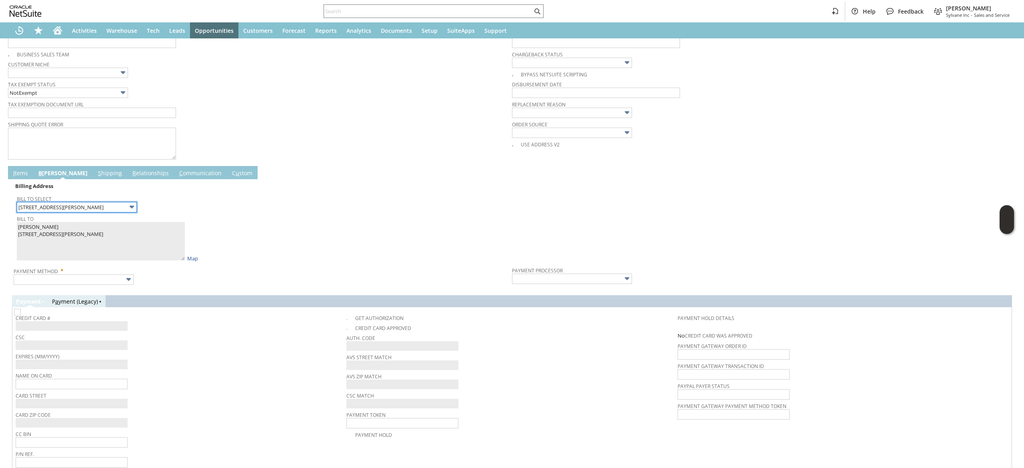
scroll to position [336, 0]
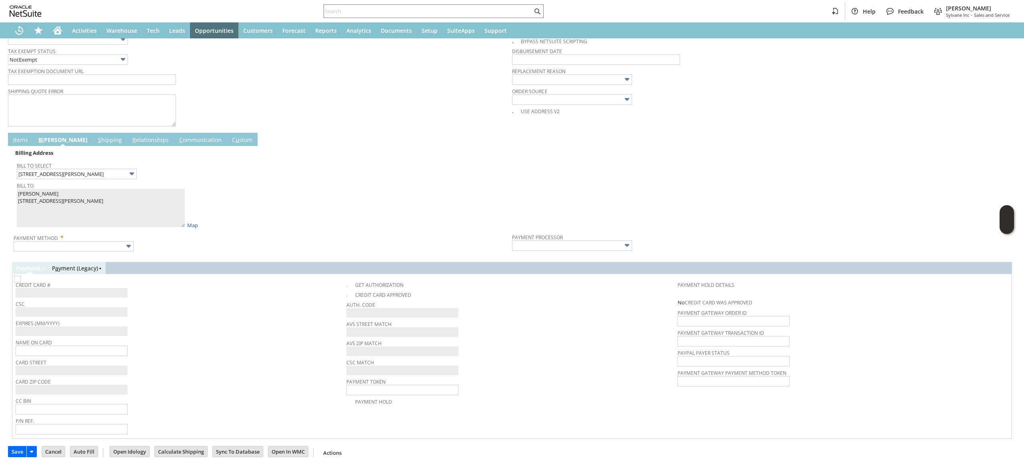
click at [80, 248] on td "Billing Address Bill To Select 1221 Lamar St. floor 16 Bill To Craig Power 1221…" at bounding box center [512, 200] width 1000 height 108
click at [85, 246] on td "Payment Method *" at bounding box center [263, 241] width 498 height 23
click at [85, 246] on body "Help Feedback Devin Carswell Sylvane Inc - Sales and Service Activities Warehou…" at bounding box center [512, 234] width 1024 height 468
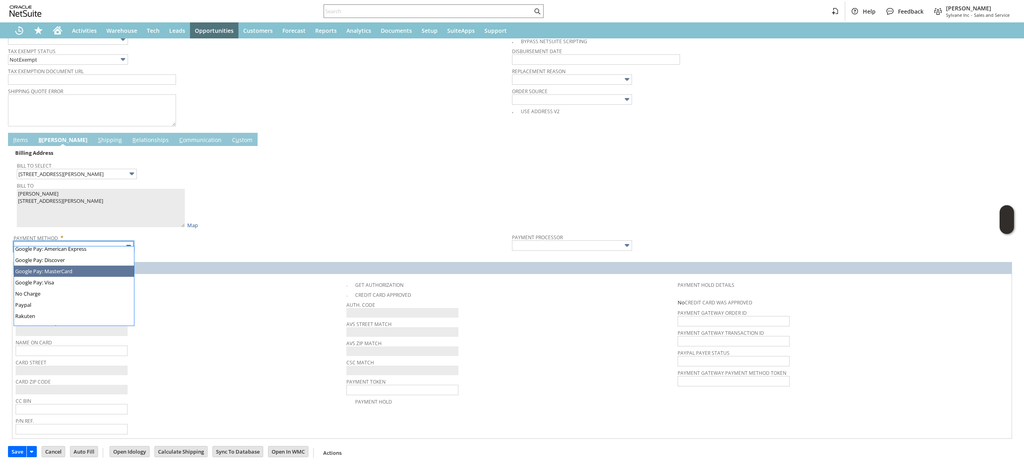
scroll to position [216, 0]
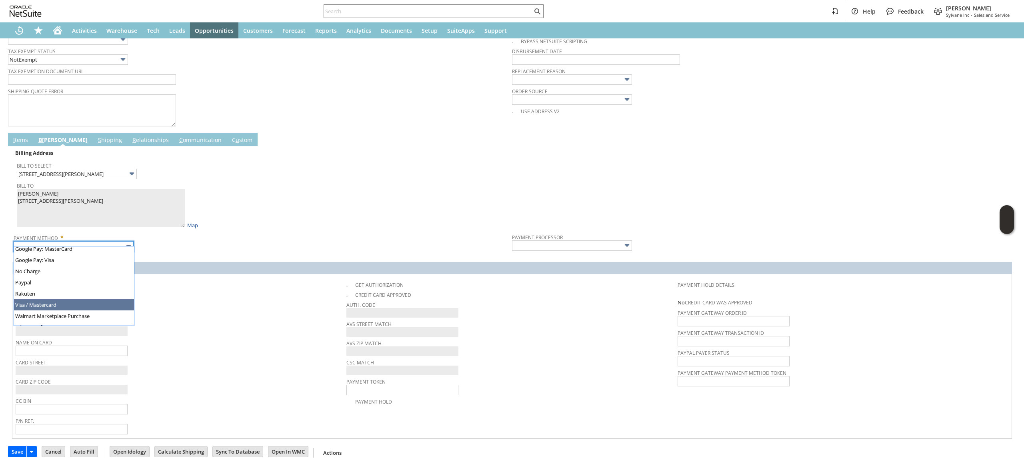
type input "Visa / Mastercard"
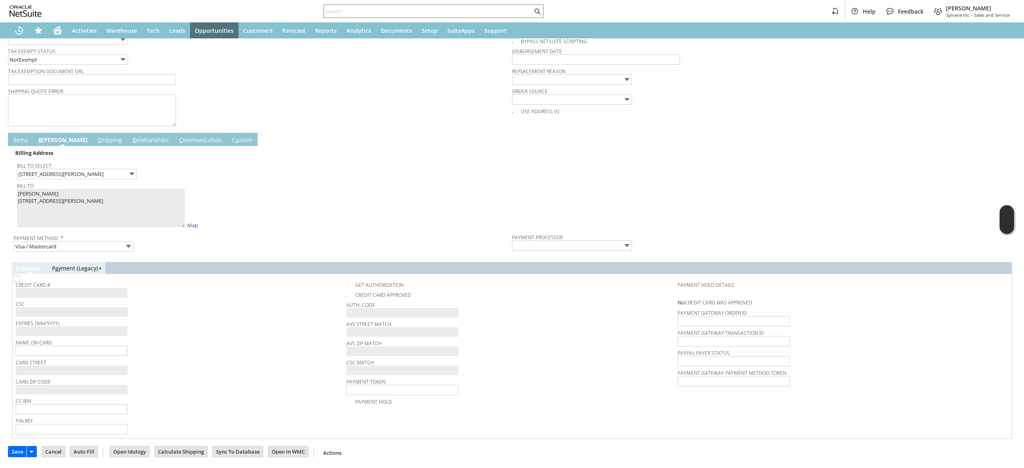
type input "Braintree"
checkbox input "true"
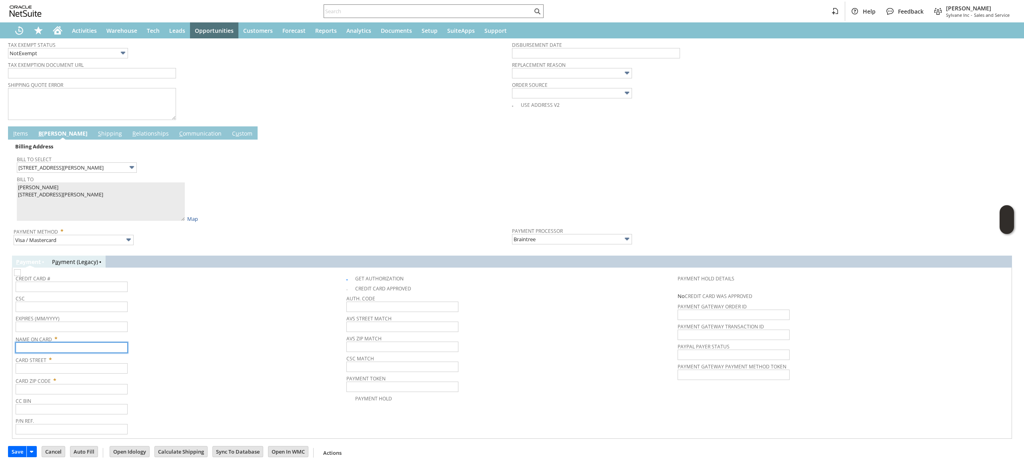
drag, startPoint x: 96, startPoint y: 354, endPoint x: 100, endPoint y: 347, distance: 8.0
click at [96, 353] on input "text" at bounding box center [72, 347] width 112 height 10
paste input "Craig Power"
type input "Craig Power"
click at [80, 285] on input "text" at bounding box center [72, 287] width 112 height 10
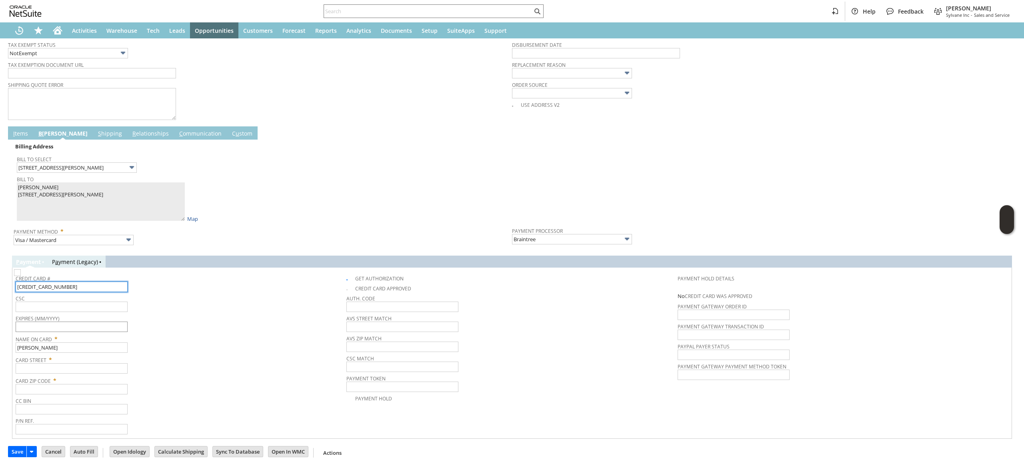
type input "5524754010069001"
click at [70, 329] on input "text" at bounding box center [72, 327] width 112 height 10
type input "05/2027"
click at [110, 310] on input "text" at bounding box center [72, 307] width 112 height 10
type input "442"
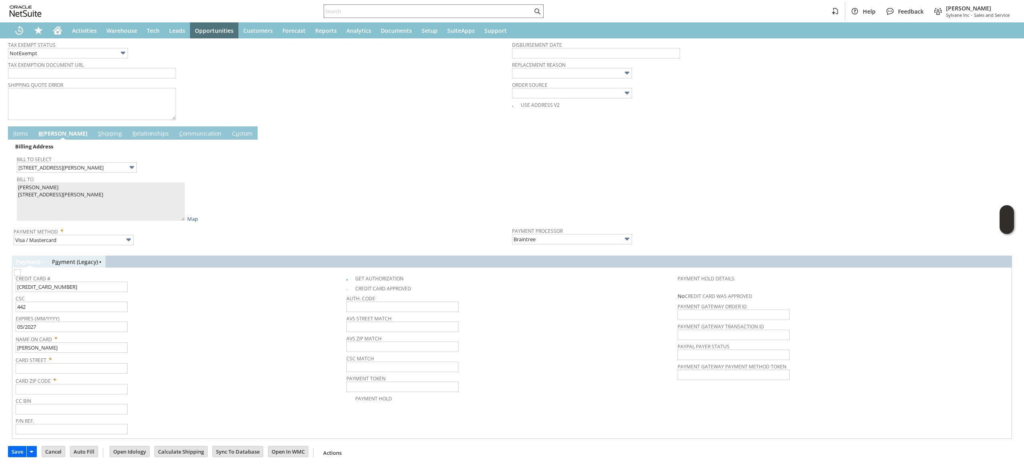
click at [149, 337] on span "Name On Card *" at bounding box center [179, 338] width 327 height 10
click at [107, 371] on input "text" at bounding box center [72, 368] width 112 height 10
paste input "1221 Lamar St."
type input "1221 Lamar St."
click at [100, 393] on input "text" at bounding box center [72, 389] width 112 height 10
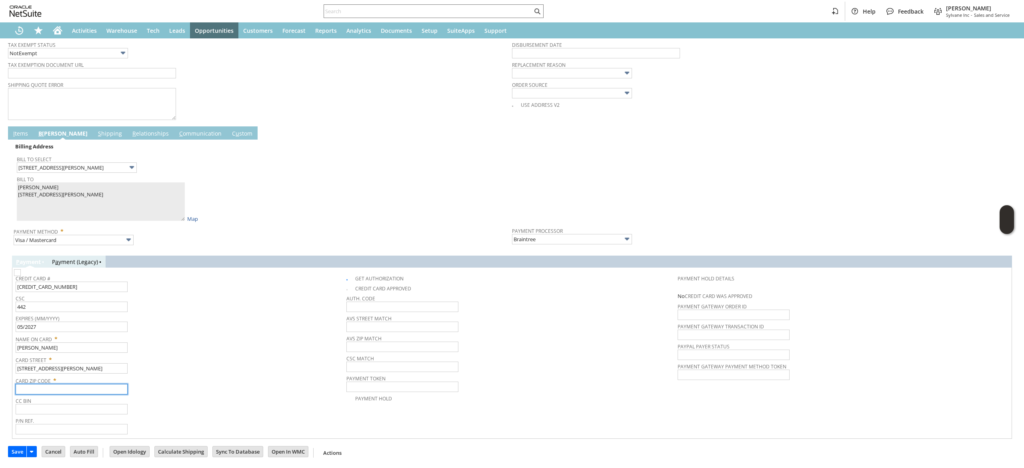
paste input "77010"
type input "77010"
click at [36, 347] on input "Craig Power" at bounding box center [72, 347] width 112 height 10
click at [30, 348] on input "Craig Power" at bounding box center [72, 347] width 112 height 10
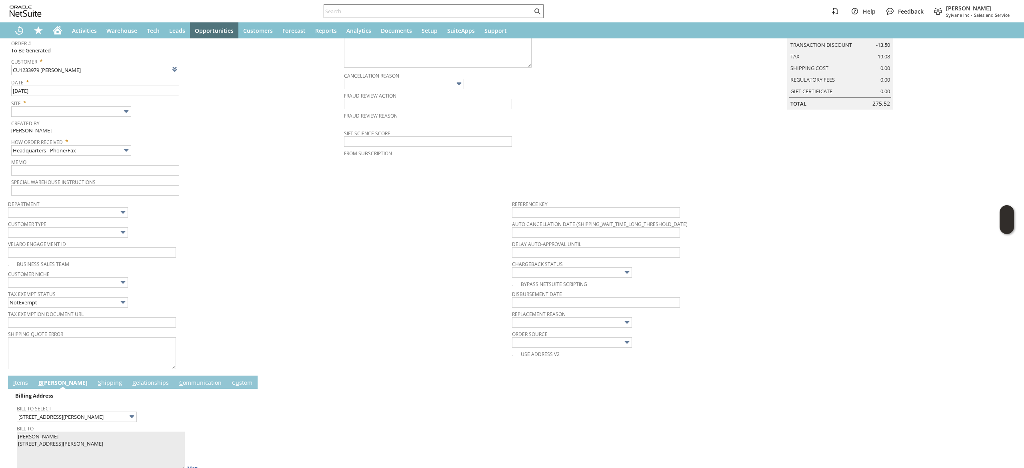
scroll to position [0, 0]
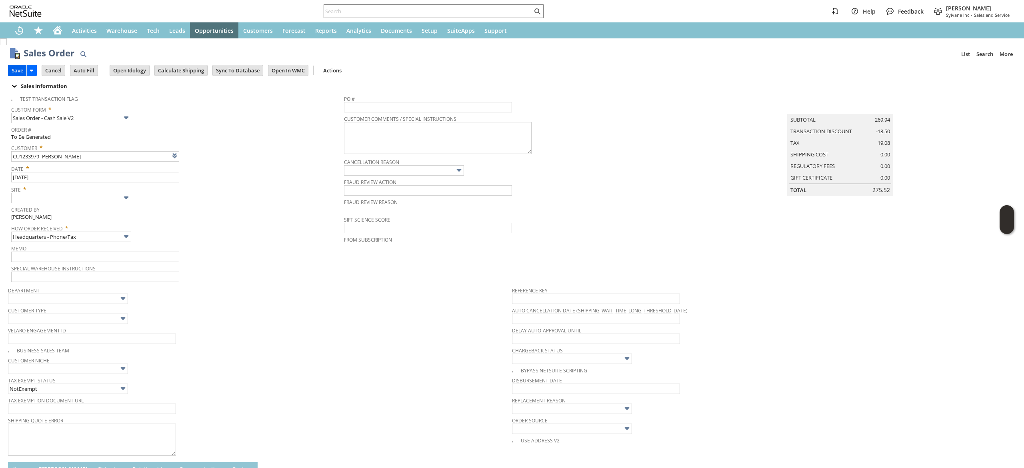
type input "Craig E. Power"
click at [18, 74] on input "Save" at bounding box center [17, 70] width 18 height 10
click at [74, 201] on input "text" at bounding box center [71, 198] width 120 height 10
click at [66, 248] on span "Memo" at bounding box center [175, 247] width 329 height 9
click at [76, 201] on input "text" at bounding box center [71, 198] width 120 height 10
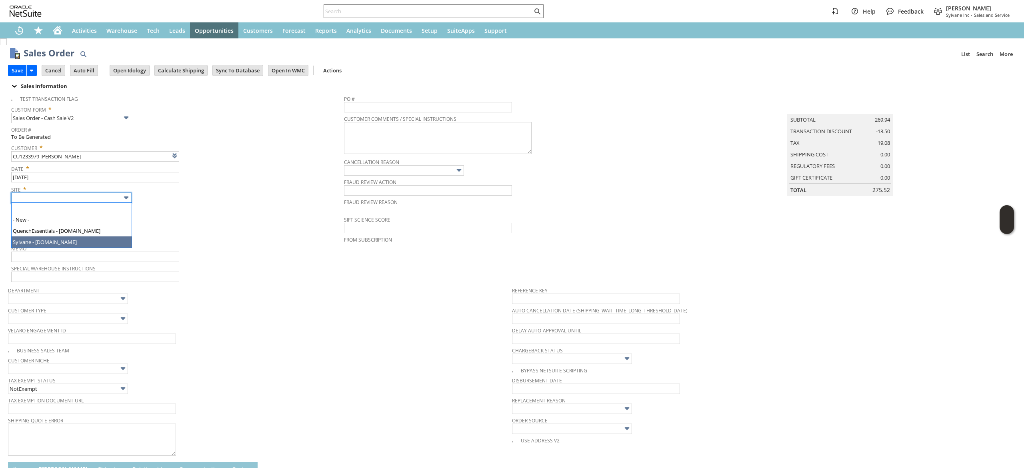
type input "Sylvane - [DOMAIN_NAME]"
click at [20, 67] on input "Save" at bounding box center [17, 70] width 18 height 10
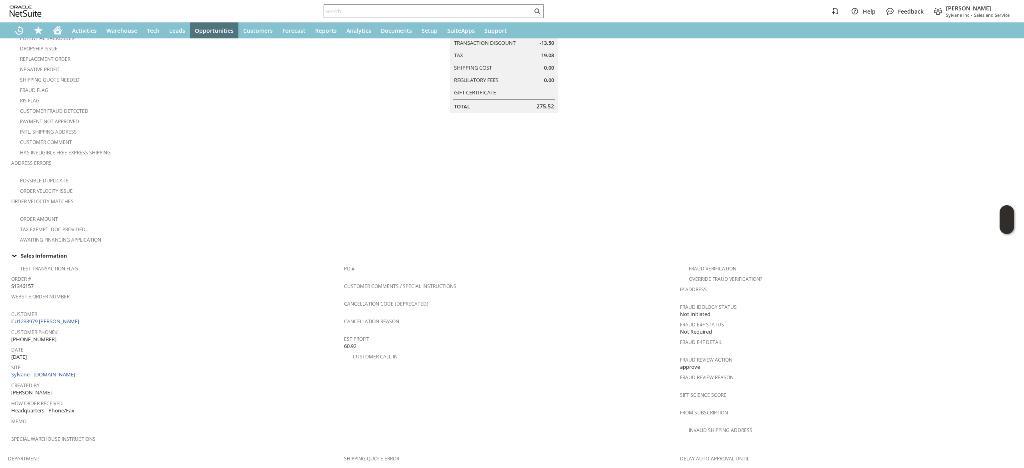
scroll to position [240, 0]
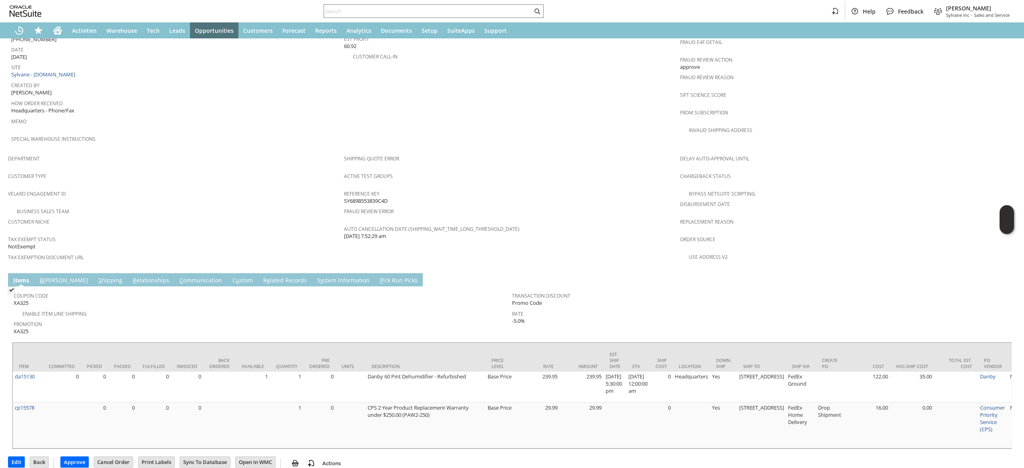
click at [178, 276] on link "C ommunication" at bounding box center [201, 280] width 46 height 9
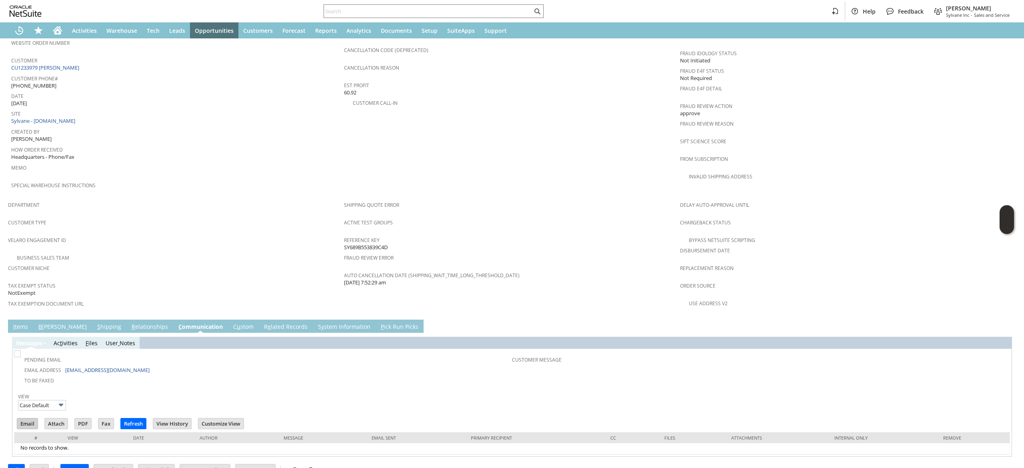
scroll to position [0, 0]
click at [26, 418] on input "Email" at bounding box center [27, 423] width 20 height 10
drag, startPoint x: 587, startPoint y: 119, endPoint x: 583, endPoint y: 118, distance: 4.6
click at [587, 119] on td "PO # Customer Comments / Special Instructions Cancellation Code (deprecated) Ca…" at bounding box center [512, 102] width 336 height 190
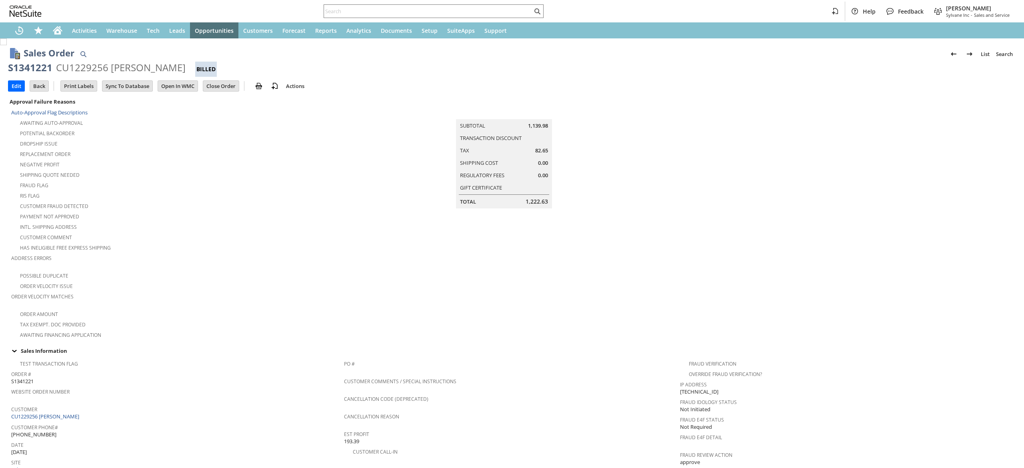
scroll to position [472, 0]
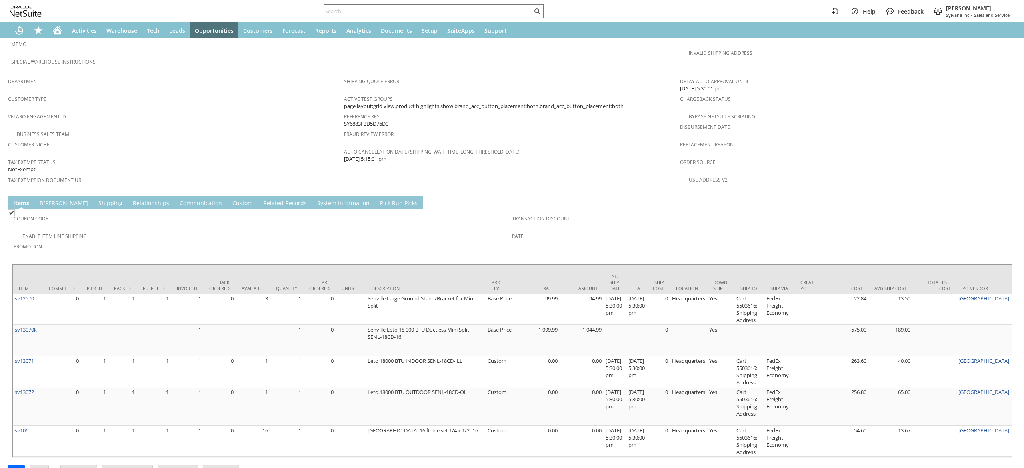
click at [128, 196] on td "R elationships" at bounding box center [151, 202] width 47 height 13
click at [137, 196] on td "R elationships" at bounding box center [151, 202] width 47 height 13
click at [178, 199] on link "C ommunication" at bounding box center [201, 203] width 46 height 9
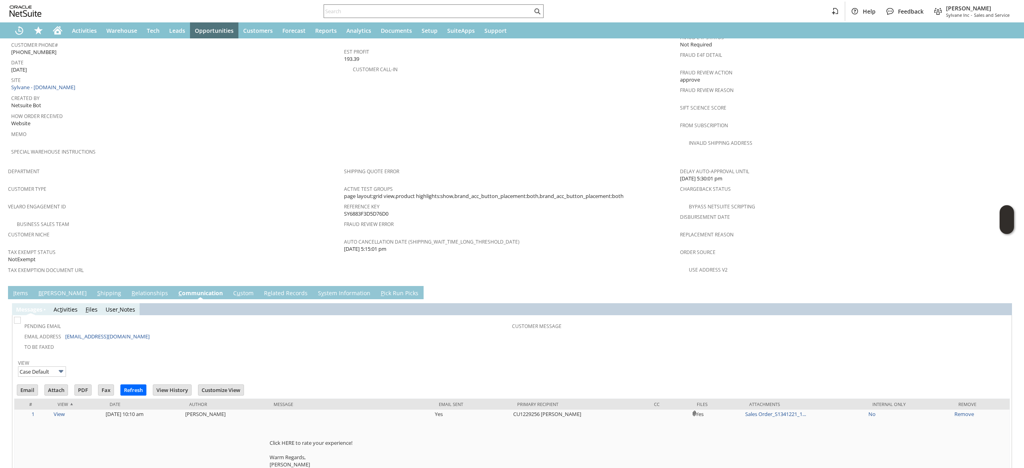
scroll to position [410, 0]
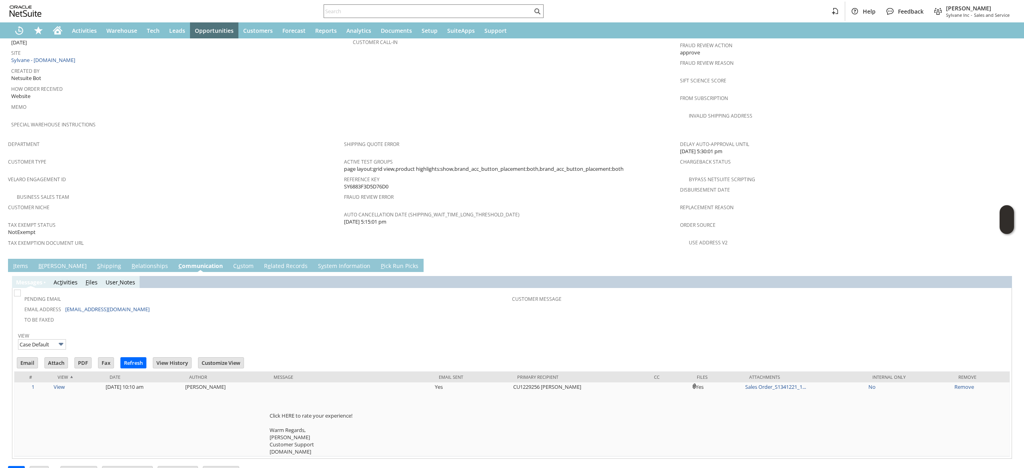
click at [138, 291] on tbody "Pending Email Email Address [EMAIL_ADDRESS][DOMAIN_NAME] To Be Faxed" at bounding box center [264, 307] width 496 height 33
click at [137, 304] on td "Email Address [EMAIL_ADDRESS][DOMAIN_NAME]" at bounding box center [264, 309] width 496 height 10
drag, startPoint x: 135, startPoint y: 291, endPoint x: 64, endPoint y: 292, distance: 70.4
click at [64, 304] on td "Email Address [EMAIL_ADDRESS][DOMAIN_NAME]" at bounding box center [264, 309] width 496 height 10
copy link "[EMAIL_ADDRESS][DOMAIN_NAME]"
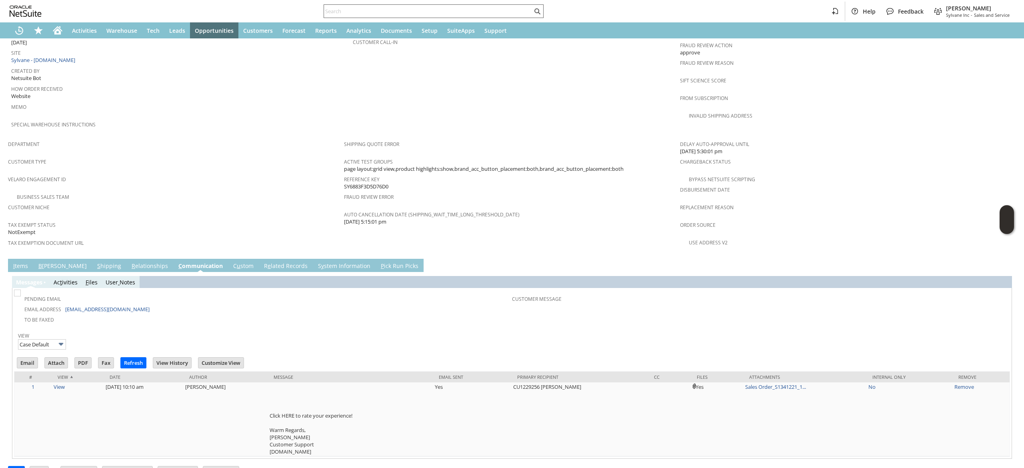
click at [356, 17] on div at bounding box center [434, 11] width 220 height 14
click at [356, 14] on input "text" at bounding box center [428, 11] width 208 height 10
paste input "[EMAIL_ADDRESS][DOMAIN_NAME]"
type input "[EMAIL_ADDRESS][DOMAIN_NAME]"
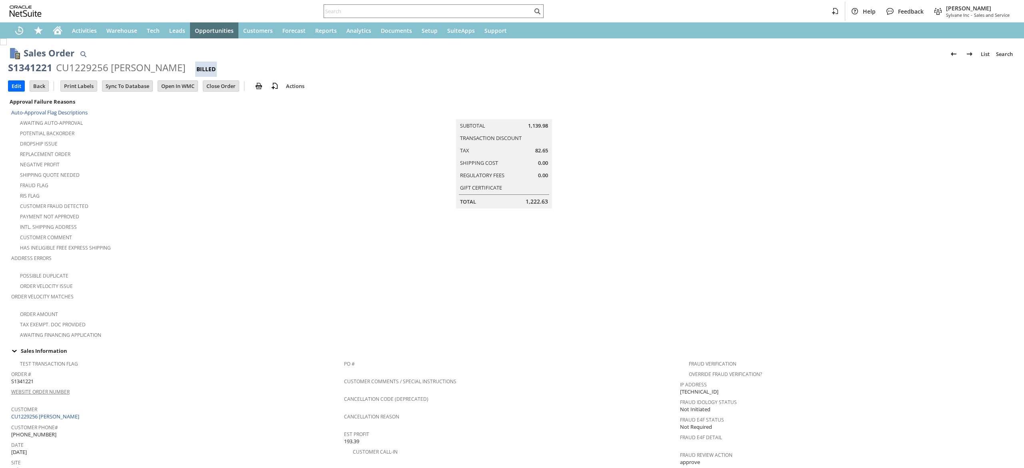
scroll to position [80, 0]
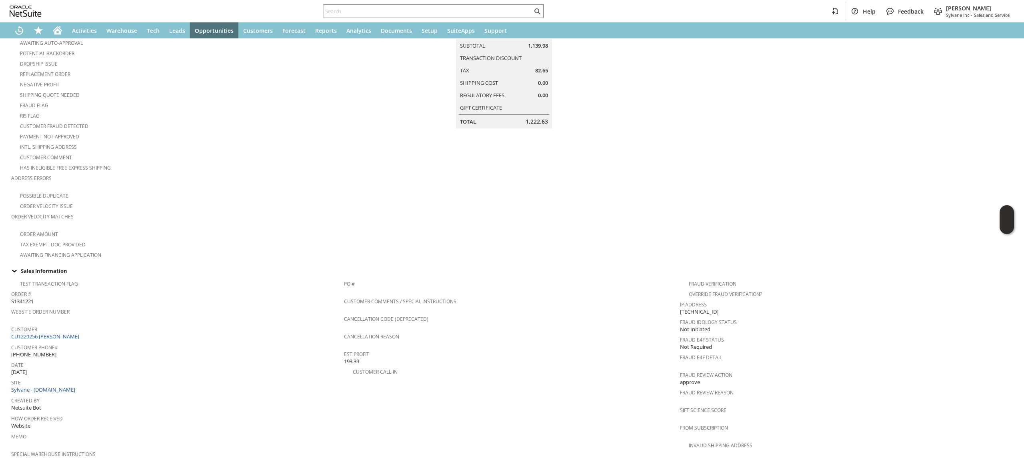
click at [56, 333] on link "CU1229256 Jeff M Bossen" at bounding box center [46, 336] width 70 height 7
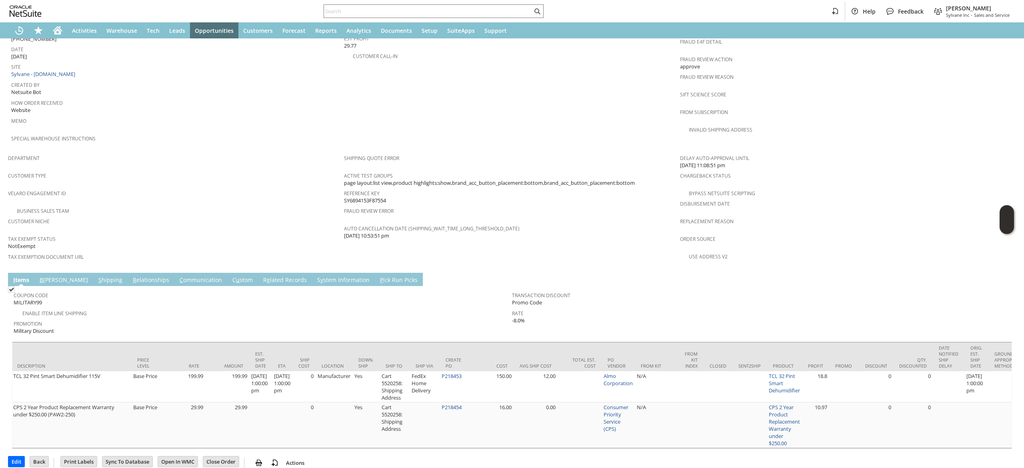
scroll to position [0, 261]
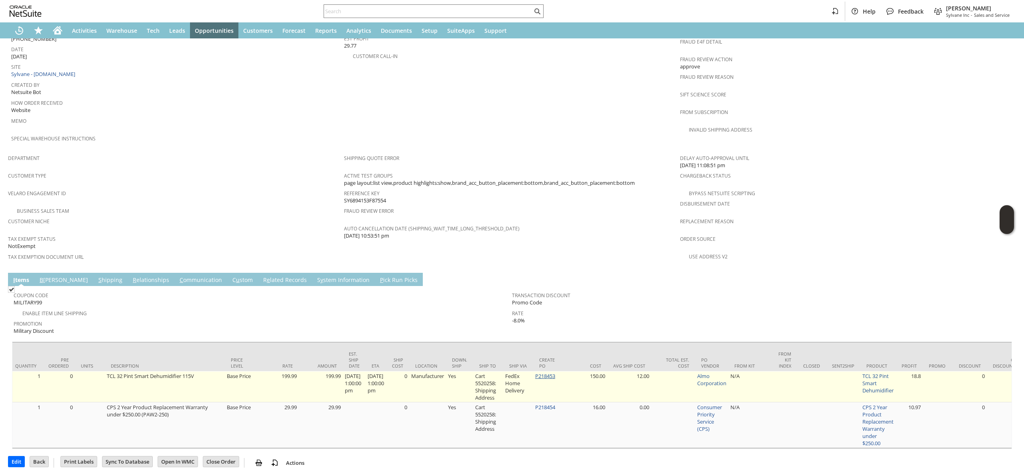
click at [554, 372] on link "P218453" at bounding box center [545, 375] width 20 height 7
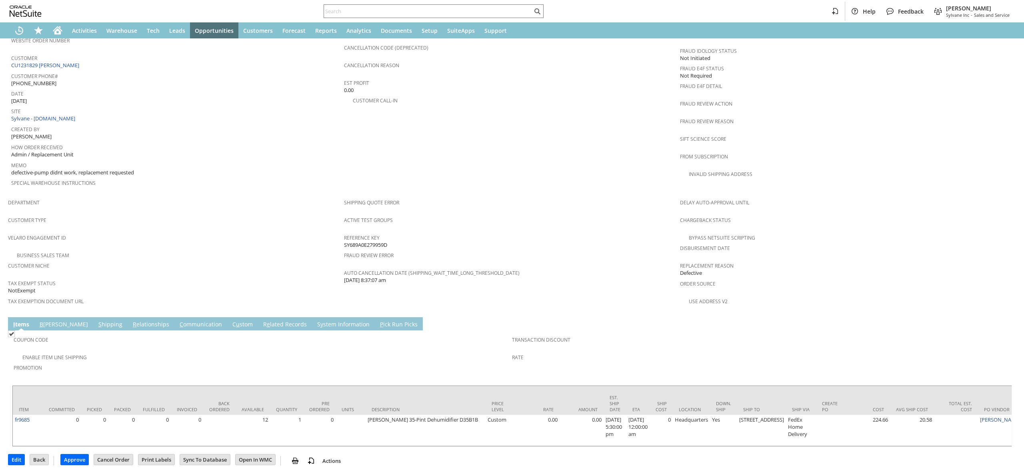
click at [181, 320] on link "C ommunication" at bounding box center [201, 324] width 46 height 9
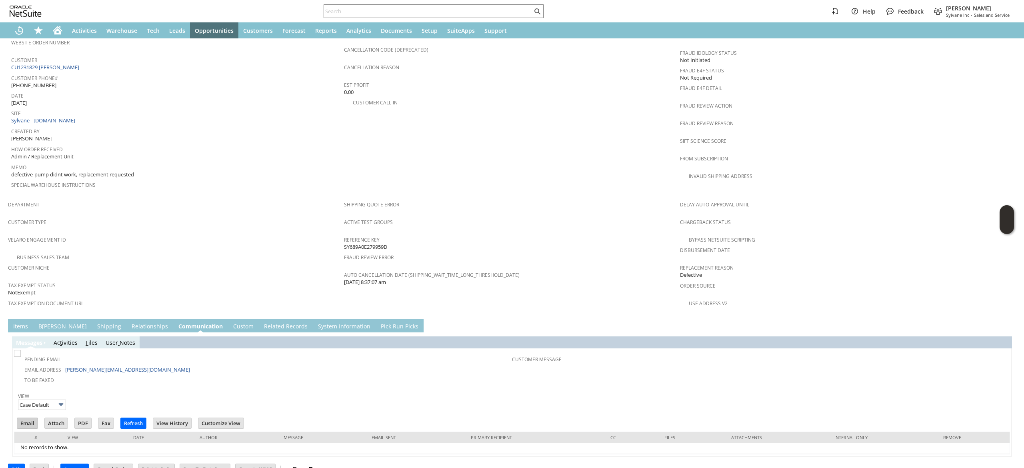
click at [26, 418] on input "Email" at bounding box center [27, 423] width 20 height 10
click at [629, 165] on td "PO # Customer Comments / Special Instructions Cancellation Code (deprecated) Ca…" at bounding box center [512, 102] width 336 height 190
click at [23, 322] on link "I tems" at bounding box center [20, 326] width 19 height 9
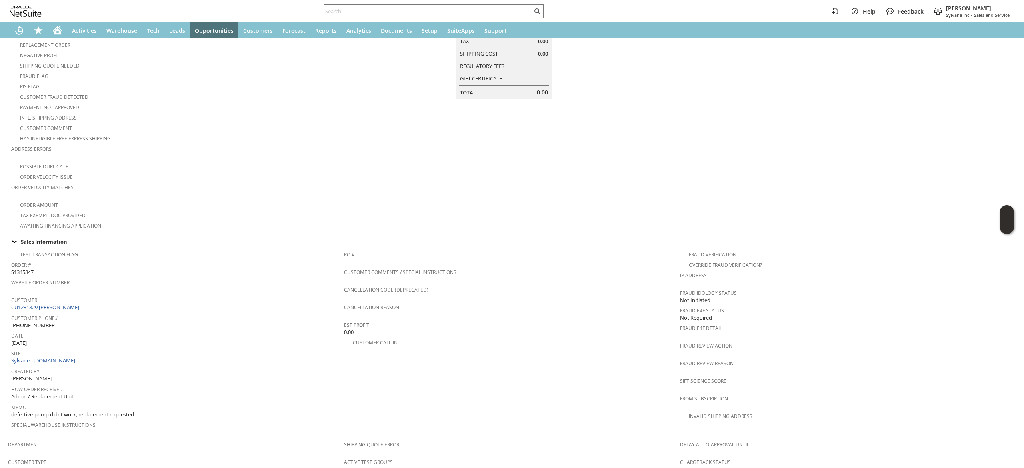
scroll to position [351, 0]
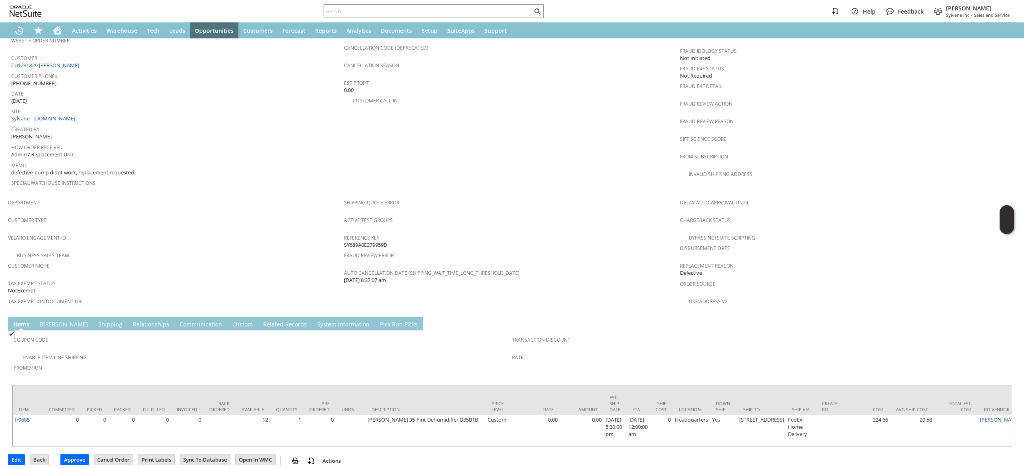
click at [178, 320] on link "C ommunication" at bounding box center [201, 324] width 46 height 9
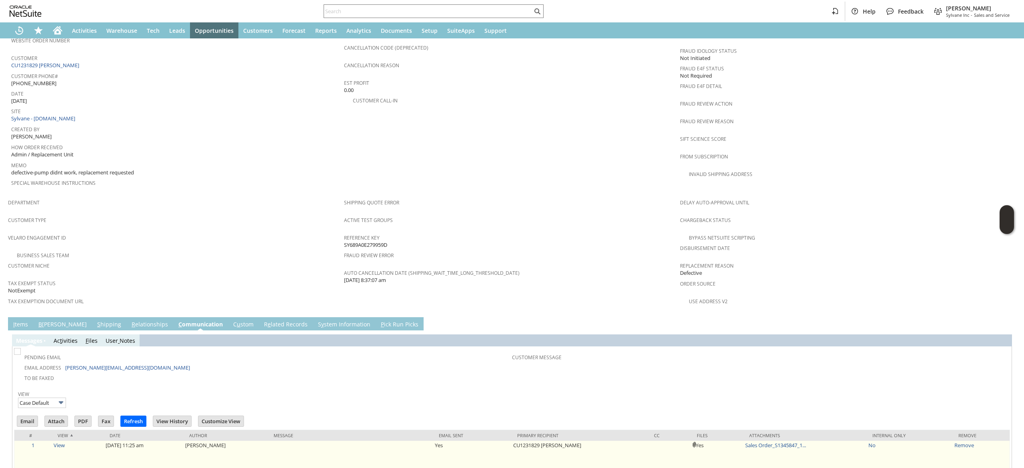
scroll to position [0, 0]
click at [753, 442] on link "Sales Order_S1345847_1..." at bounding box center [775, 445] width 61 height 7
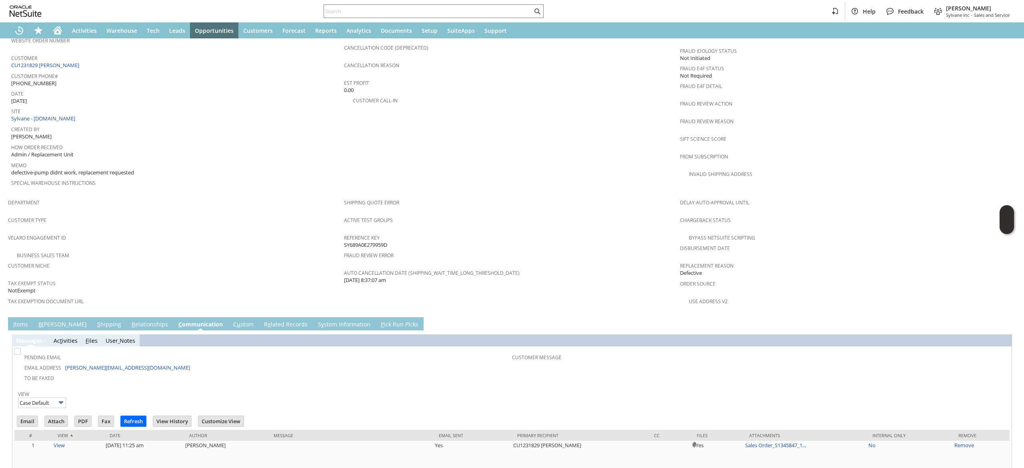
click at [19, 320] on link "I tems" at bounding box center [20, 324] width 19 height 9
